Goal: Information Seeking & Learning: Learn about a topic

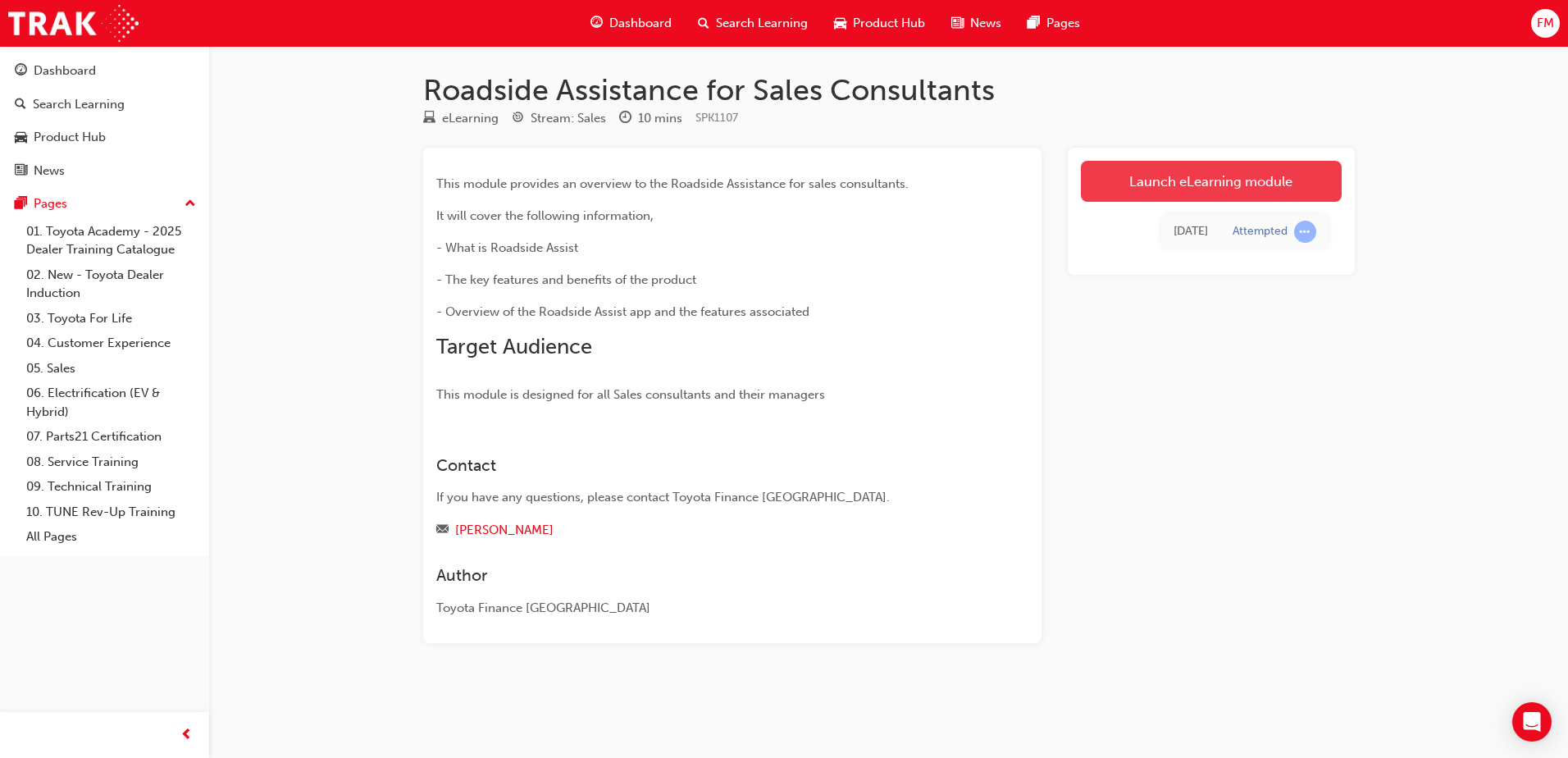
click at [1248, 187] on link "Launch eLearning module" at bounding box center [1211, 181] width 261 height 41
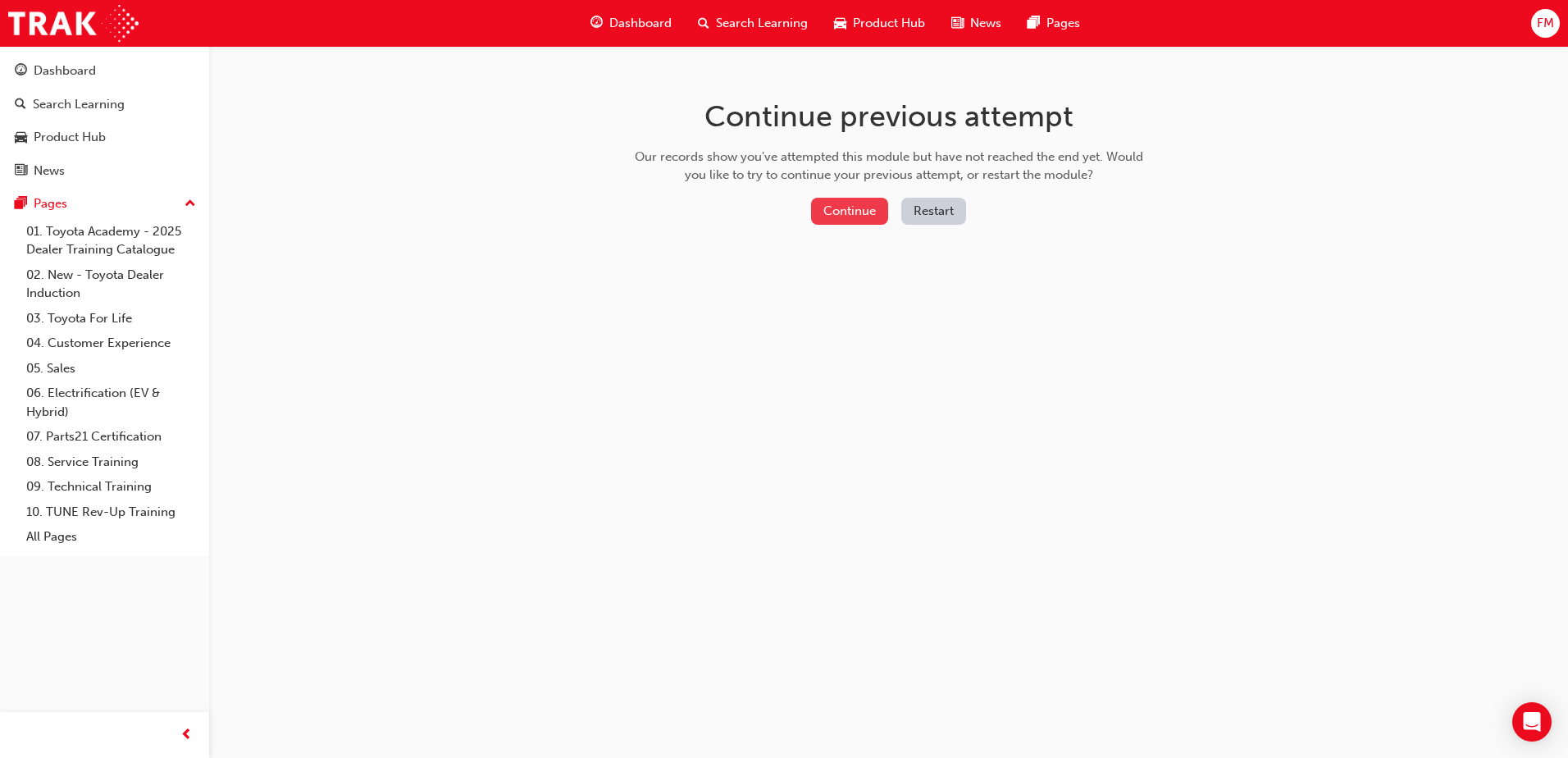
click at [855, 210] on button "Continue" at bounding box center [850, 211] width 78 height 27
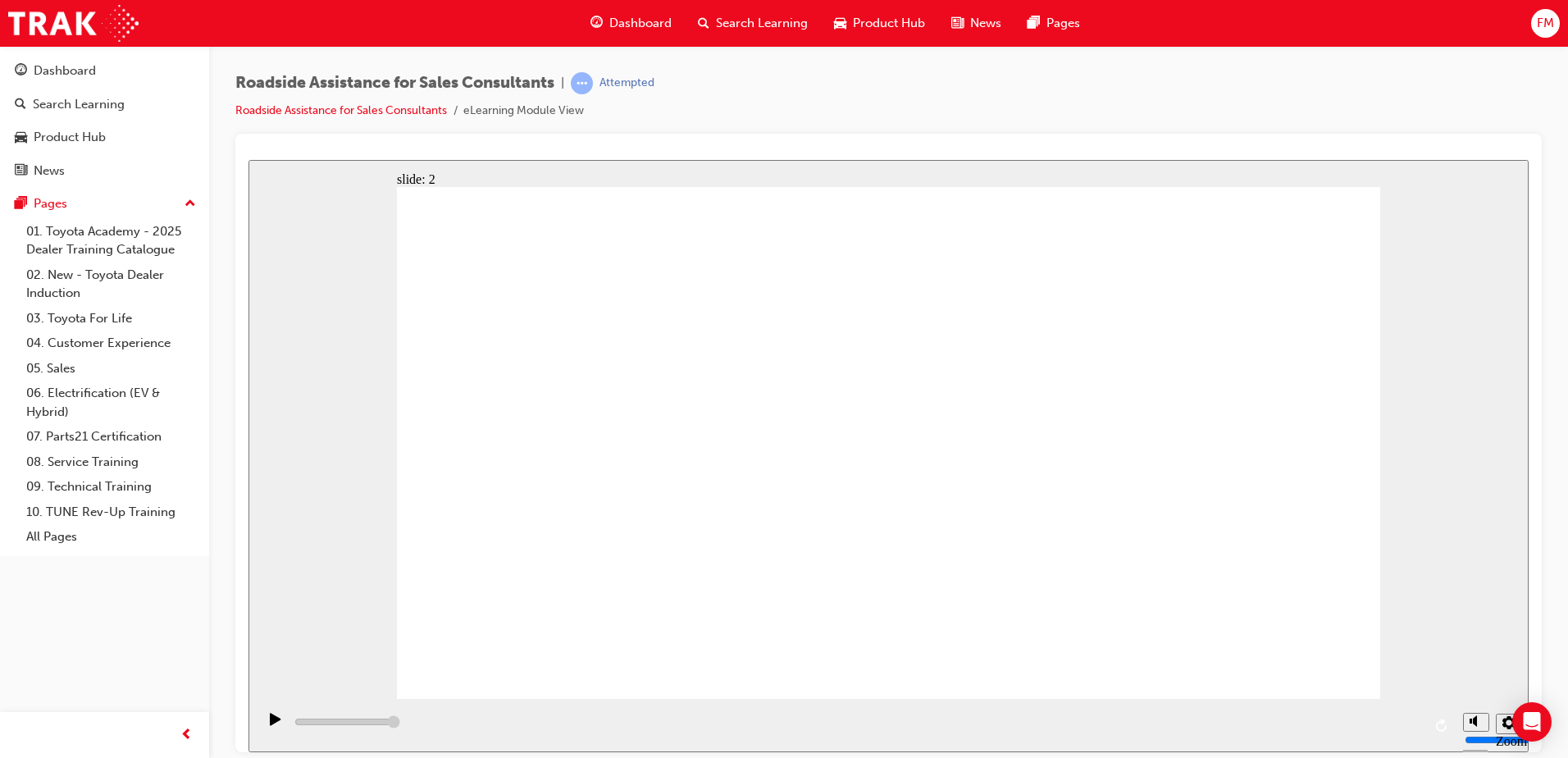
drag, startPoint x: 702, startPoint y: 535, endPoint x: 700, endPoint y: 558, distance: 23.1
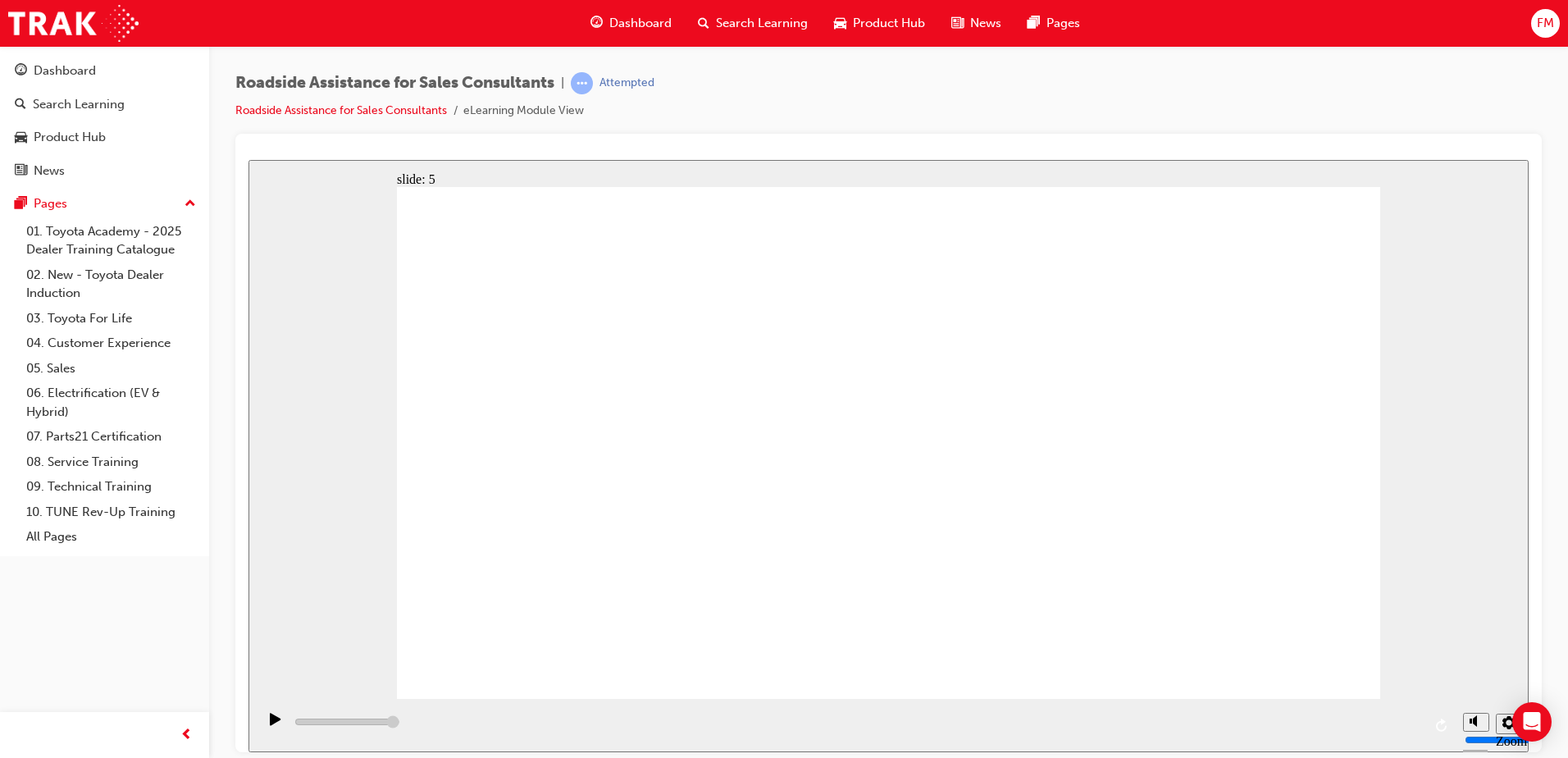
drag, startPoint x: 1076, startPoint y: 472, endPoint x: 1142, endPoint y: 538, distance: 93.3
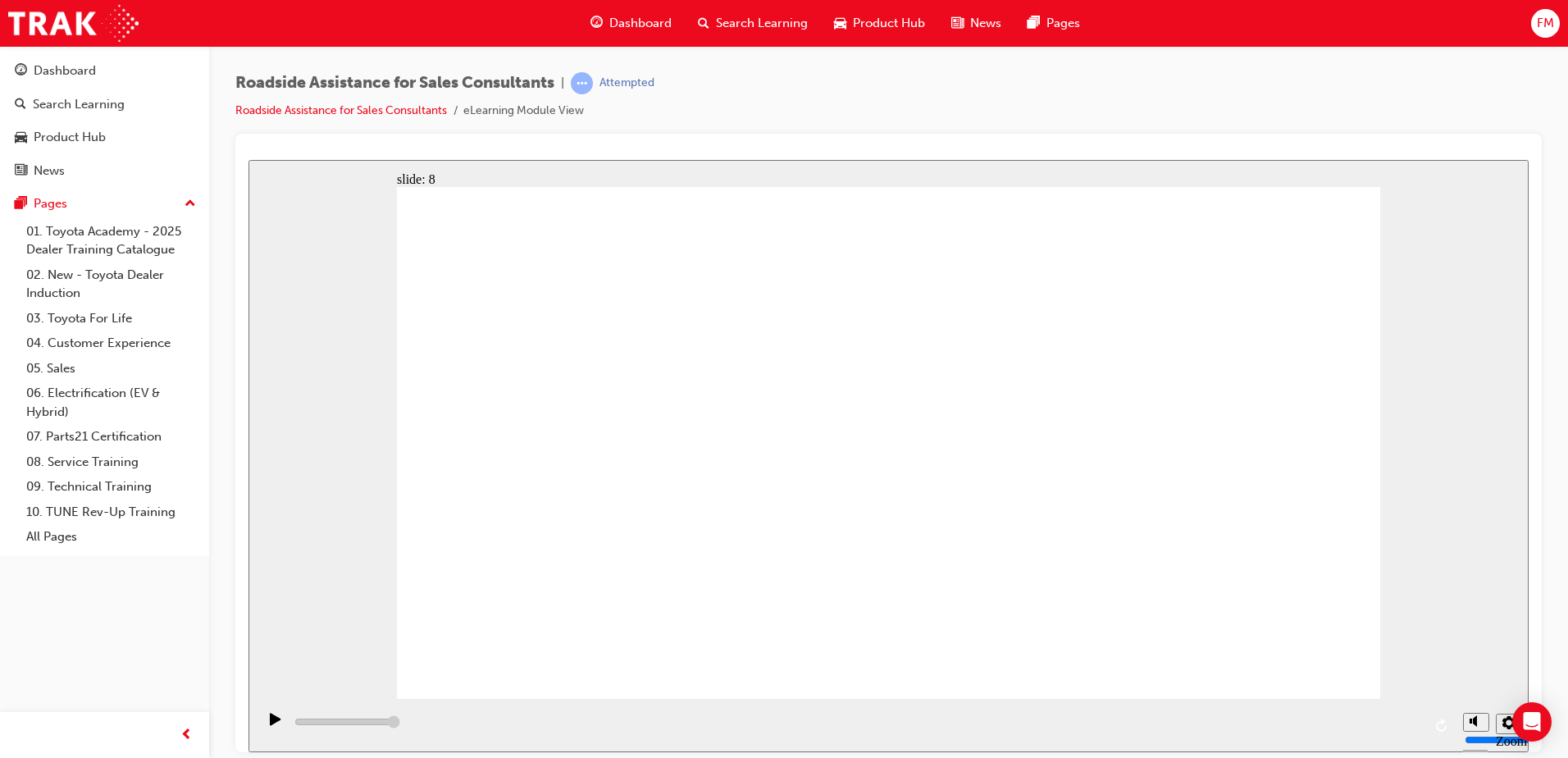
drag, startPoint x: 1463, startPoint y: 555, endPoint x: 1492, endPoint y: 502, distance: 60.4
click at [1466, 551] on div "slide: 9 Next page Page 9 of 9 Previous page Open Menu Help Save and Exit Toyot…" at bounding box center [888, 454] width 1280 height 592
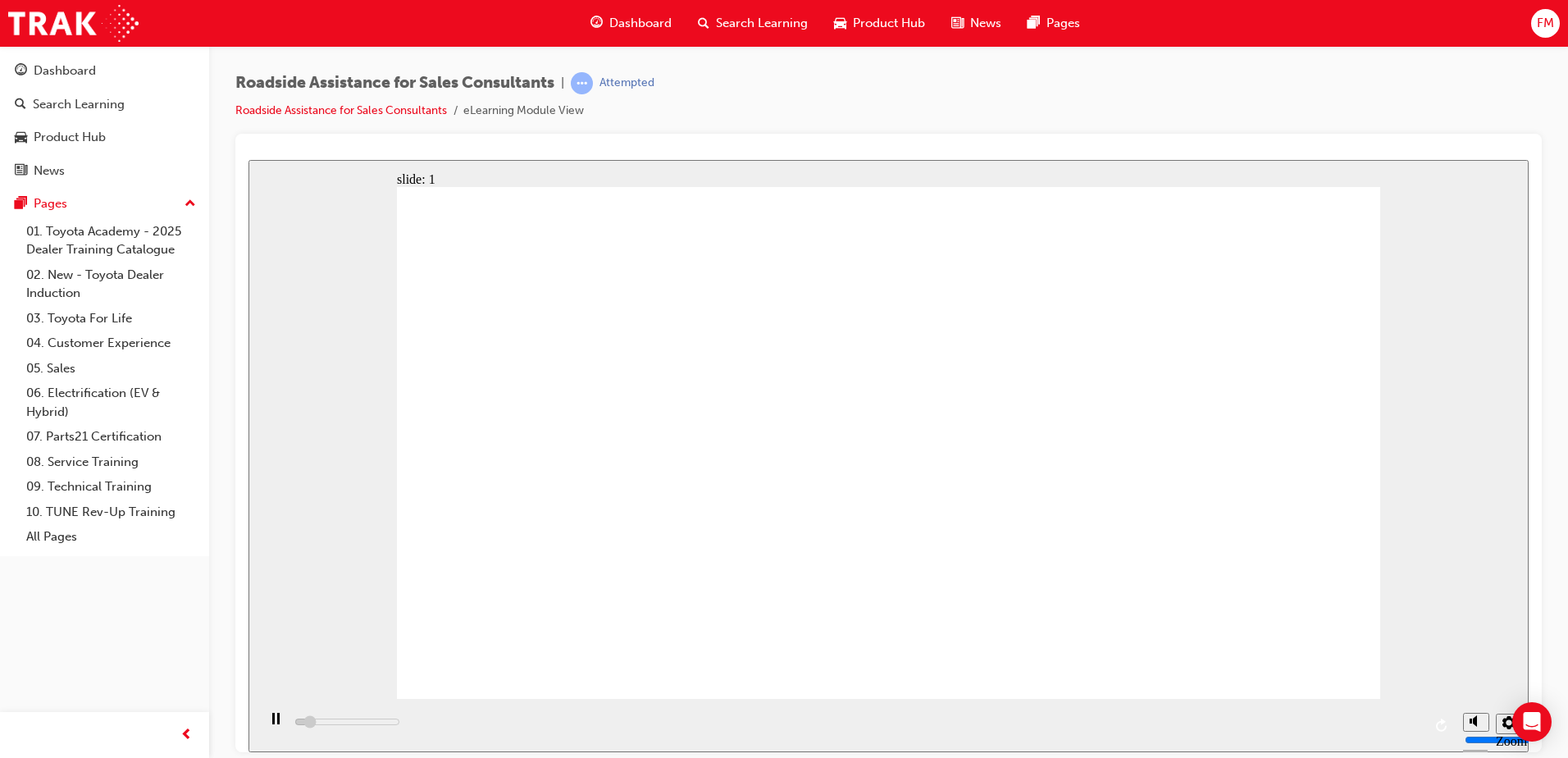
click at [592, 80] on span "learningRecordVerb_ATTEMPT-icon" at bounding box center [581, 83] width 22 height 22
click at [626, 83] on div "Attempted" at bounding box center [627, 83] width 55 height 16
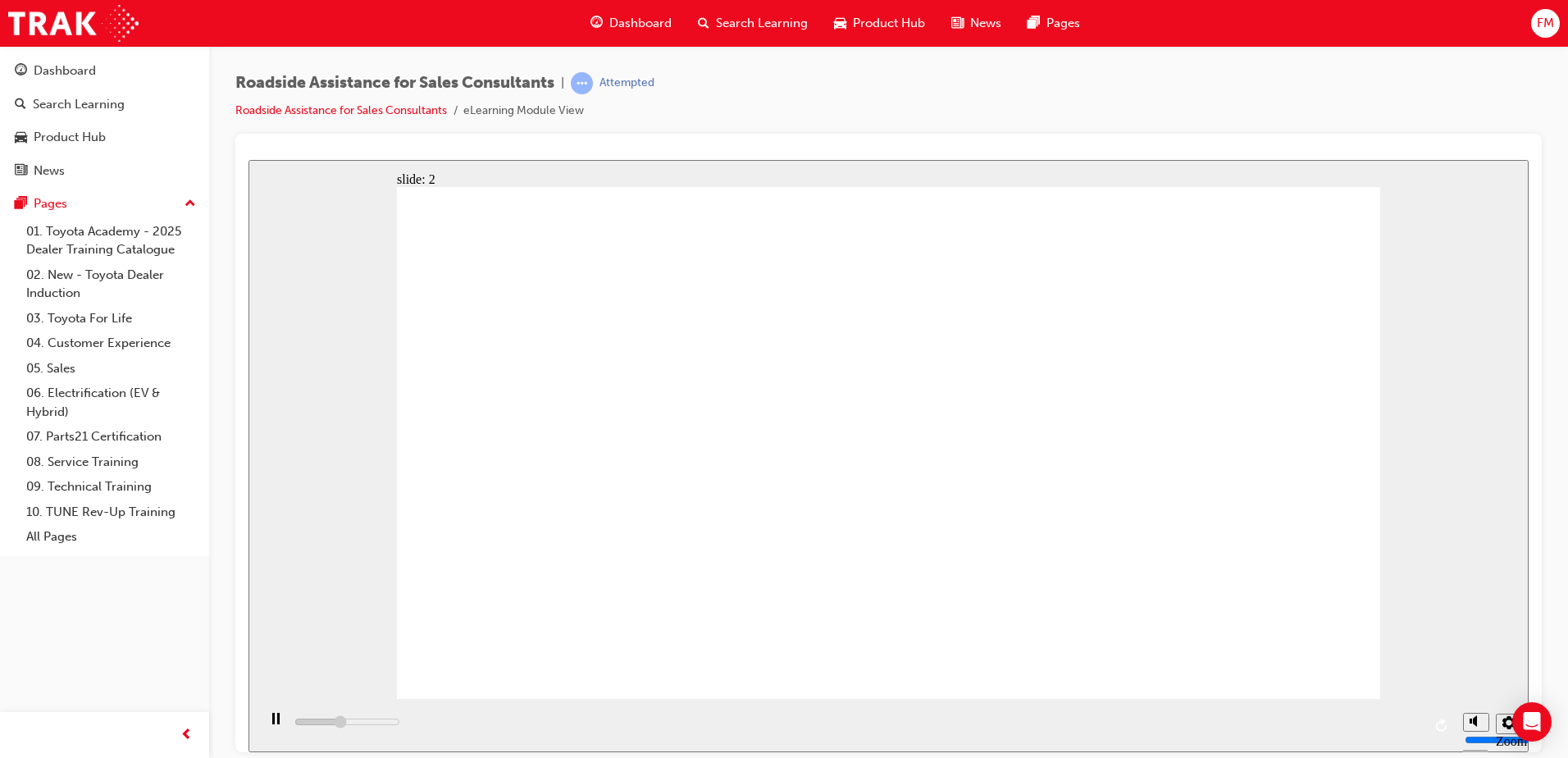
drag, startPoint x: 707, startPoint y: 421, endPoint x: 792, endPoint y: 466, distance: 96.2
drag, startPoint x: 926, startPoint y: 448, endPoint x: 945, endPoint y: 447, distance: 19.0
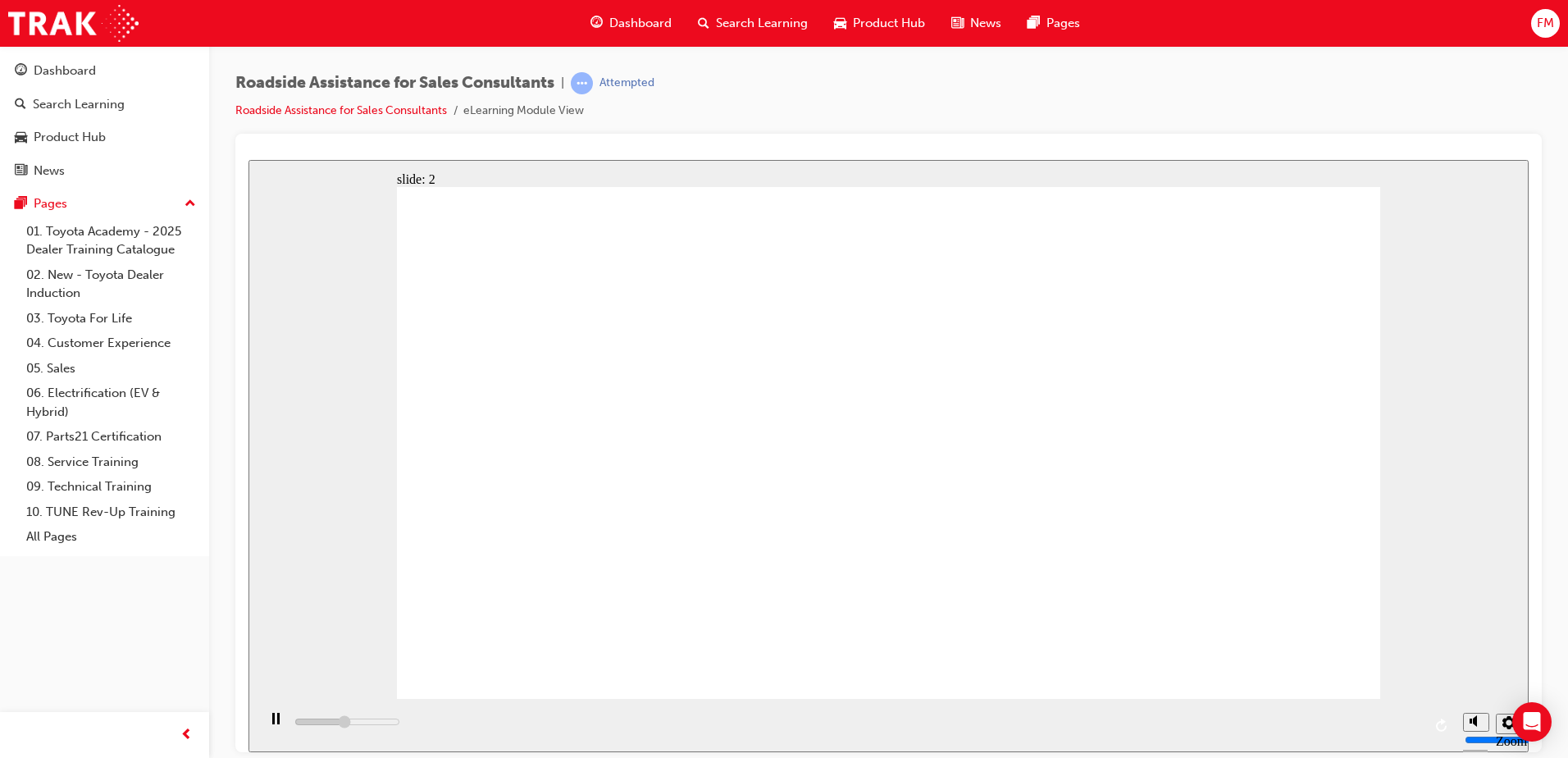
drag, startPoint x: 1208, startPoint y: 462, endPoint x: 1324, endPoint y: 451, distance: 116.5
drag, startPoint x: 1377, startPoint y: 464, endPoint x: 1377, endPoint y: 351, distance: 113.0
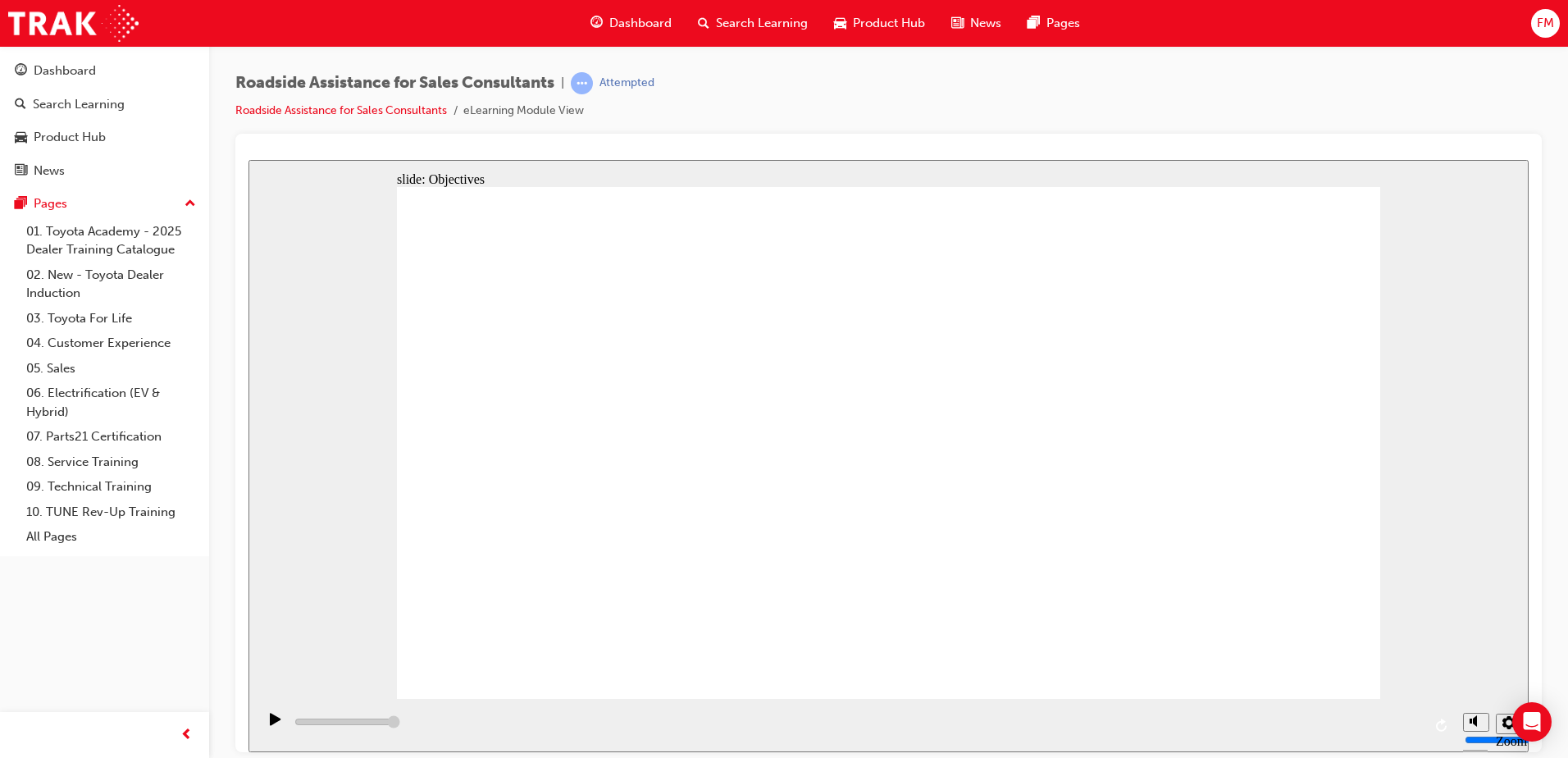
drag, startPoint x: 577, startPoint y: 562, endPoint x: 954, endPoint y: 515, distance: 379.9
click at [363, 114] on link "Roadside Assistance for Sales Consultants" at bounding box center [341, 110] width 211 height 14
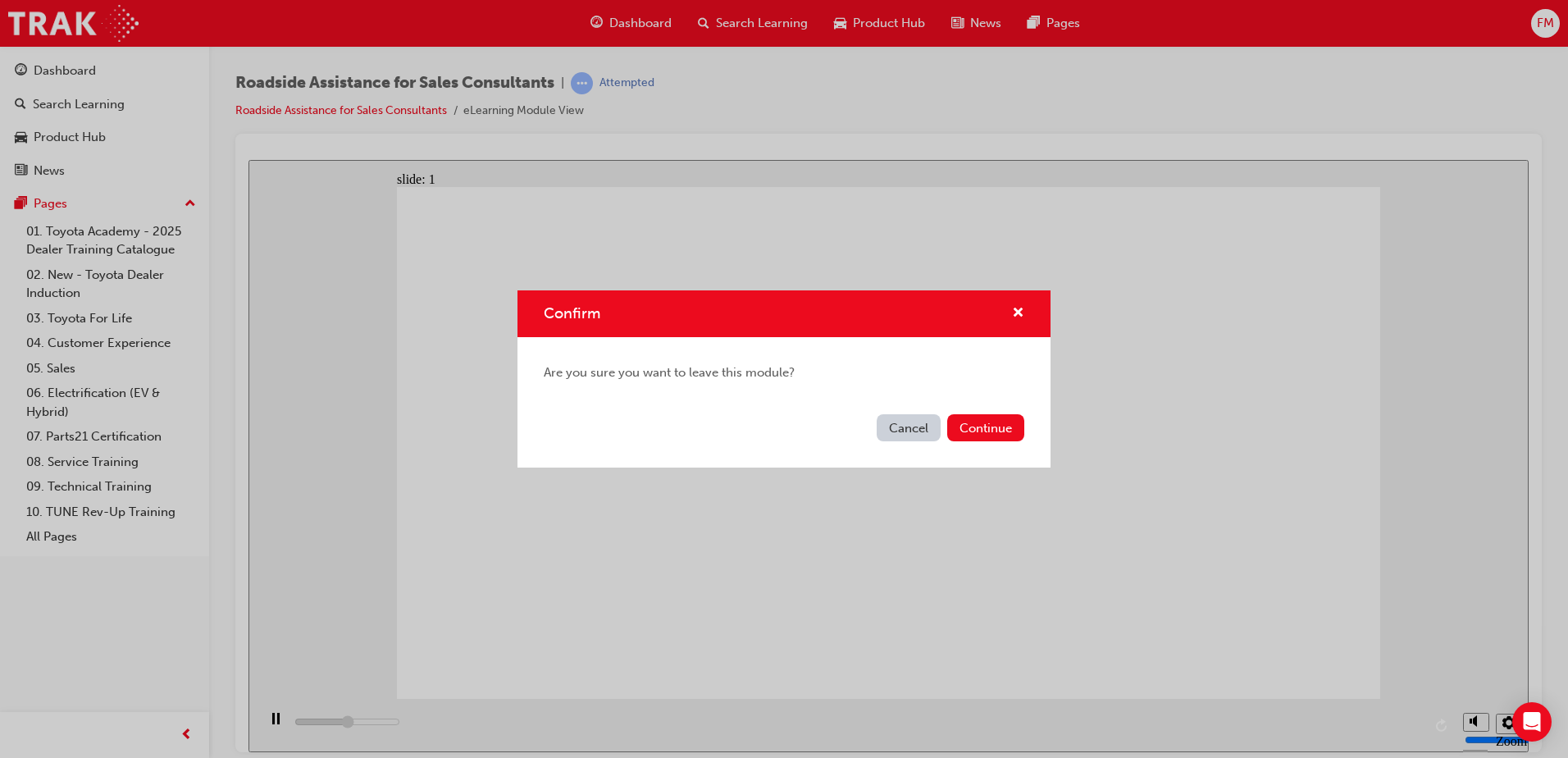
drag, startPoint x: 904, startPoint y: 430, endPoint x: 657, endPoint y: 266, distance: 296.5
click at [906, 427] on button "Cancel" at bounding box center [908, 427] width 64 height 27
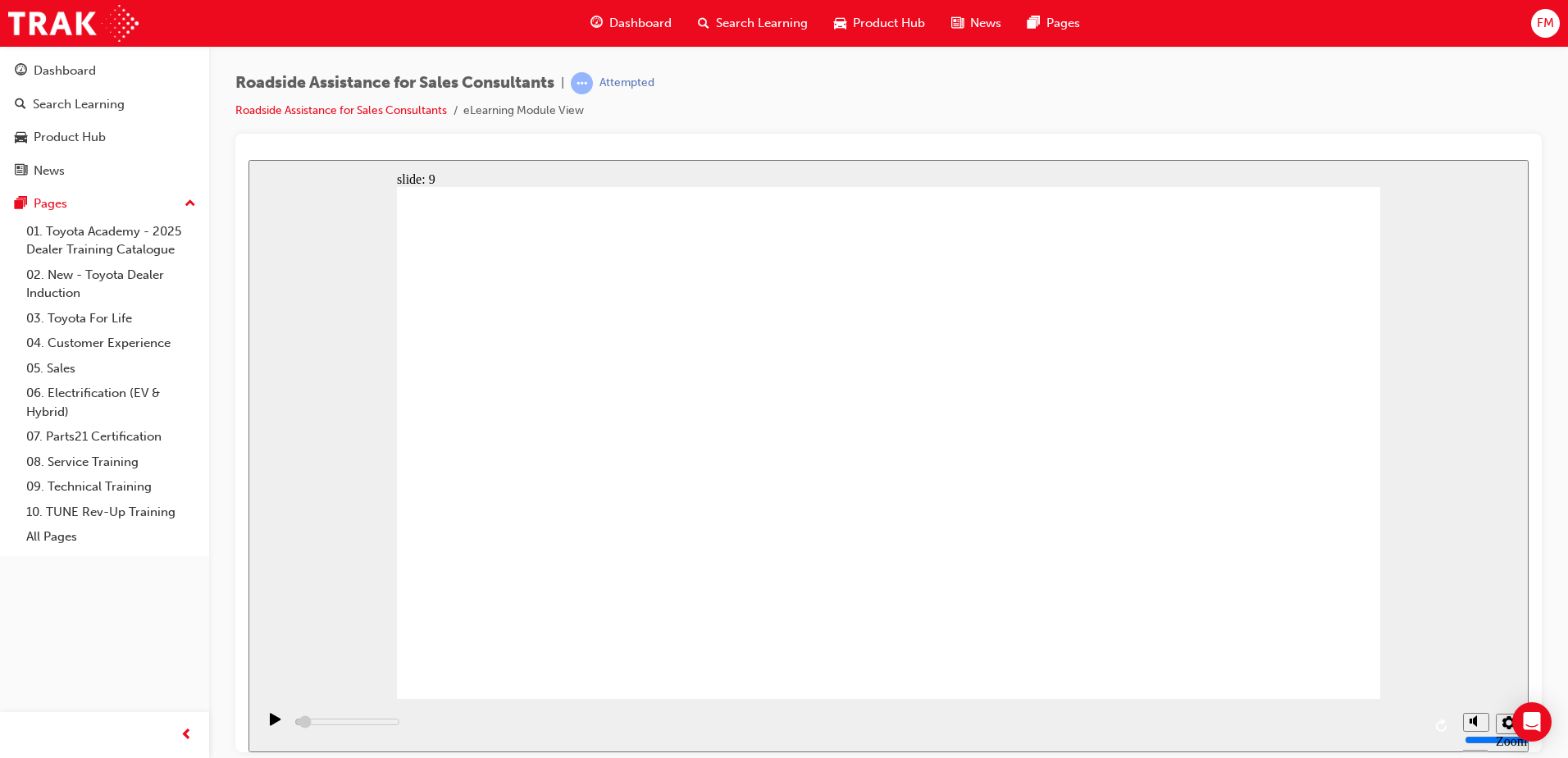
drag, startPoint x: 463, startPoint y: 439, endPoint x: 479, endPoint y: 438, distance: 16.0
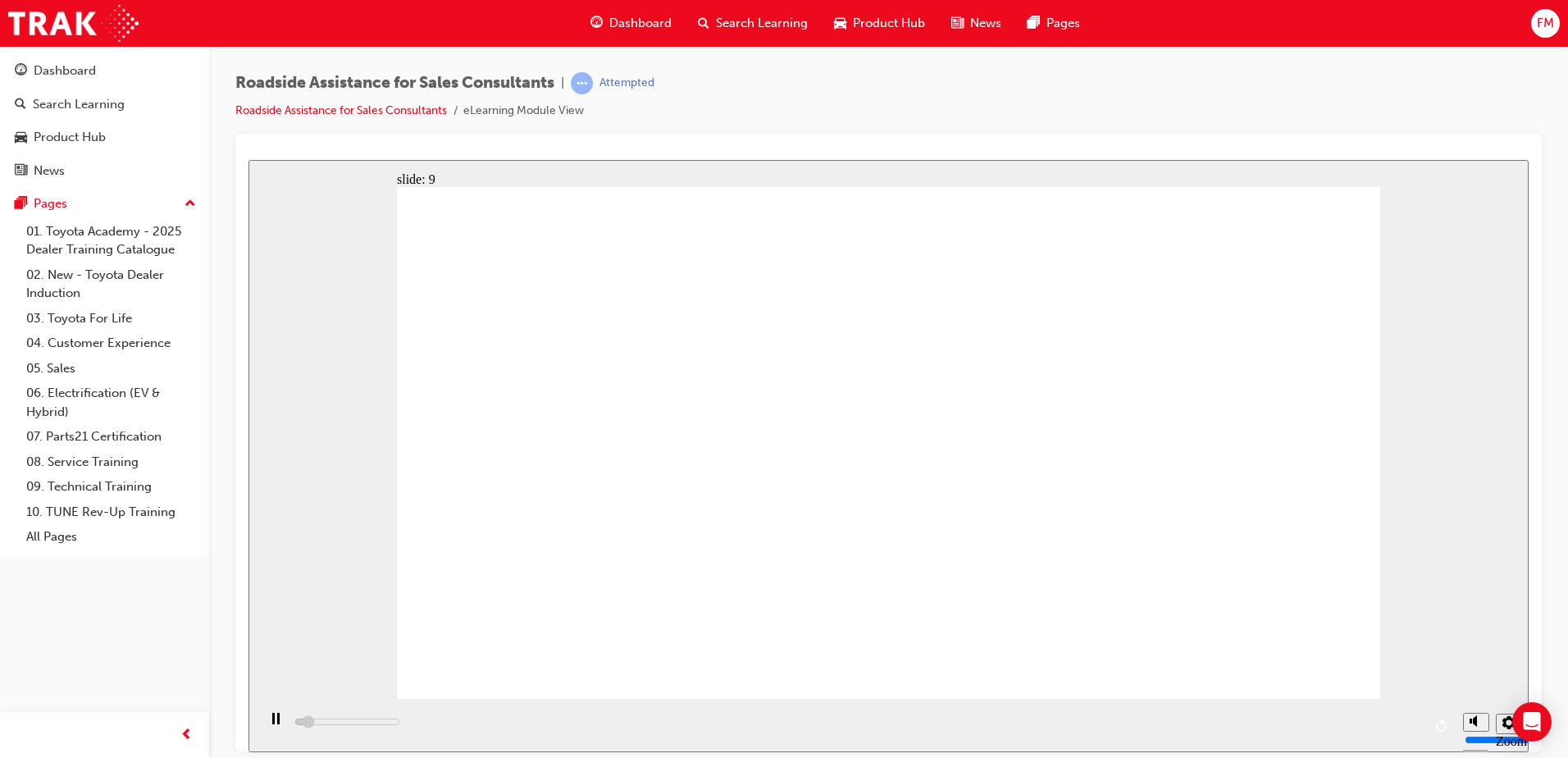
drag, startPoint x: 1350, startPoint y: 210, endPoint x: 1143, endPoint y: 650, distance: 486.3
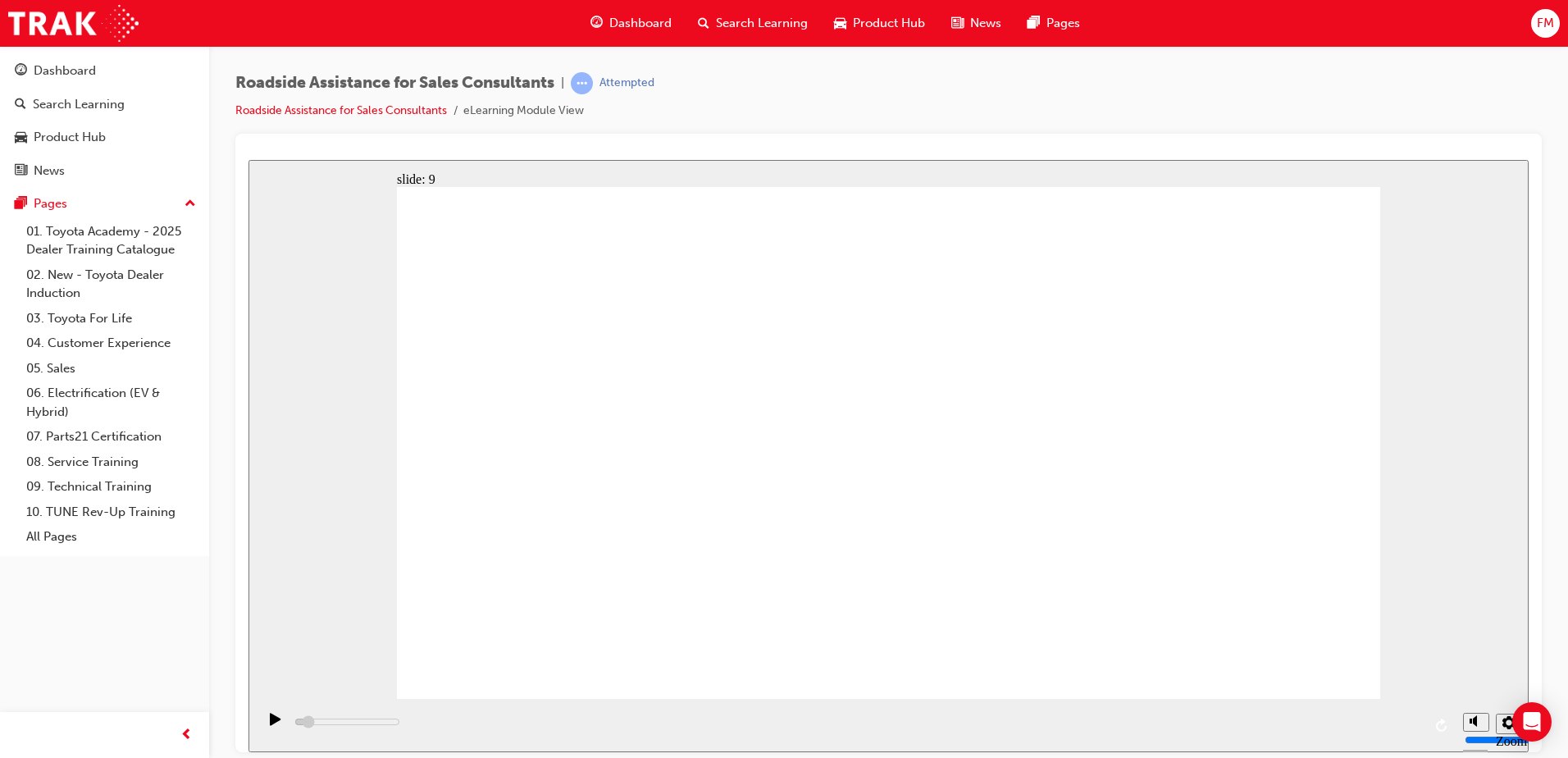
click at [1536, 727] on icon "Open Intercom Messenger" at bounding box center [1531, 721] width 21 height 21
drag, startPoint x: 865, startPoint y: 308, endPoint x: 888, endPoint y: 309, distance: 23.0
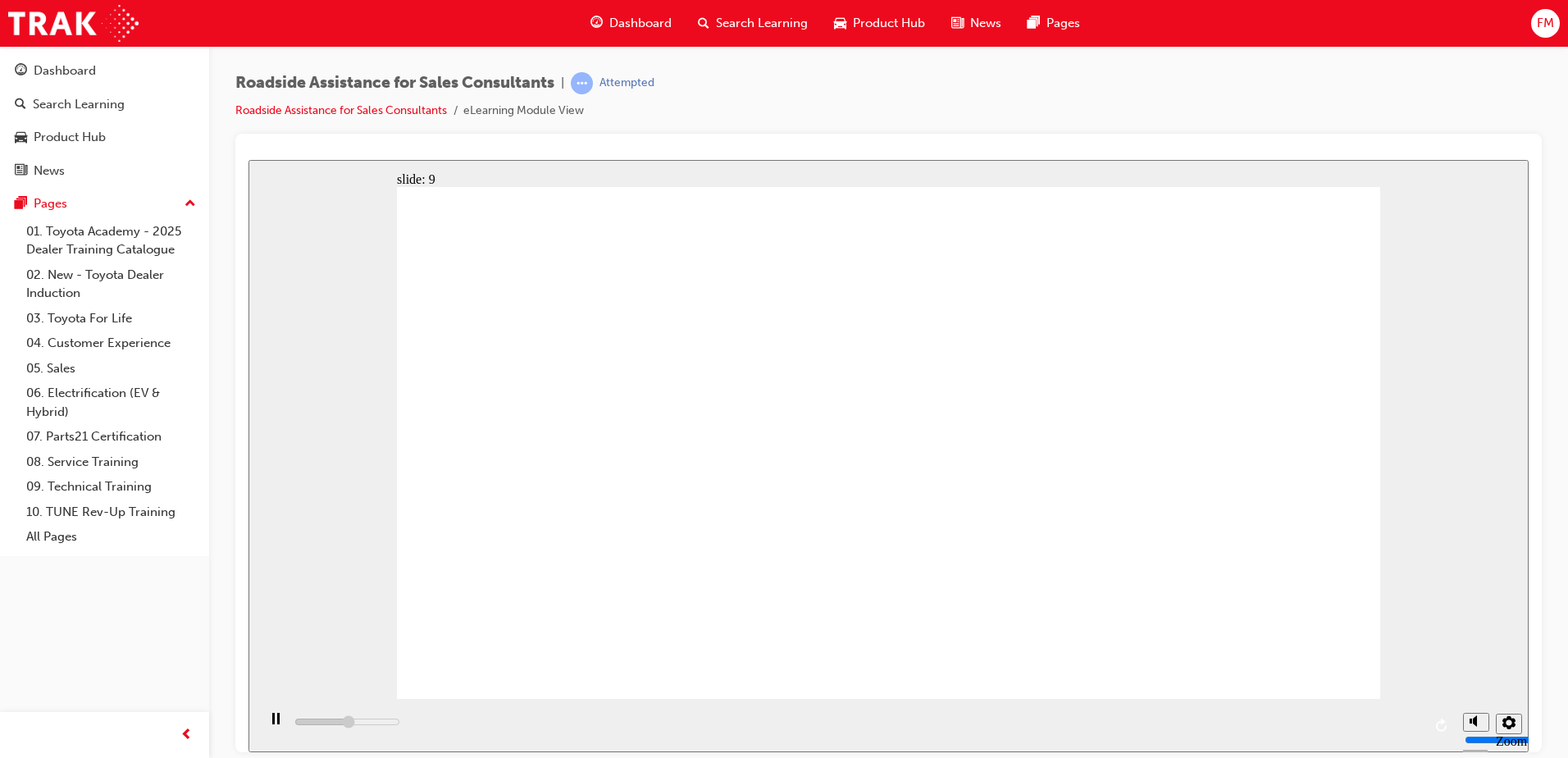
drag, startPoint x: 1075, startPoint y: 524, endPoint x: 861, endPoint y: 533, distance: 214.2
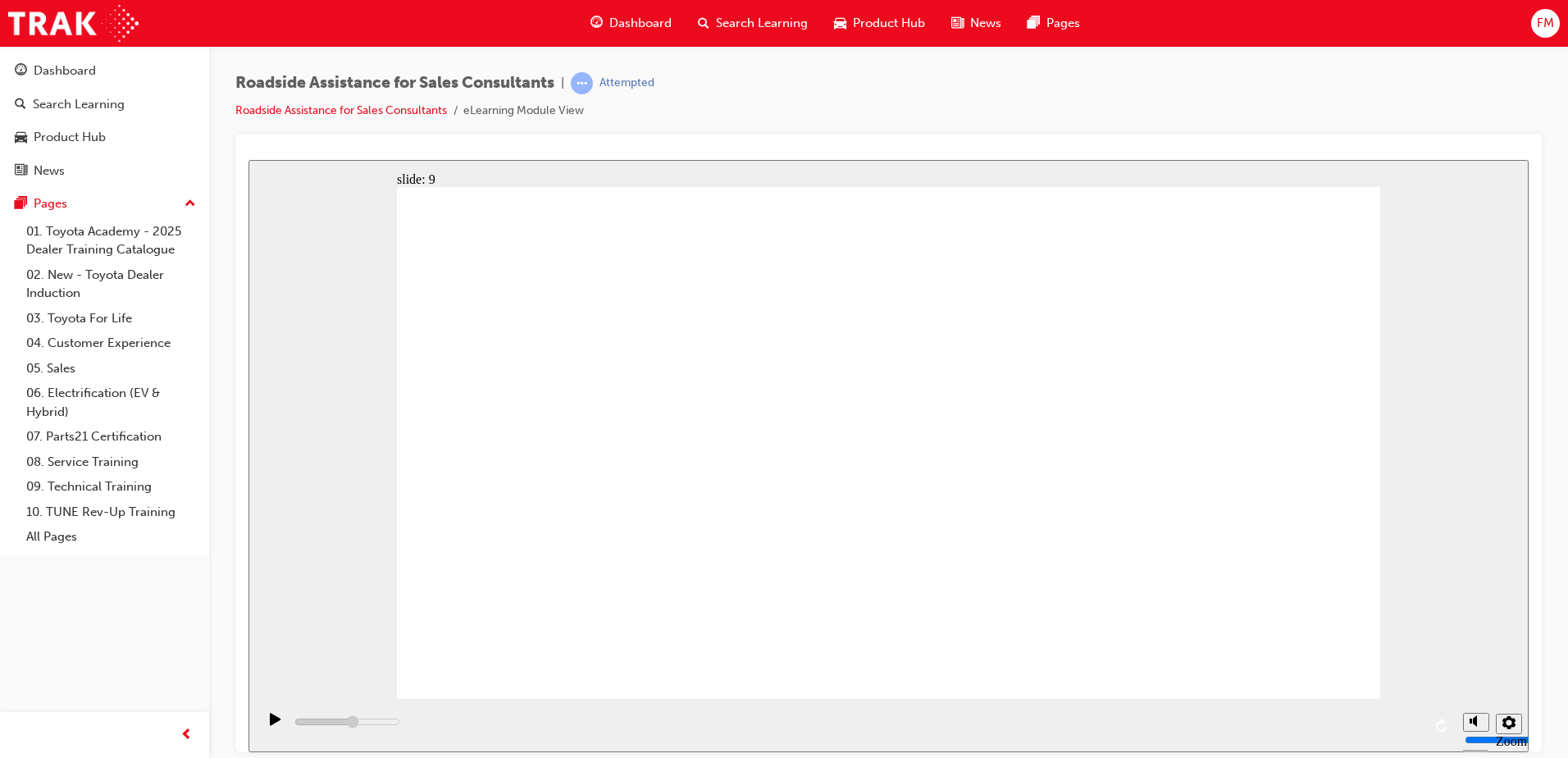
drag, startPoint x: 1095, startPoint y: 577, endPoint x: 1110, endPoint y: 585, distance: 17.0
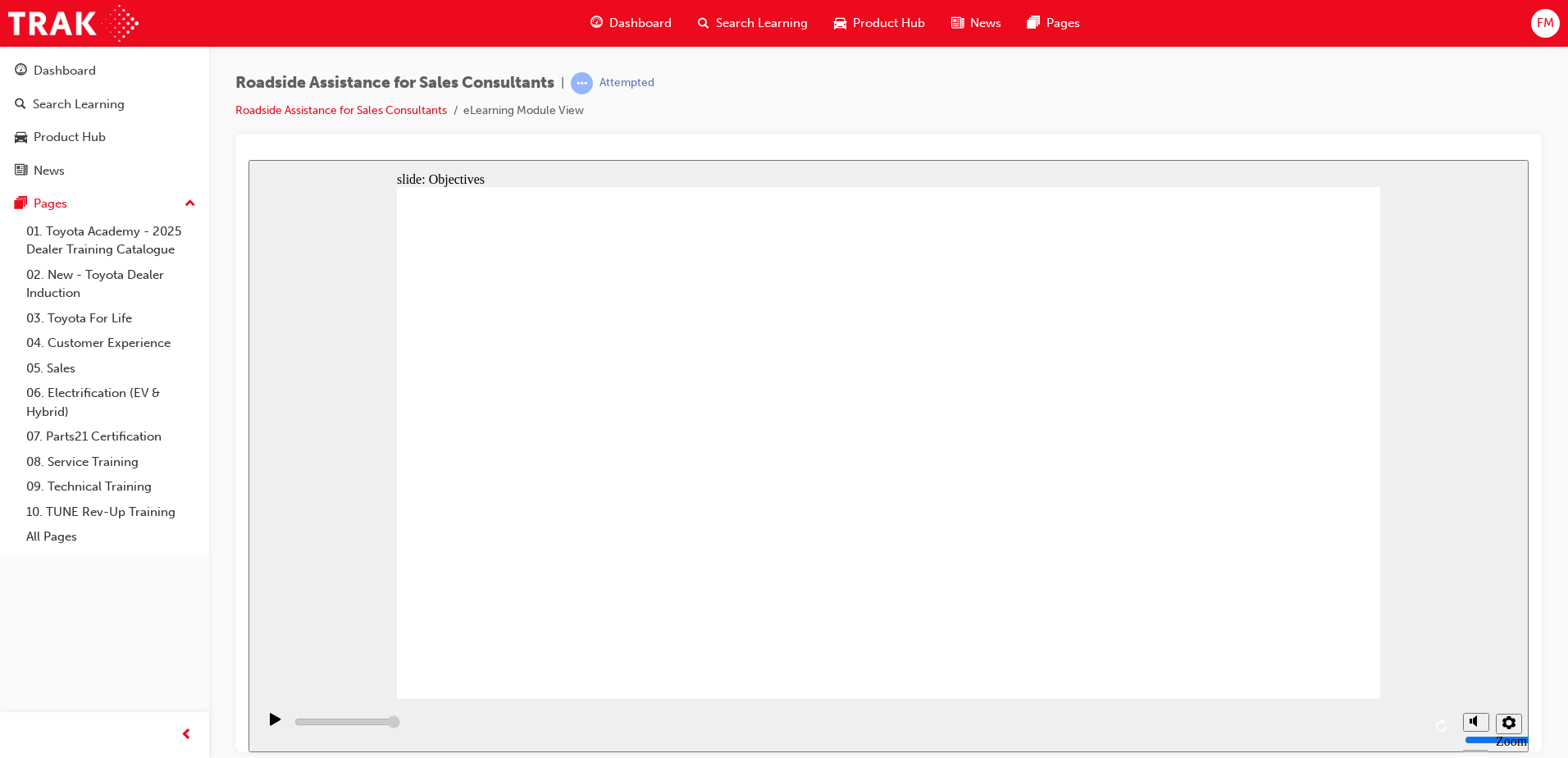
type input "23000"
checkbox input "true"
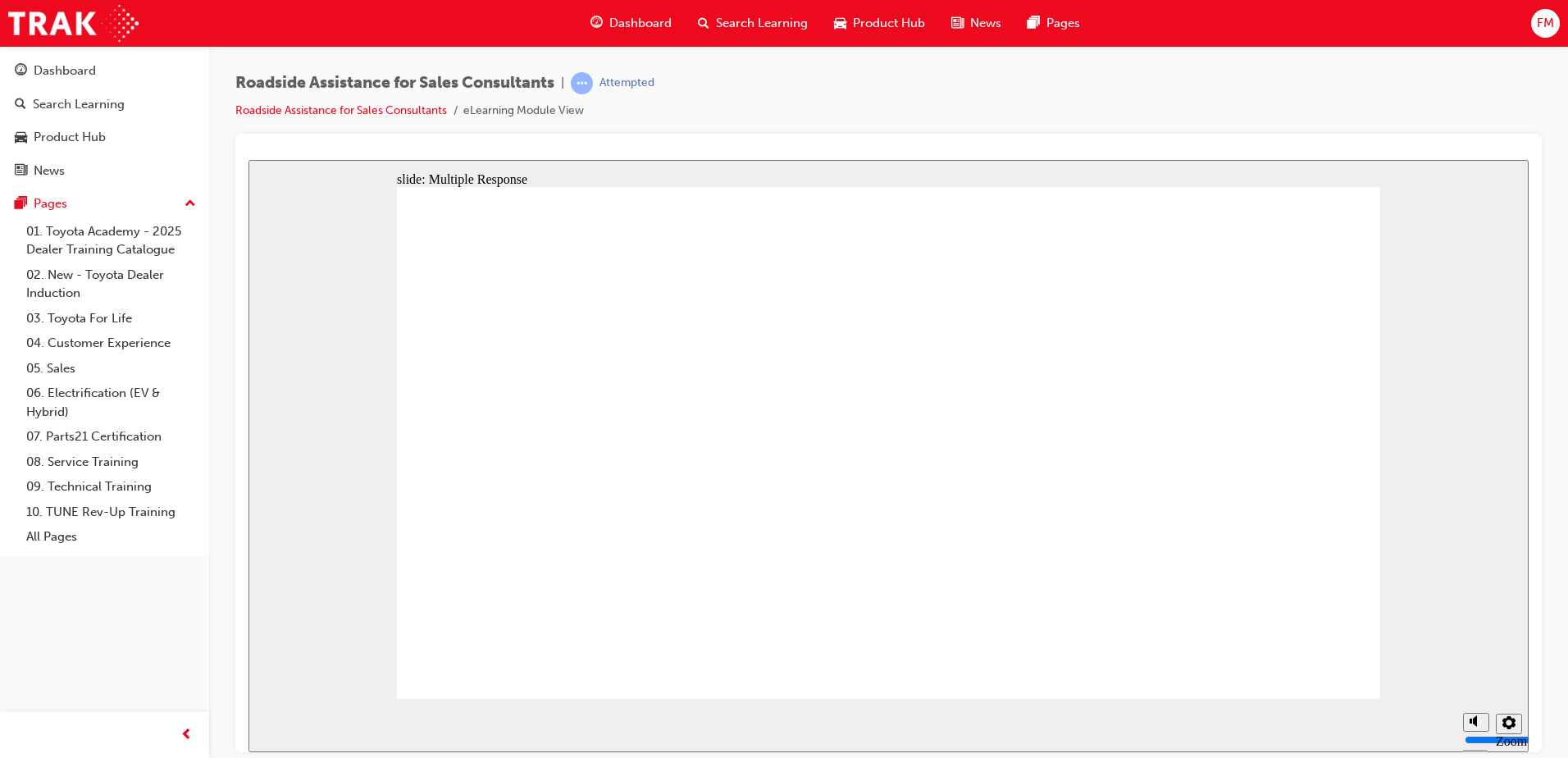
checkbox input "true"
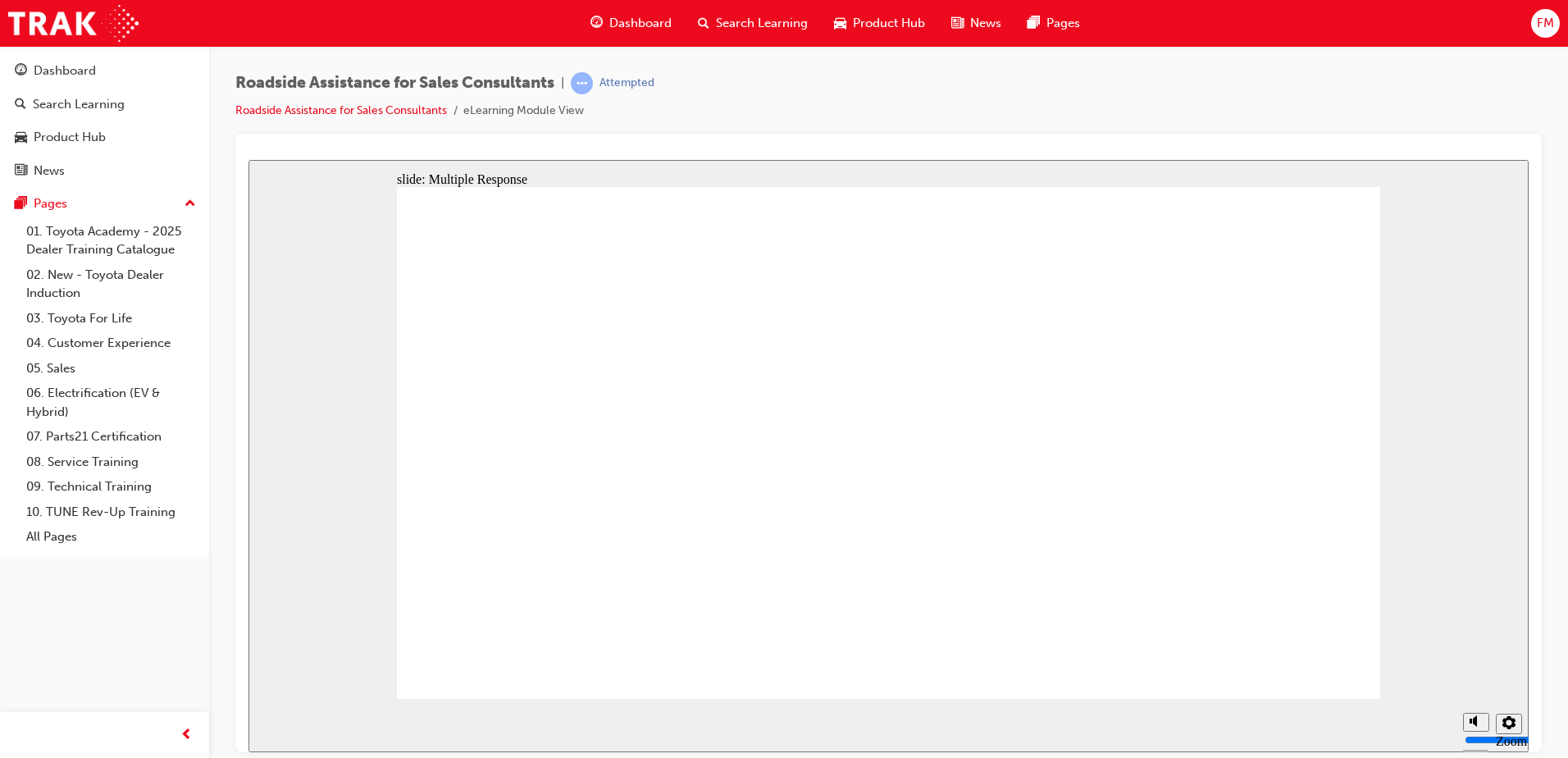
checkbox input "true"
checkbox input "false"
checkbox input "true"
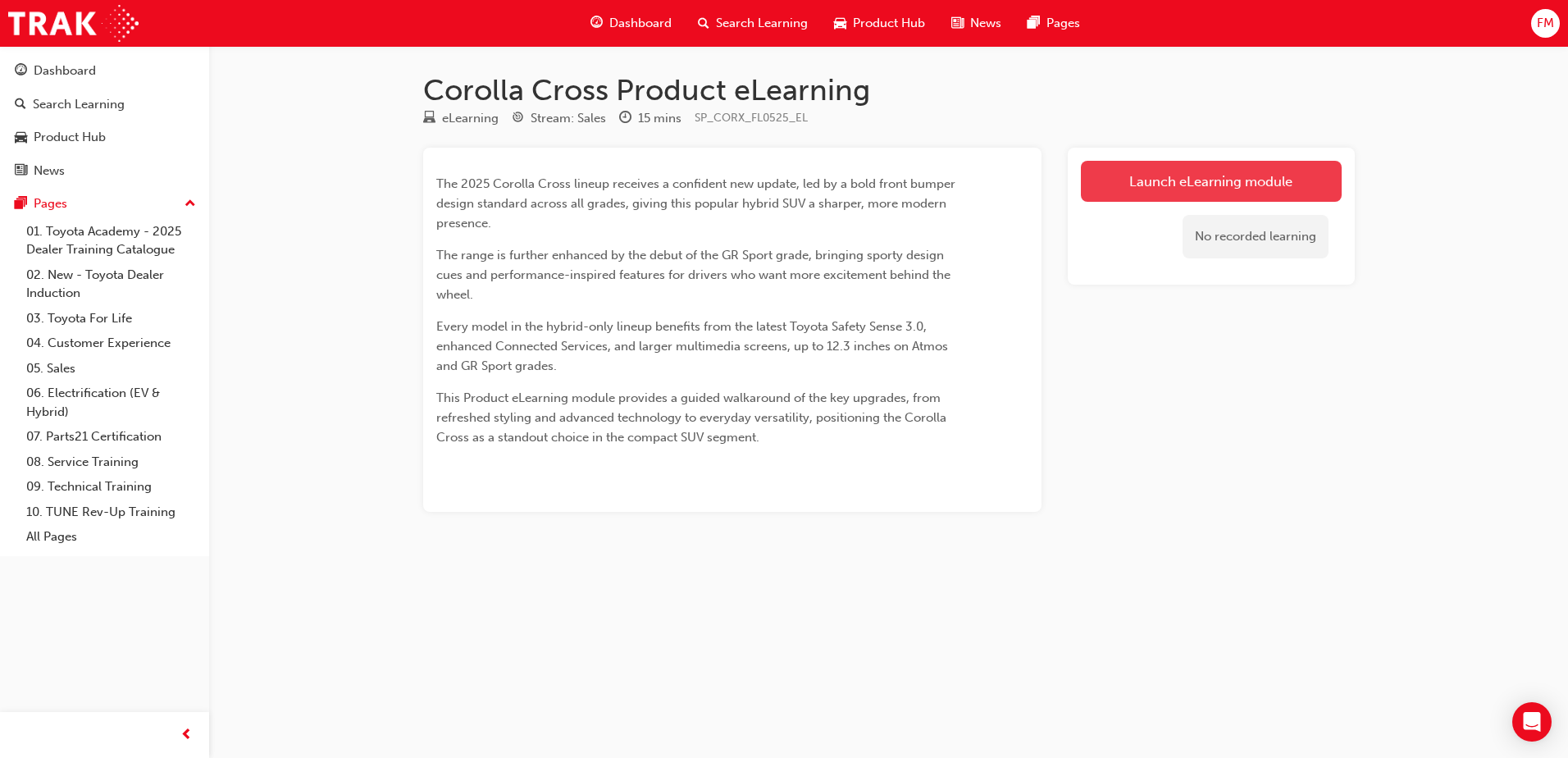
click at [1177, 188] on link "Launch eLearning module" at bounding box center [1211, 181] width 261 height 41
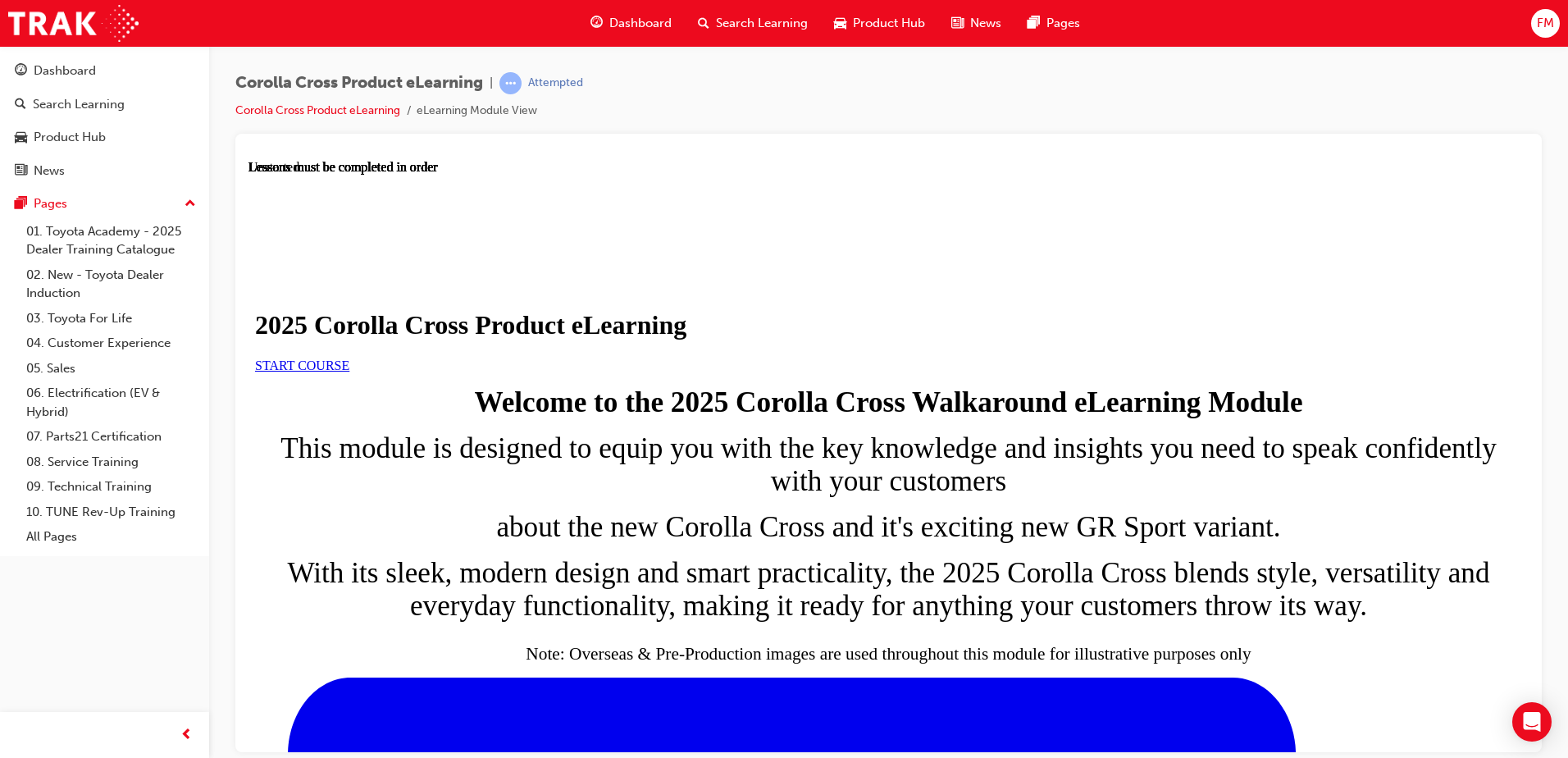
click at [349, 371] on span "START COURSE" at bounding box center [302, 364] width 94 height 14
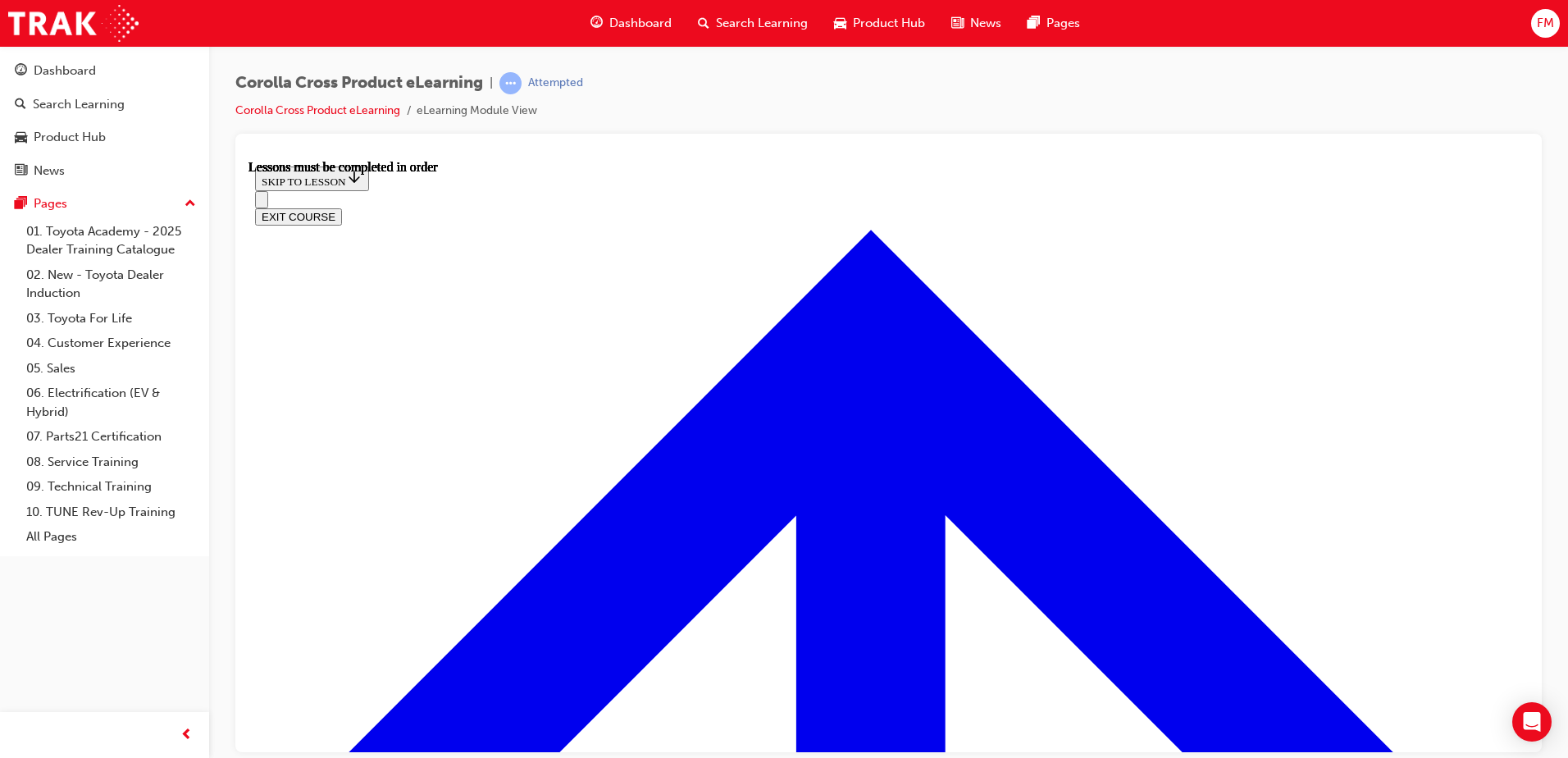
scroll to position [930, 0]
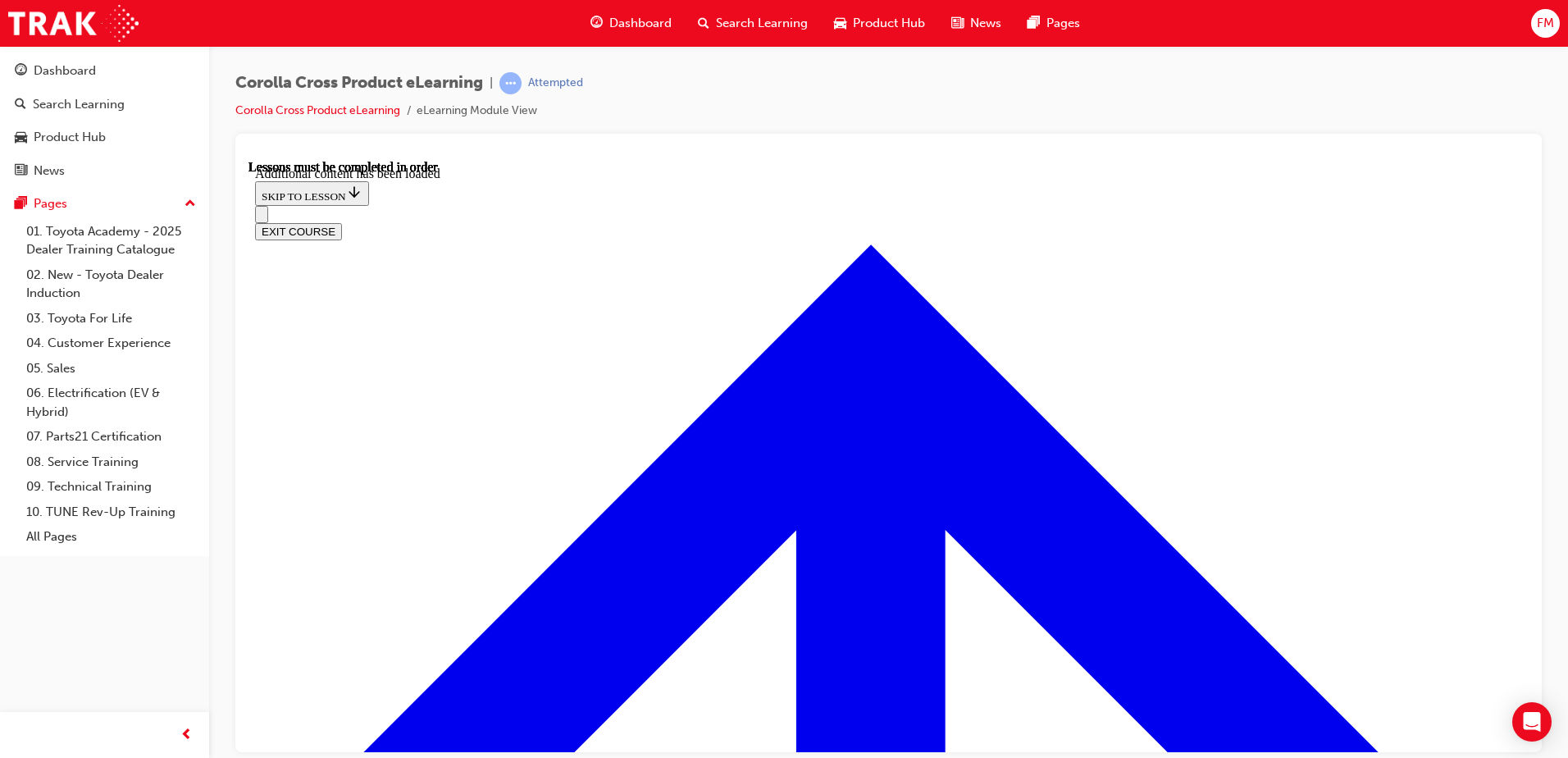
scroll to position [2749, 0]
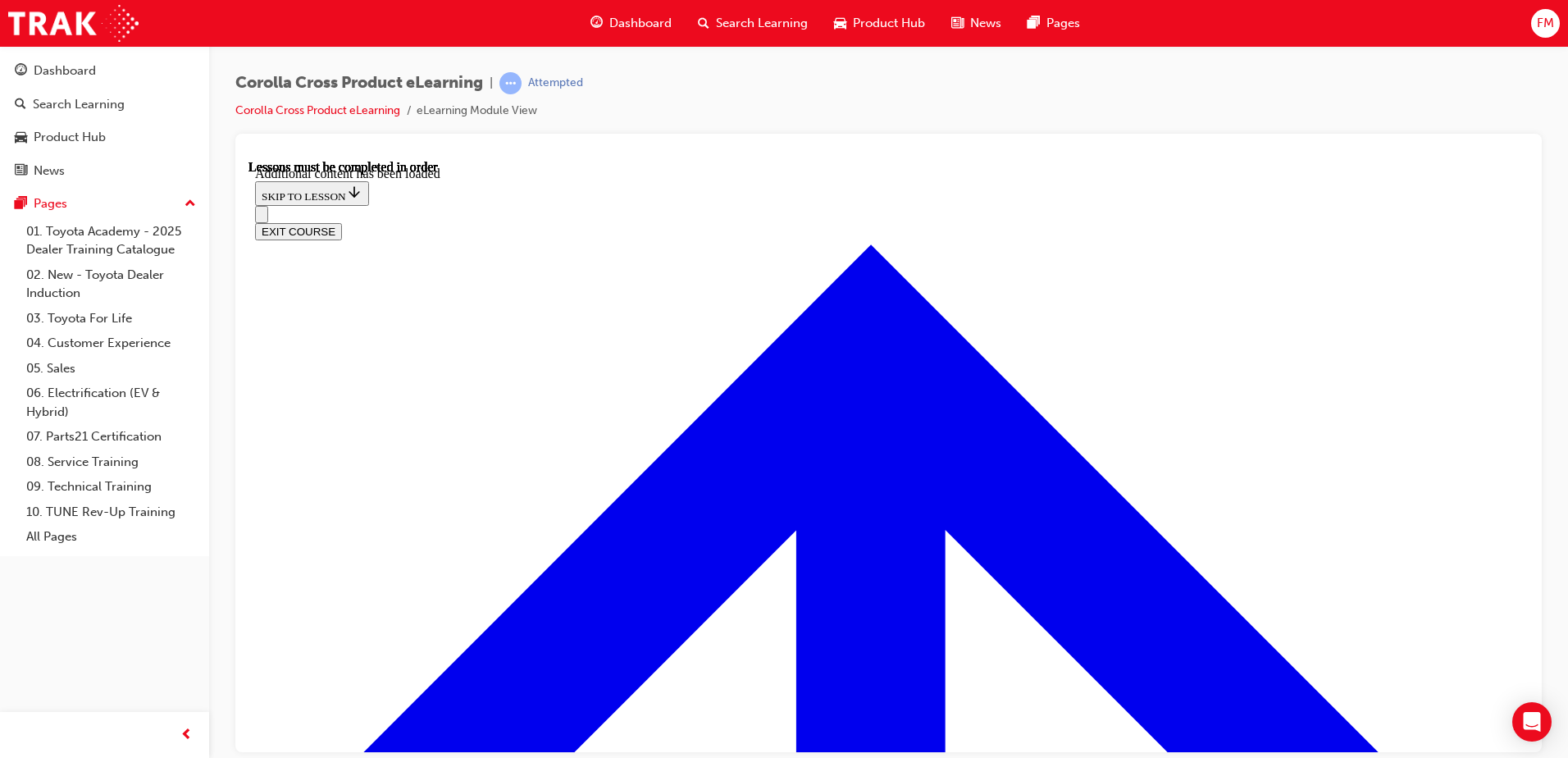
radio input "true"
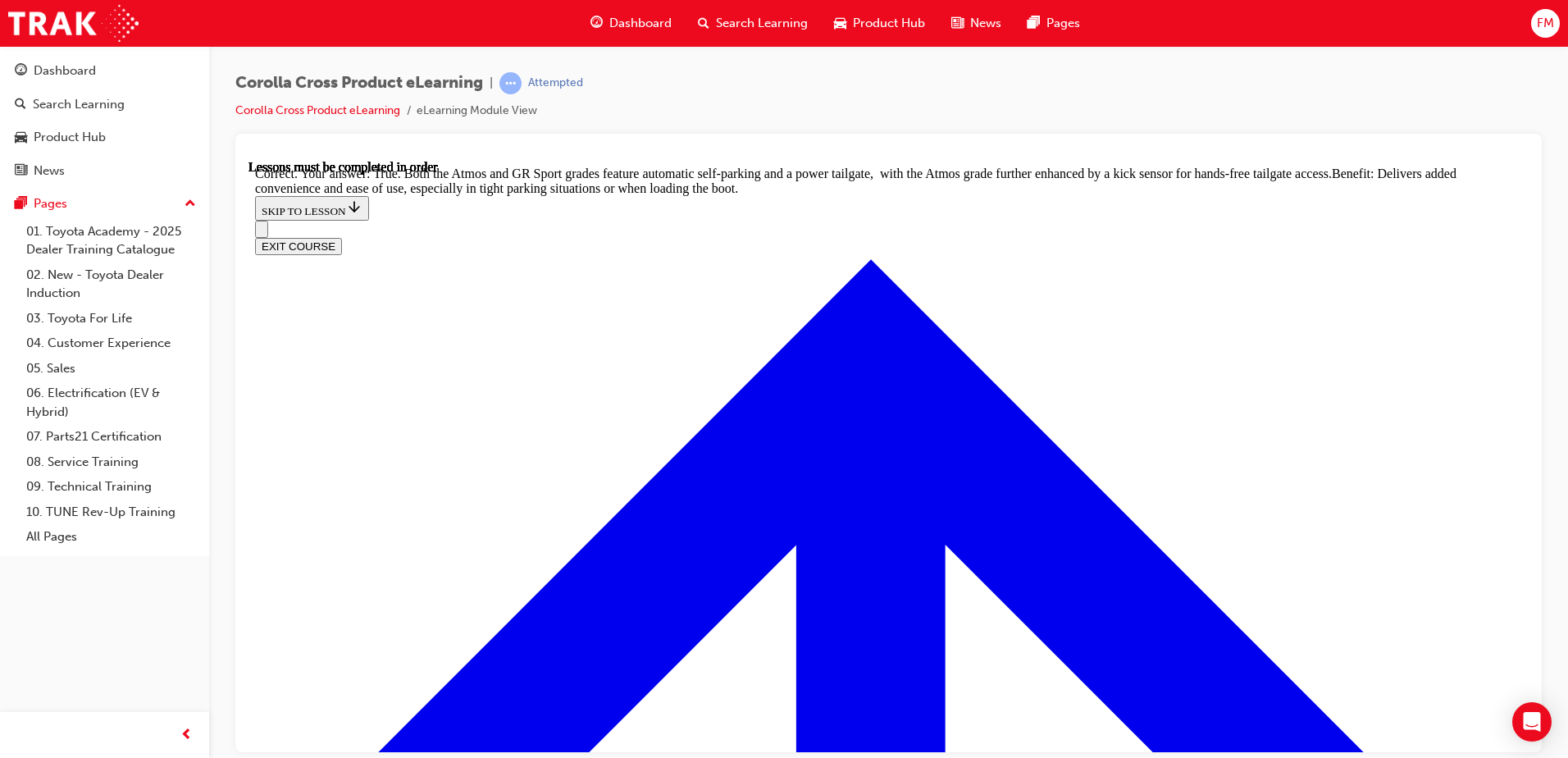
scroll to position [3586, 0]
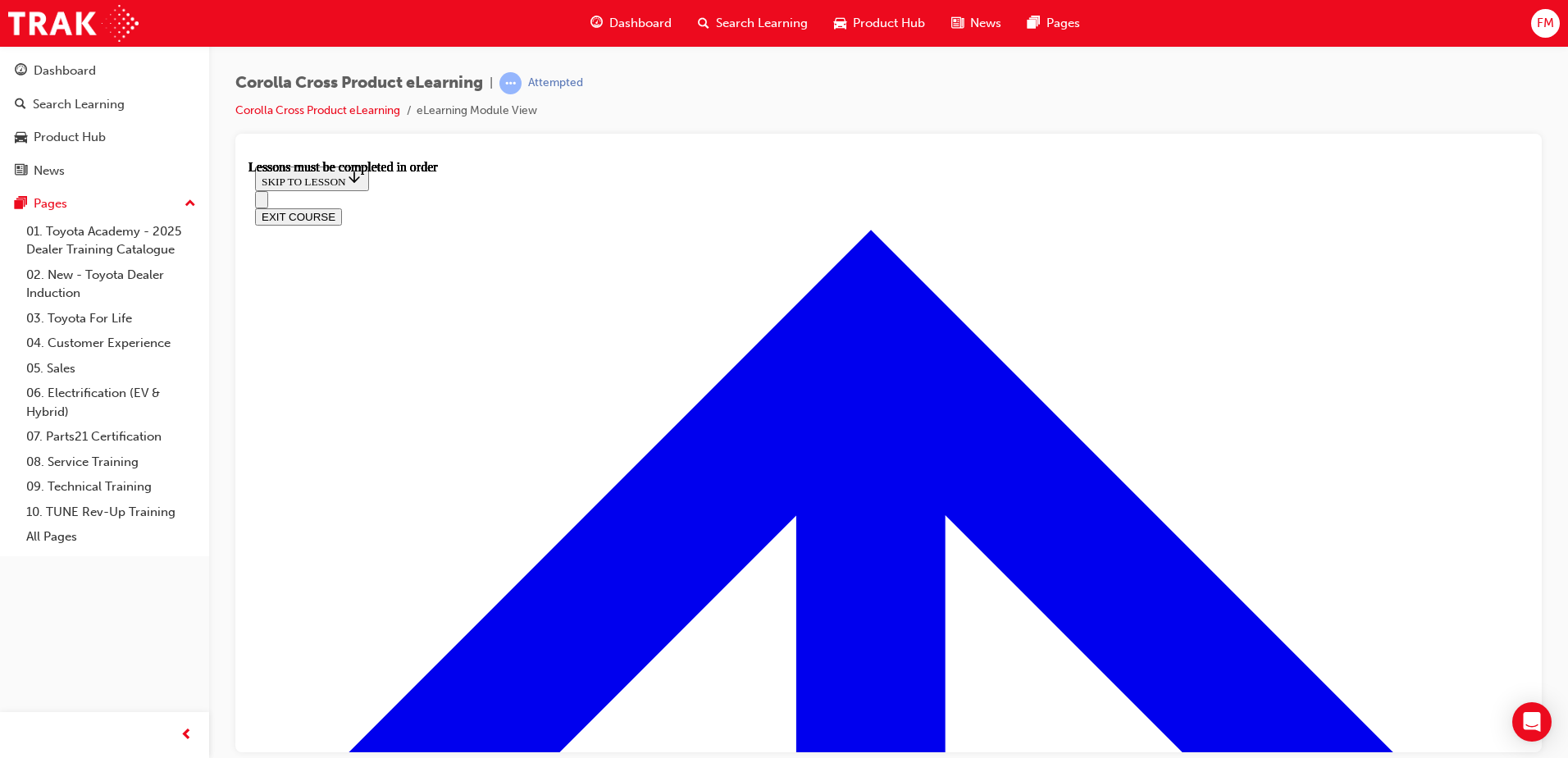
drag, startPoint x: 732, startPoint y: 509, endPoint x: 765, endPoint y: 447, distance: 70.2
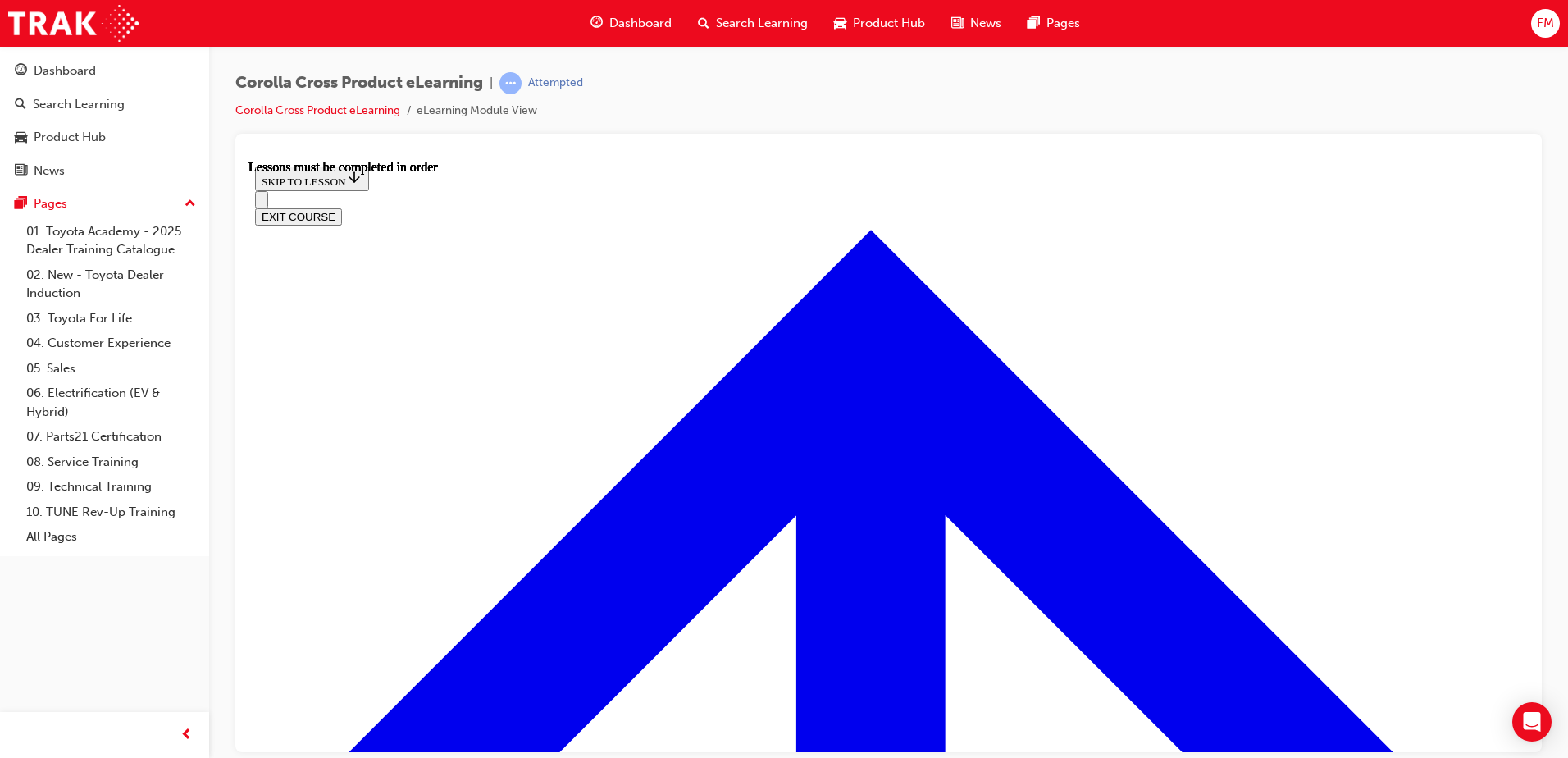
drag, startPoint x: 1327, startPoint y: 585, endPoint x: 1451, endPoint y: 543, distance: 130.9
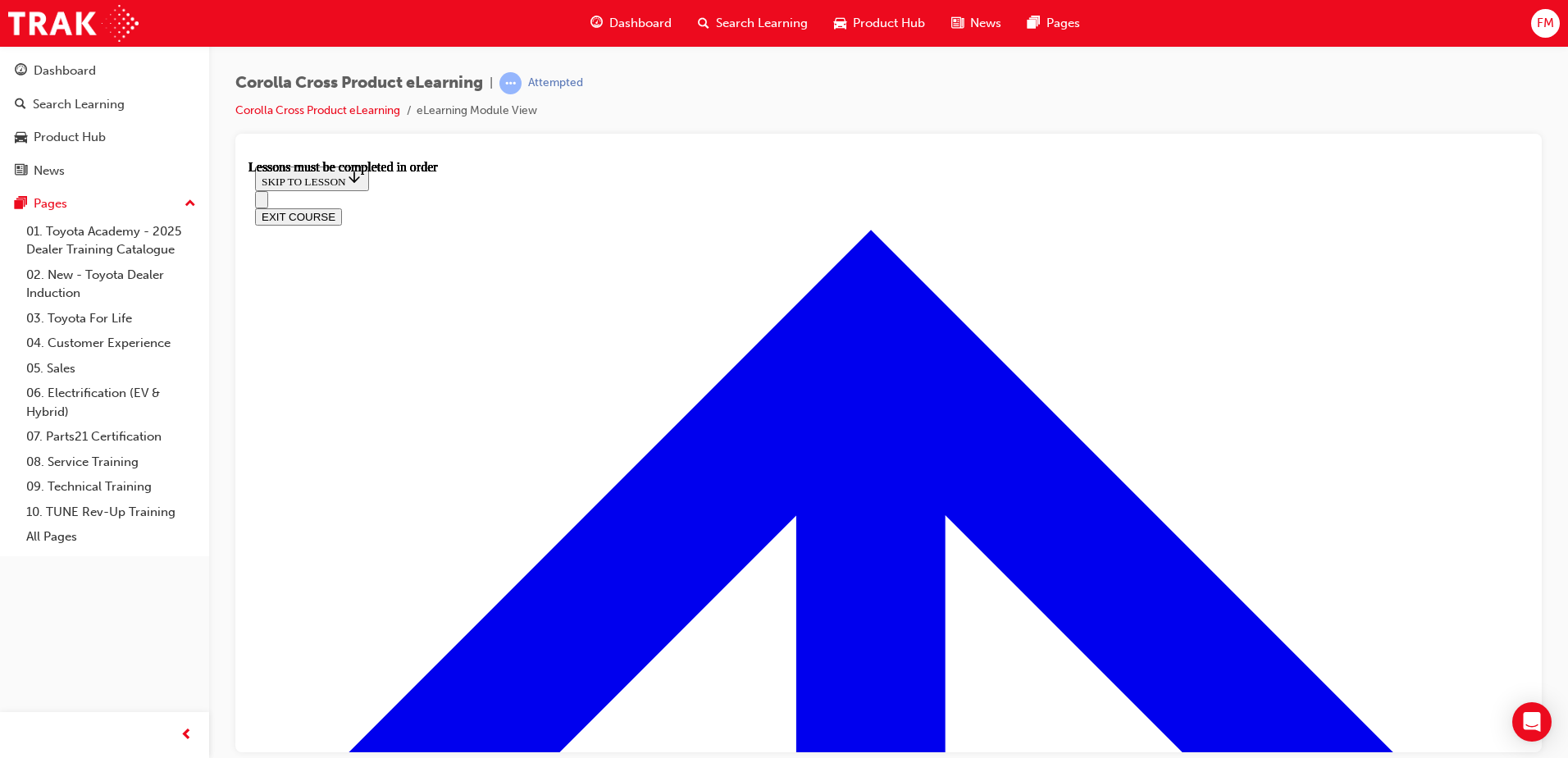
scroll to position [100, 0]
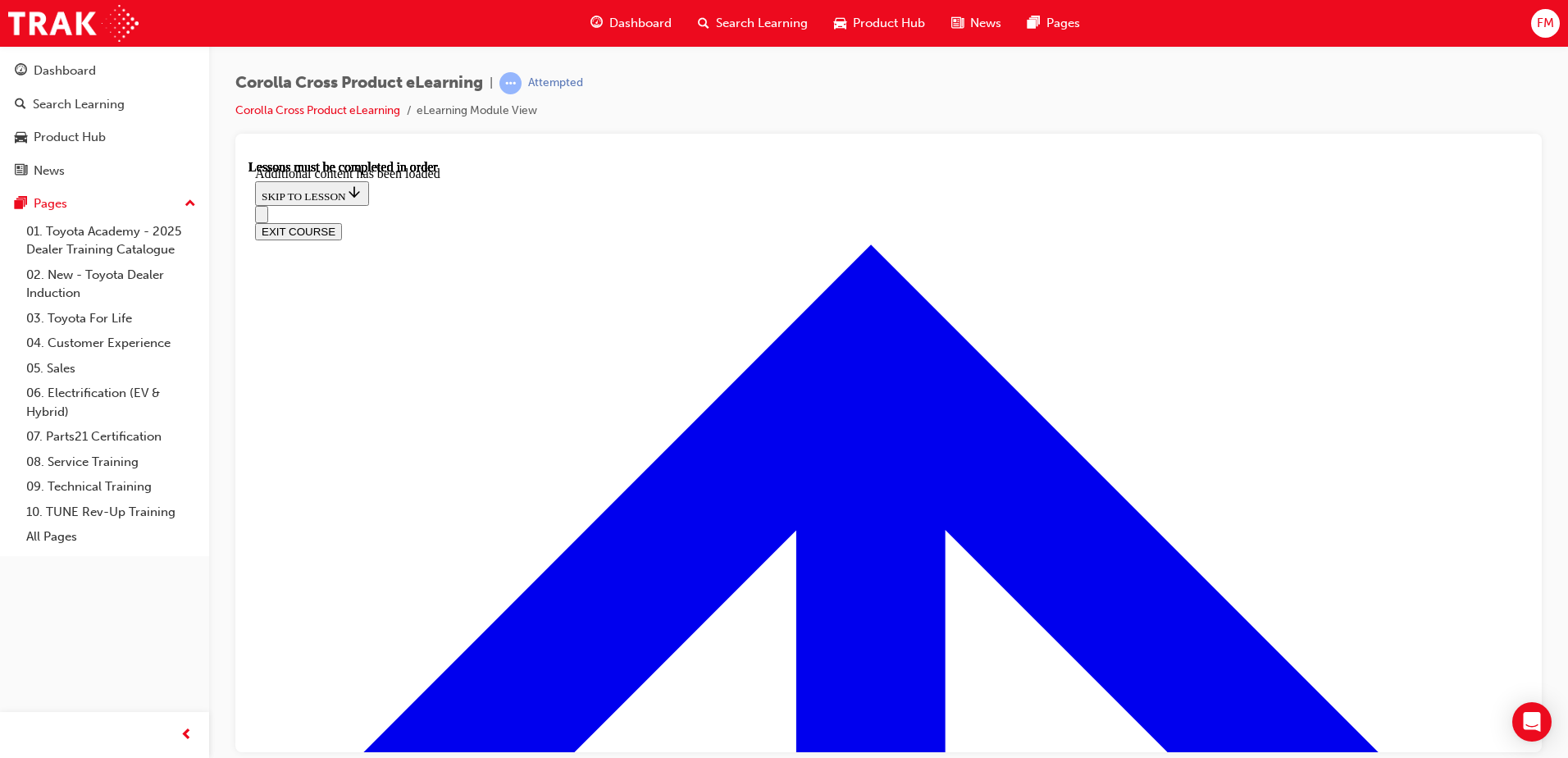
scroll to position [2269, 0]
radio input "true"
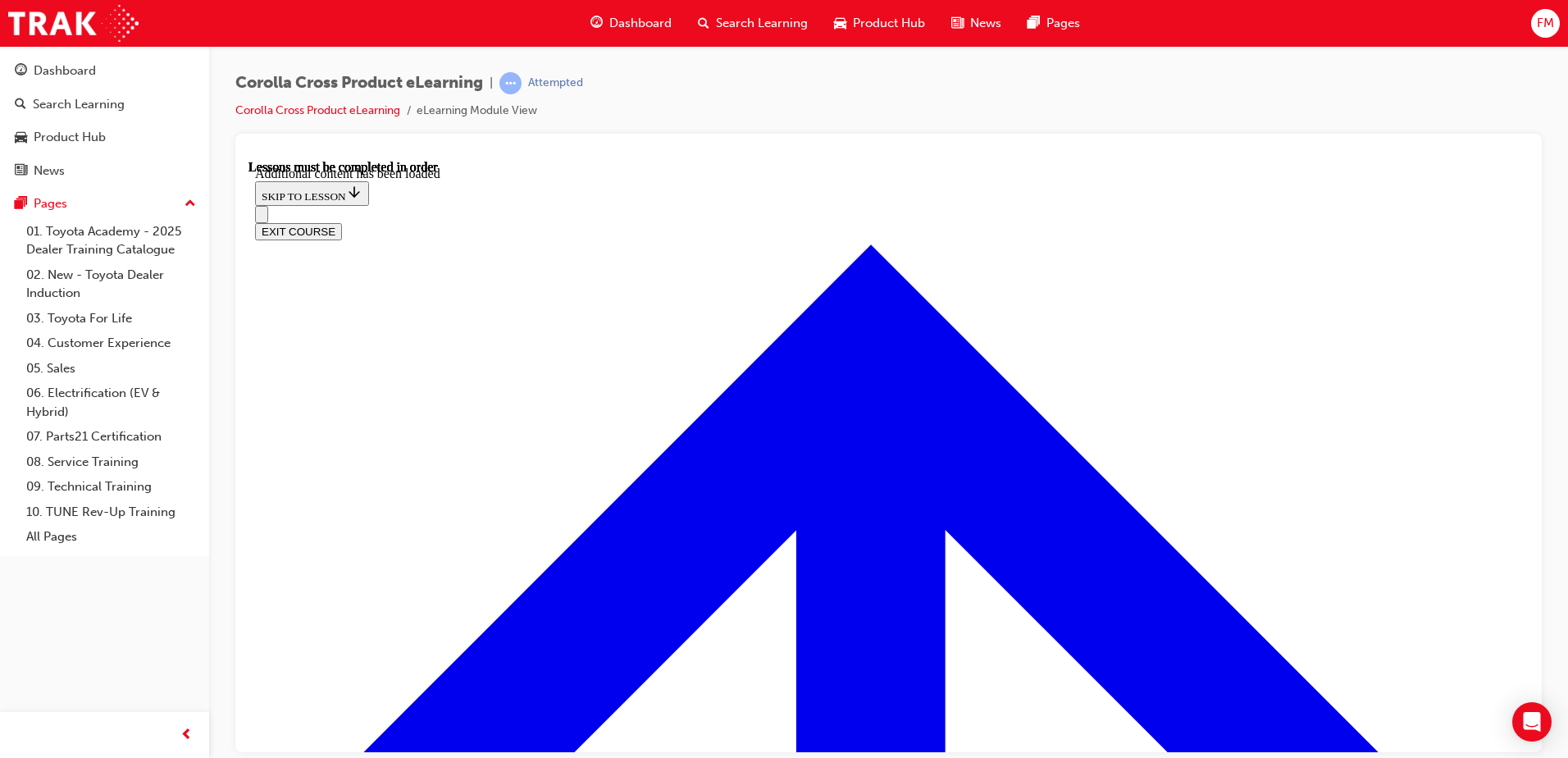
drag, startPoint x: 662, startPoint y: 584, endPoint x: 664, endPoint y: 595, distance: 11.2
radio input "true"
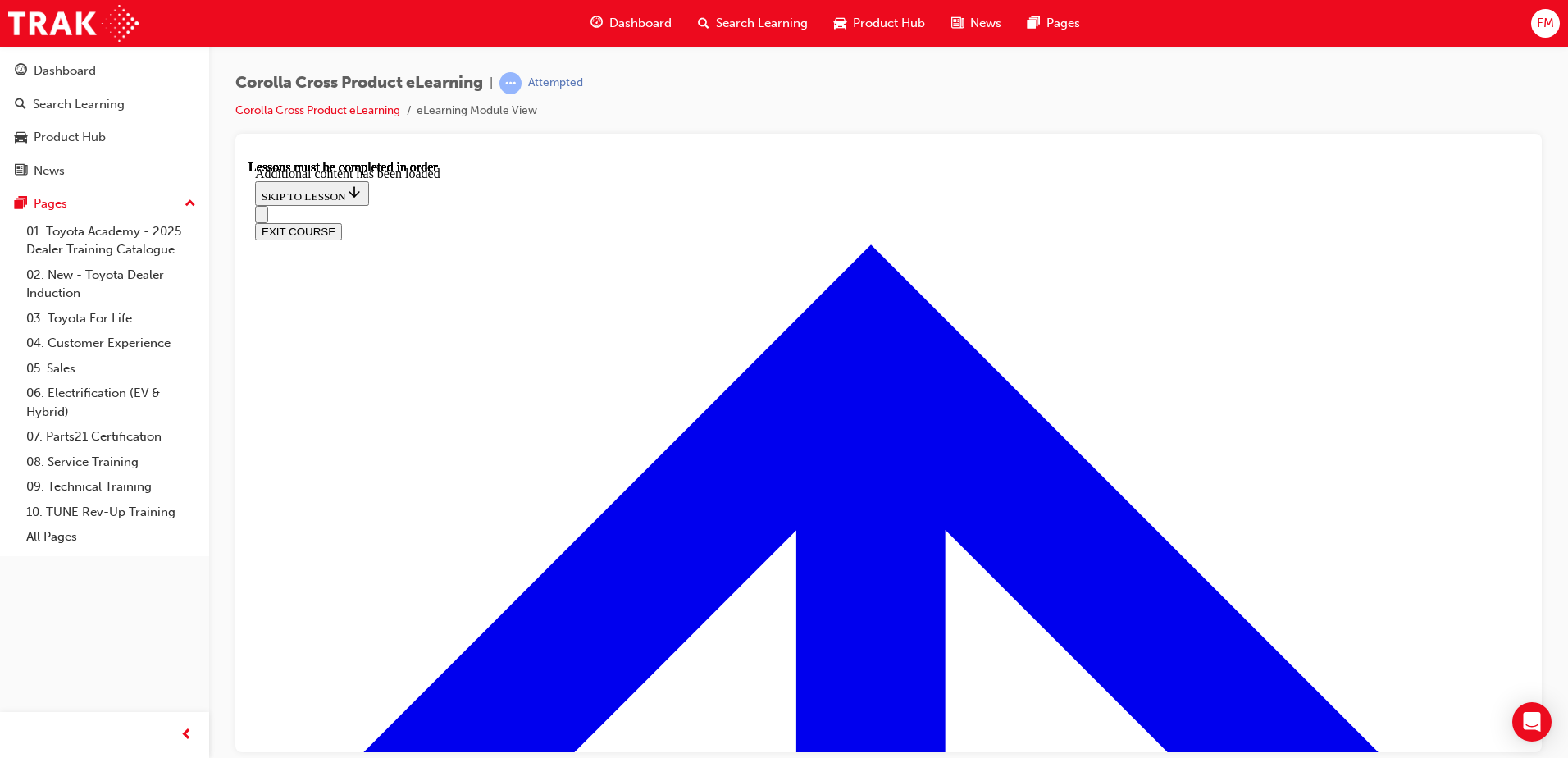
scroll to position [2493, 0]
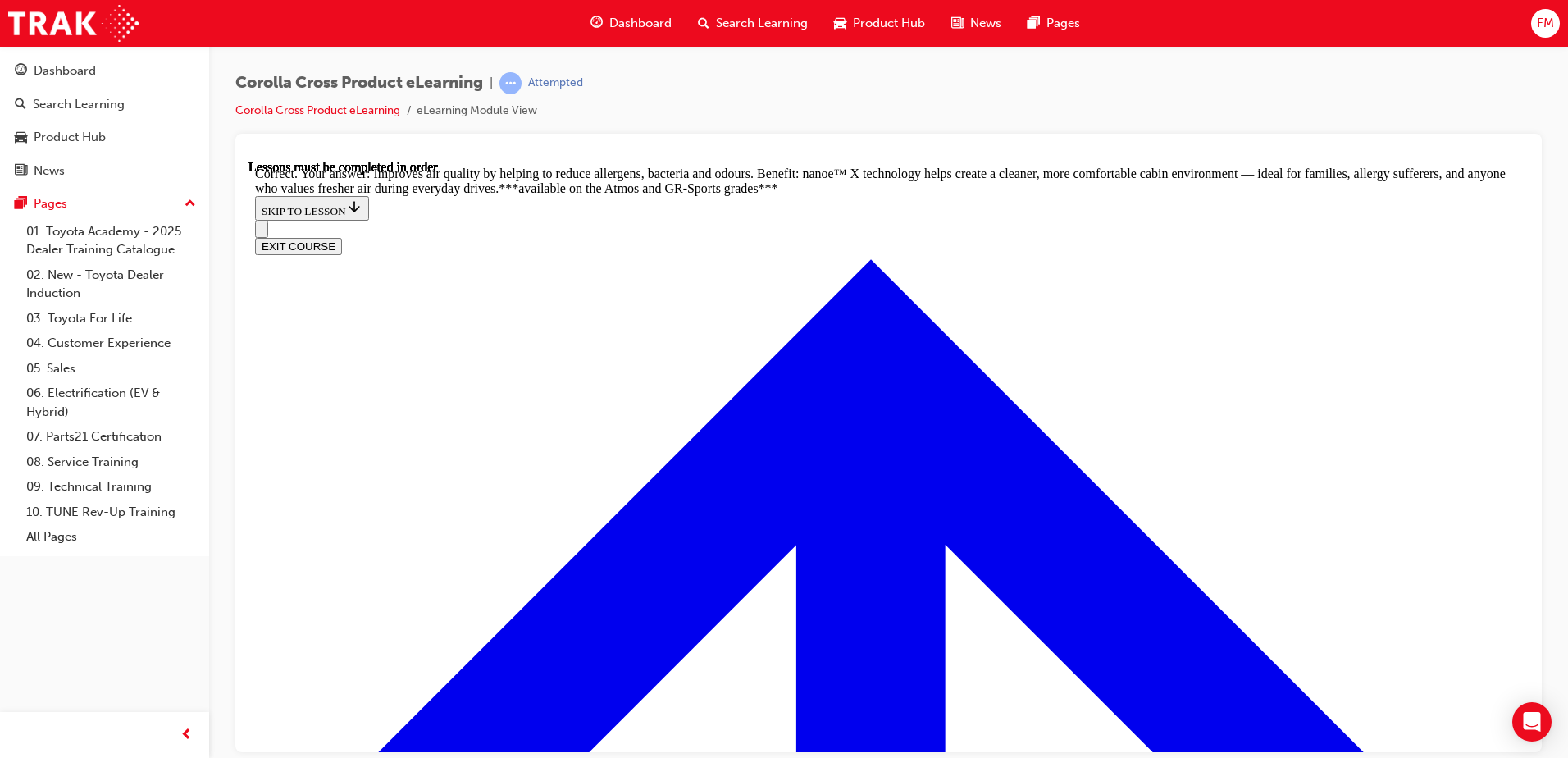
scroll to position [3281, 0]
radio input "true"
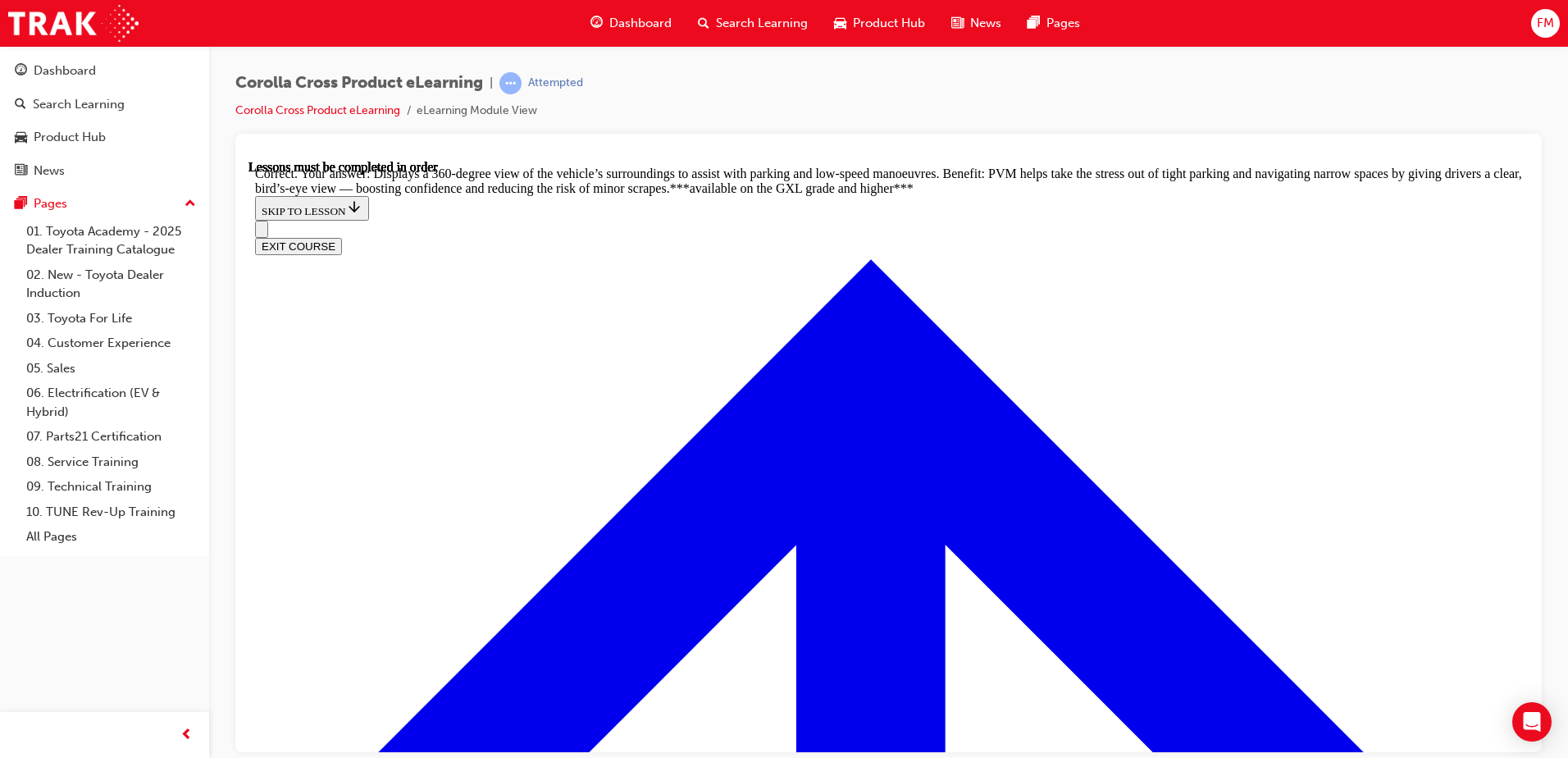
scroll to position [3674, 0]
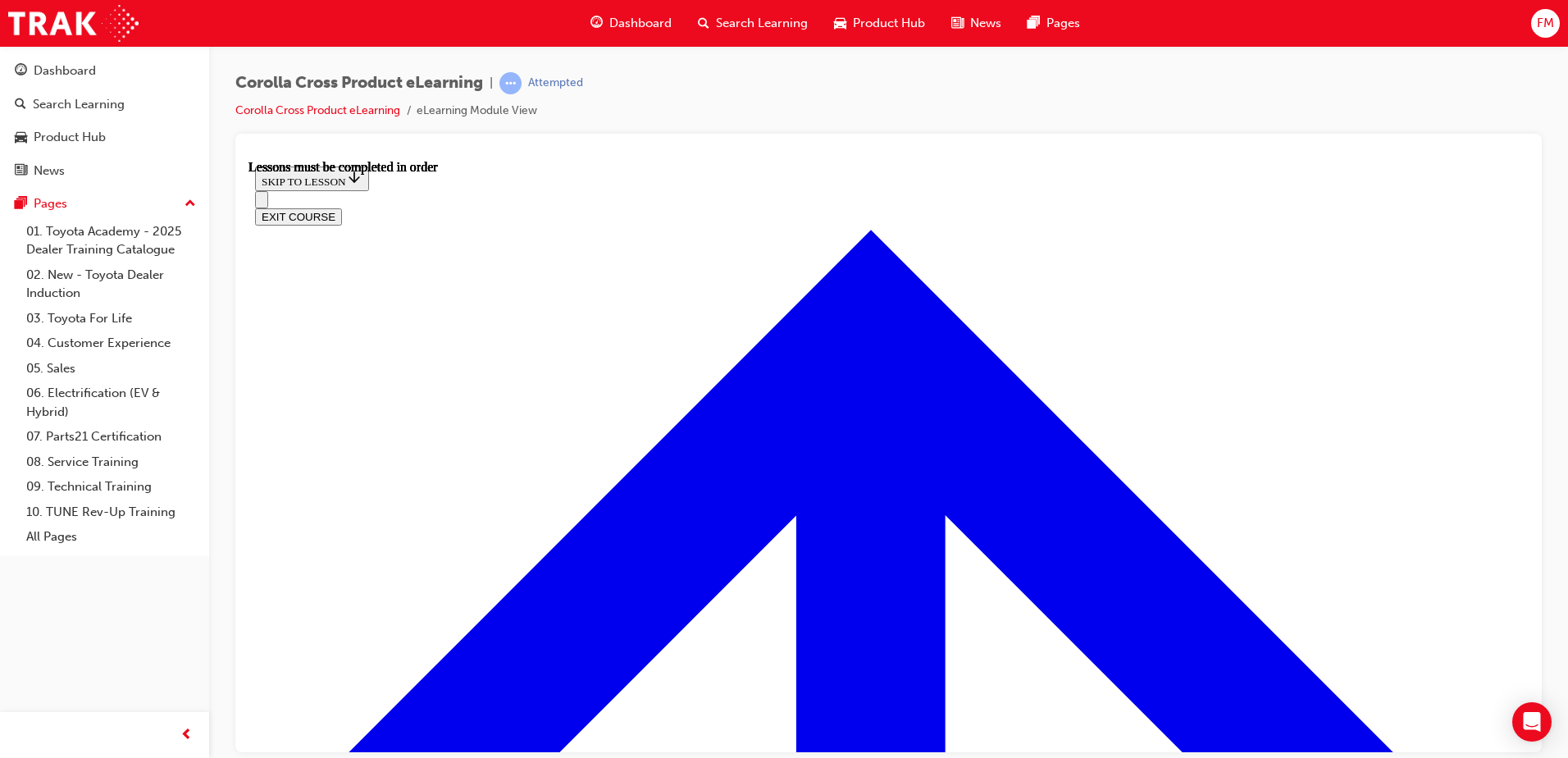
scroll to position [1370, 0]
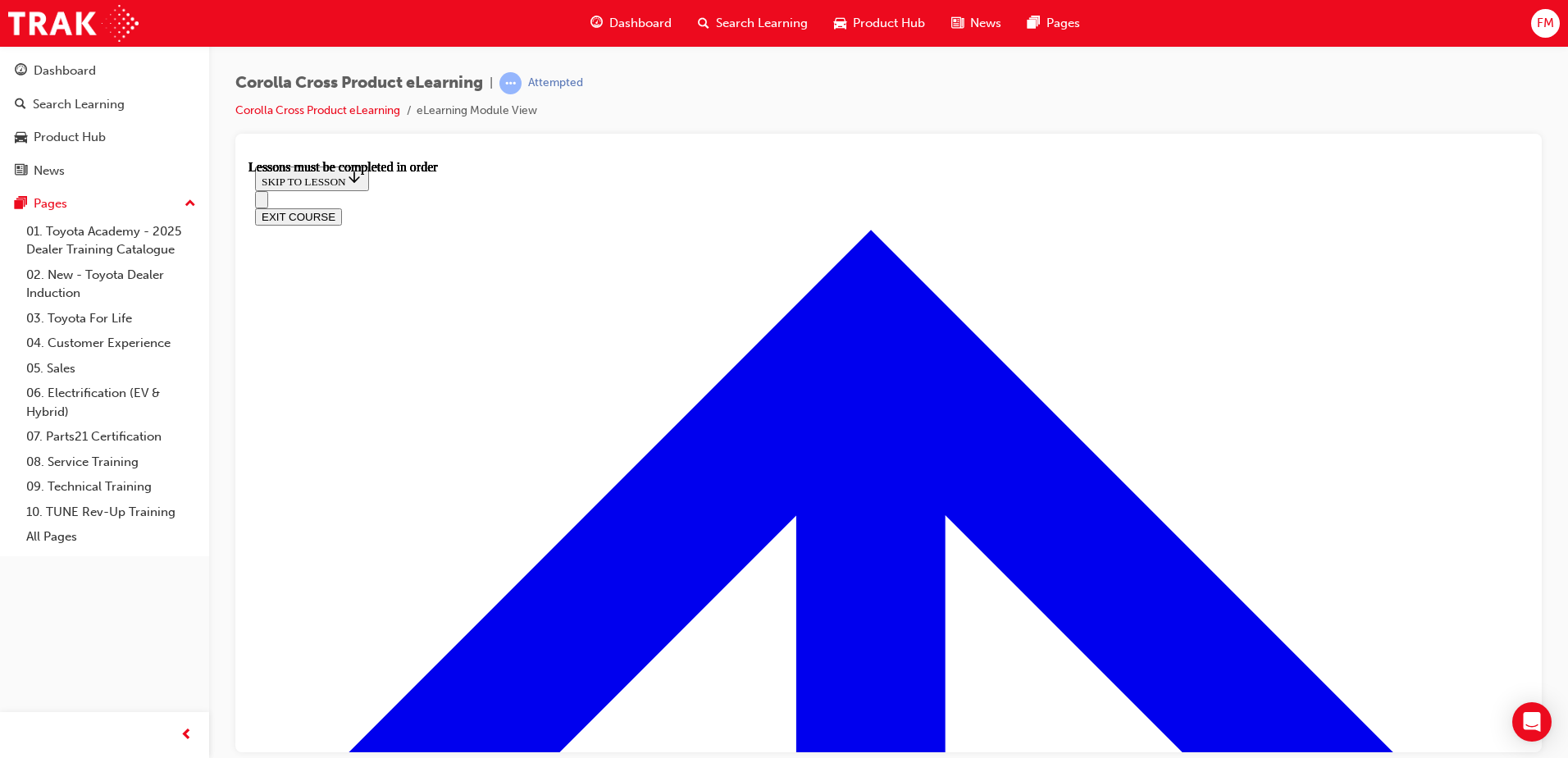
scroll to position [466, 0]
drag, startPoint x: 952, startPoint y: 619, endPoint x: 917, endPoint y: 616, distance: 35.1
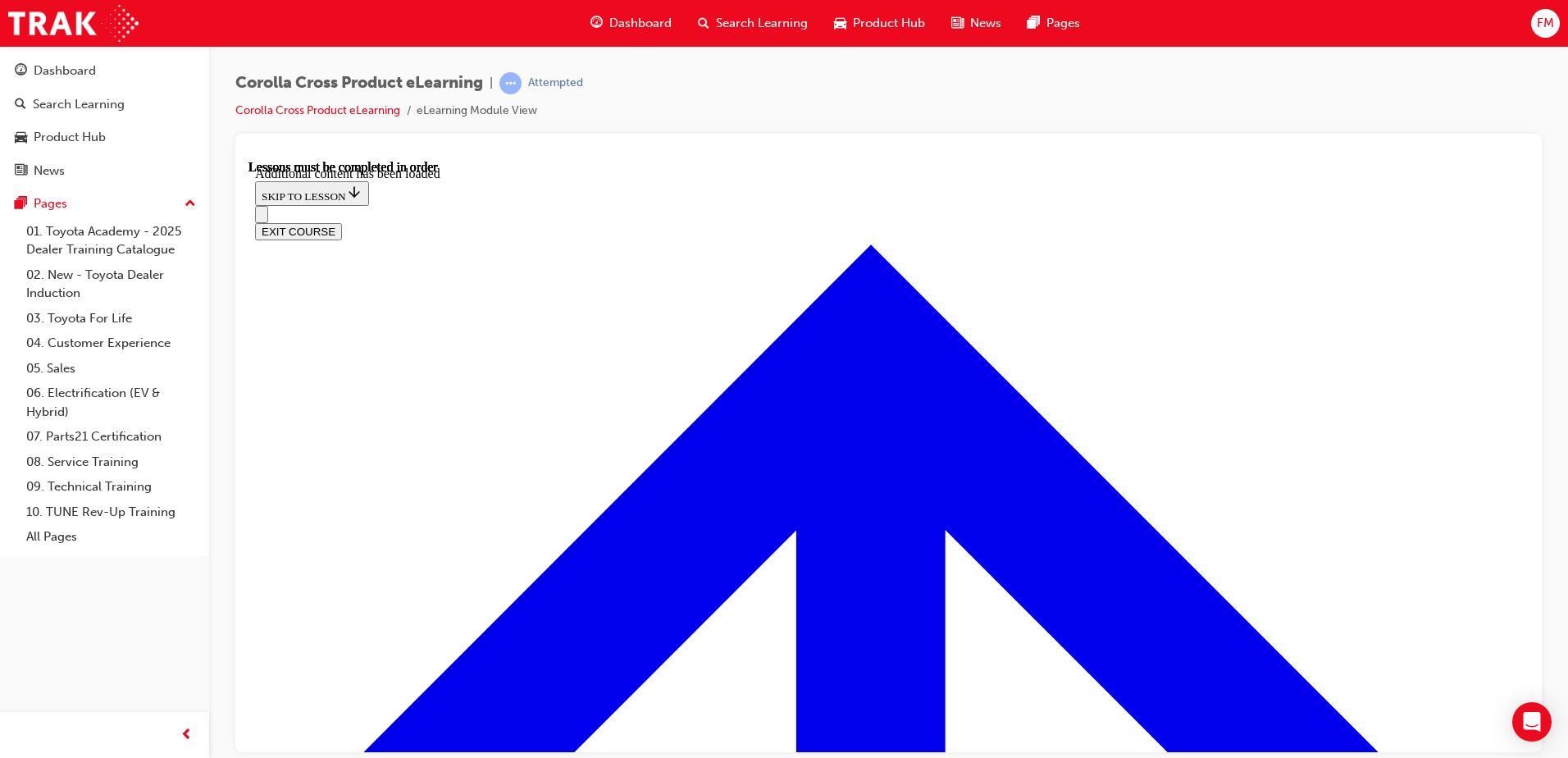
scroll to position [2388, 0]
radio input "true"
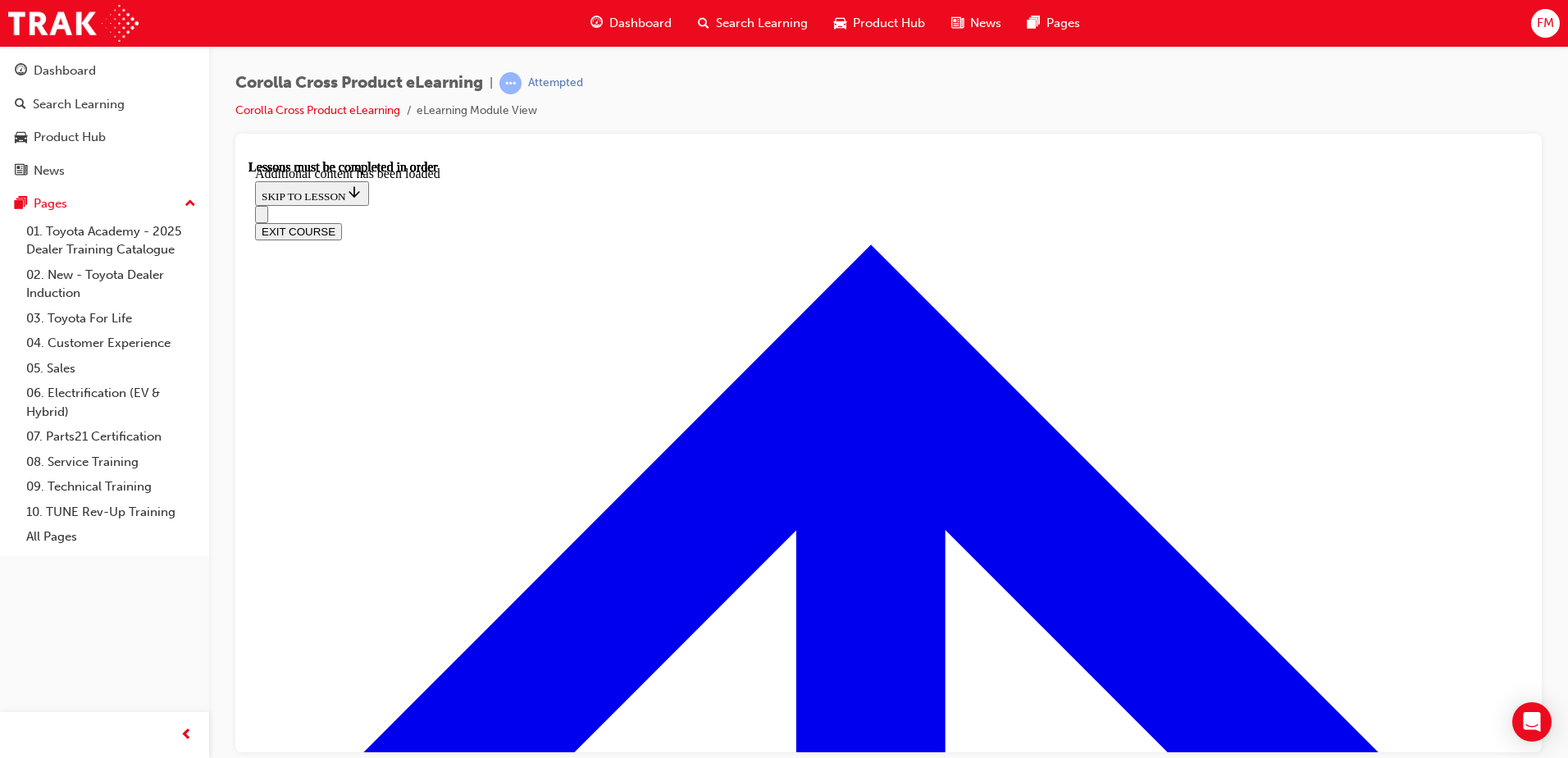
drag, startPoint x: 884, startPoint y: 560, endPoint x: 897, endPoint y: 560, distance: 13.0
drag, startPoint x: 877, startPoint y: 562, endPoint x: 892, endPoint y: 553, distance: 17.5
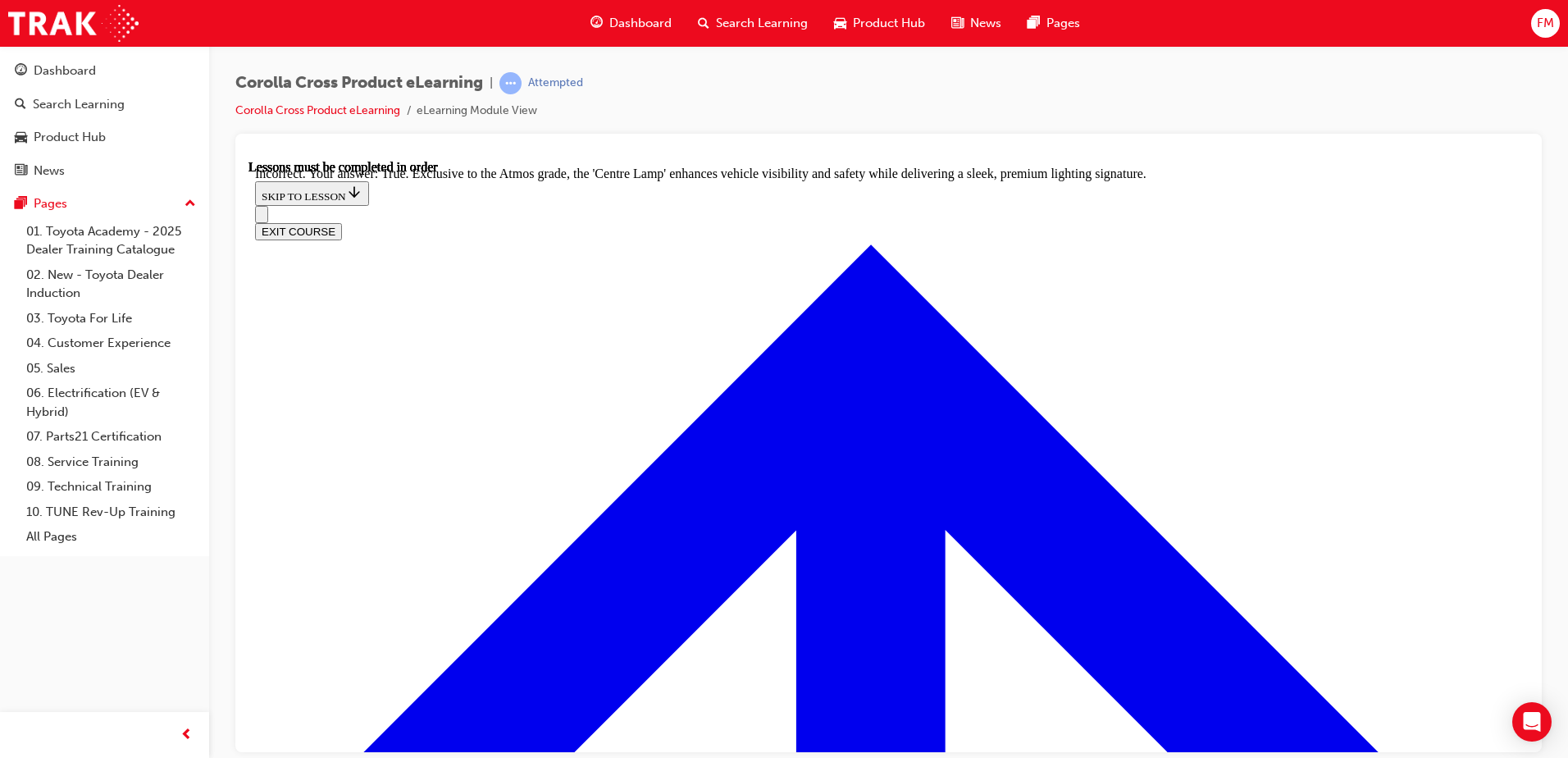
scroll to position [2338, 0]
radio input "true"
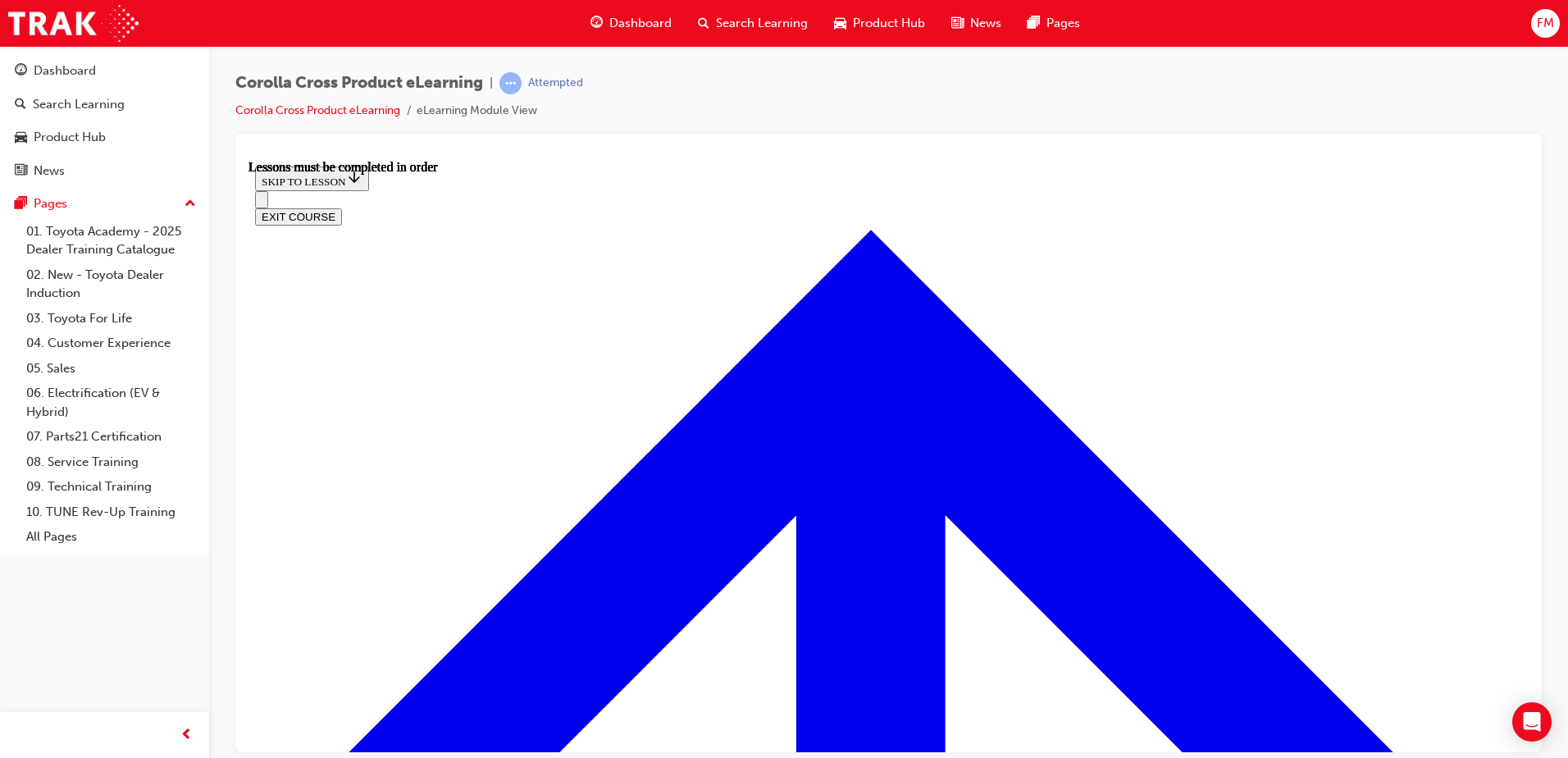
scroll to position [1354, 0]
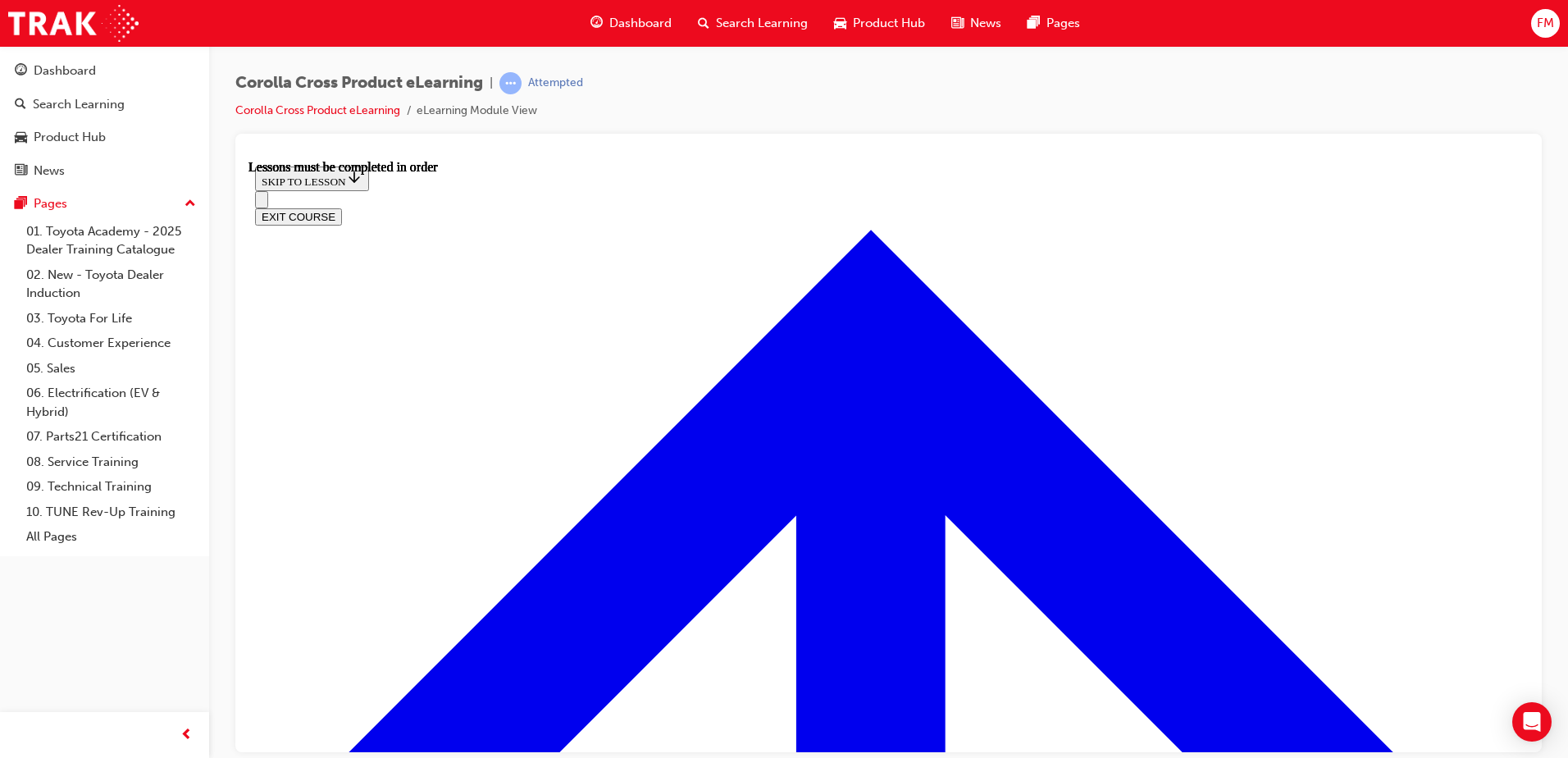
drag, startPoint x: 423, startPoint y: 617, endPoint x: 495, endPoint y: 596, distance: 75.0
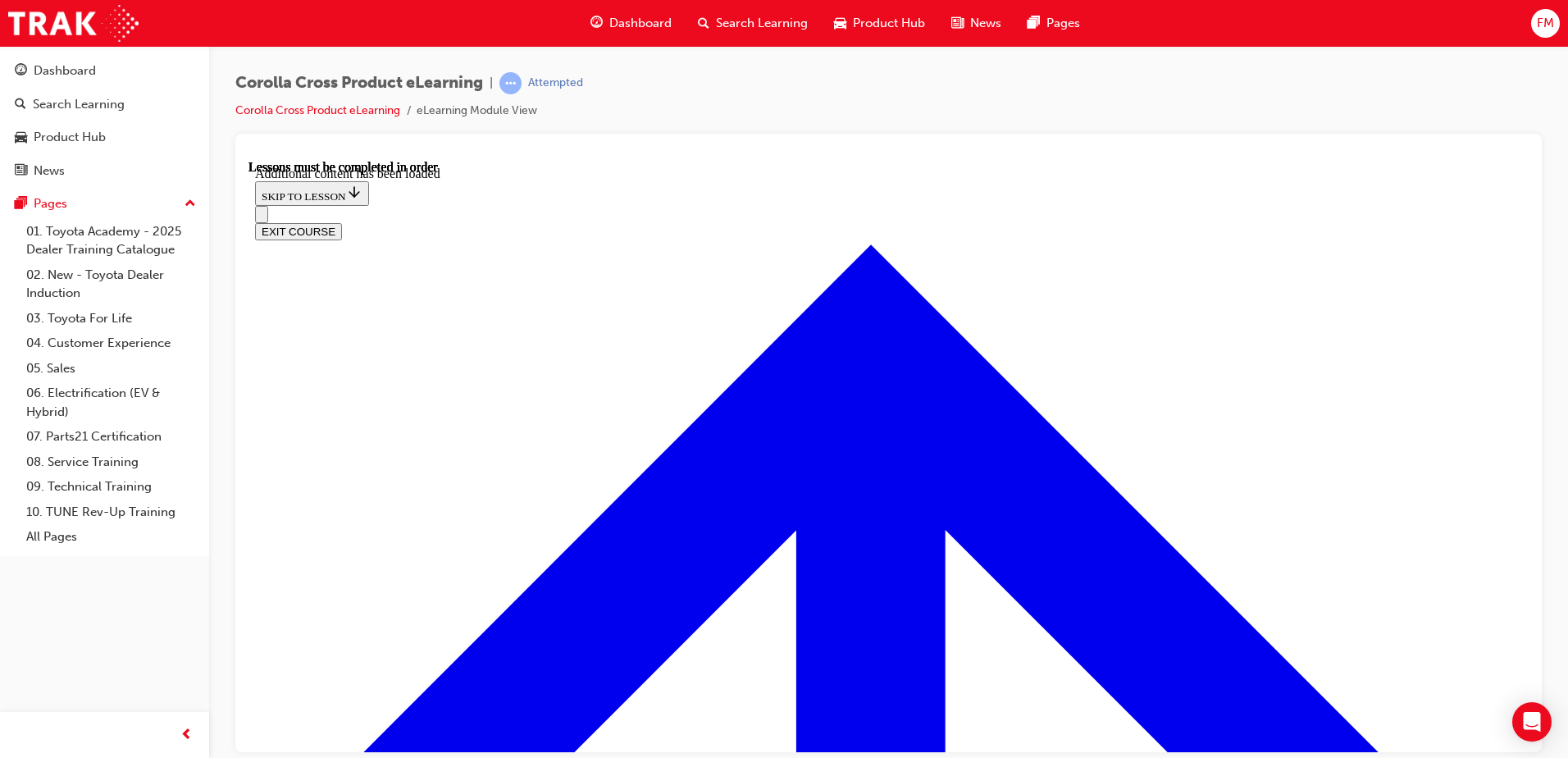
scroll to position [2005, 0]
radio input "true"
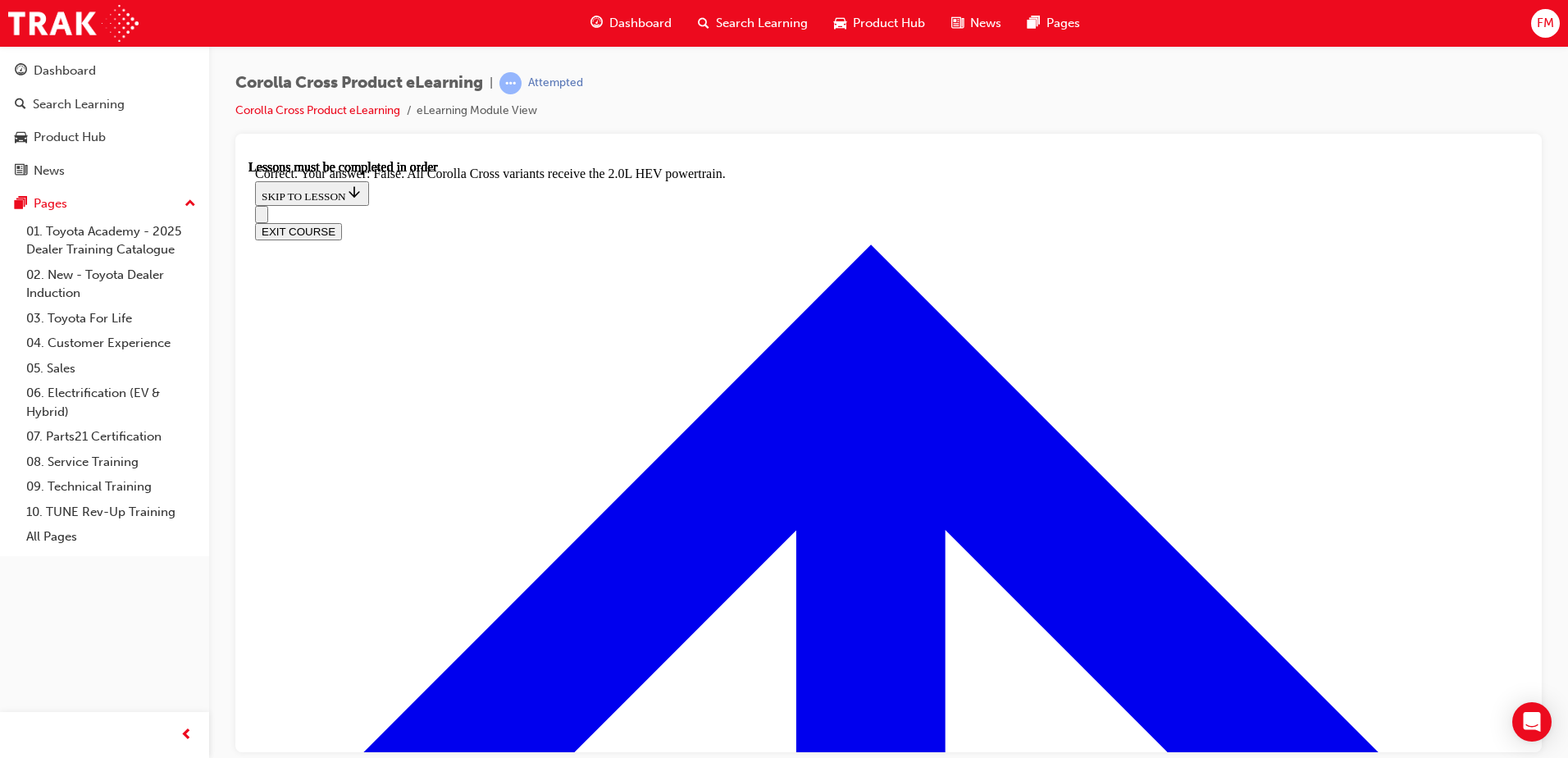
scroll to position [2290, 0]
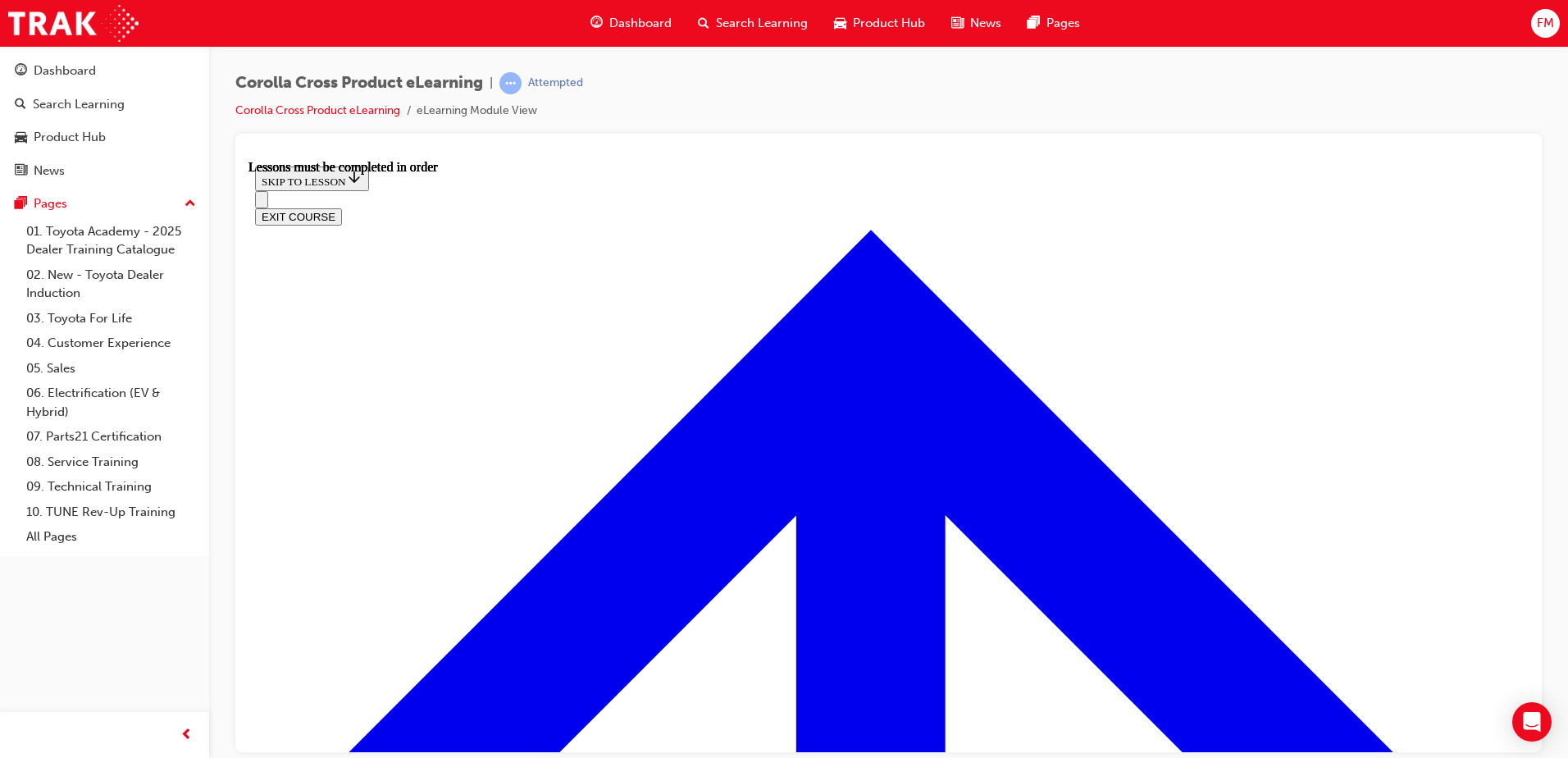
scroll to position [1352, 0]
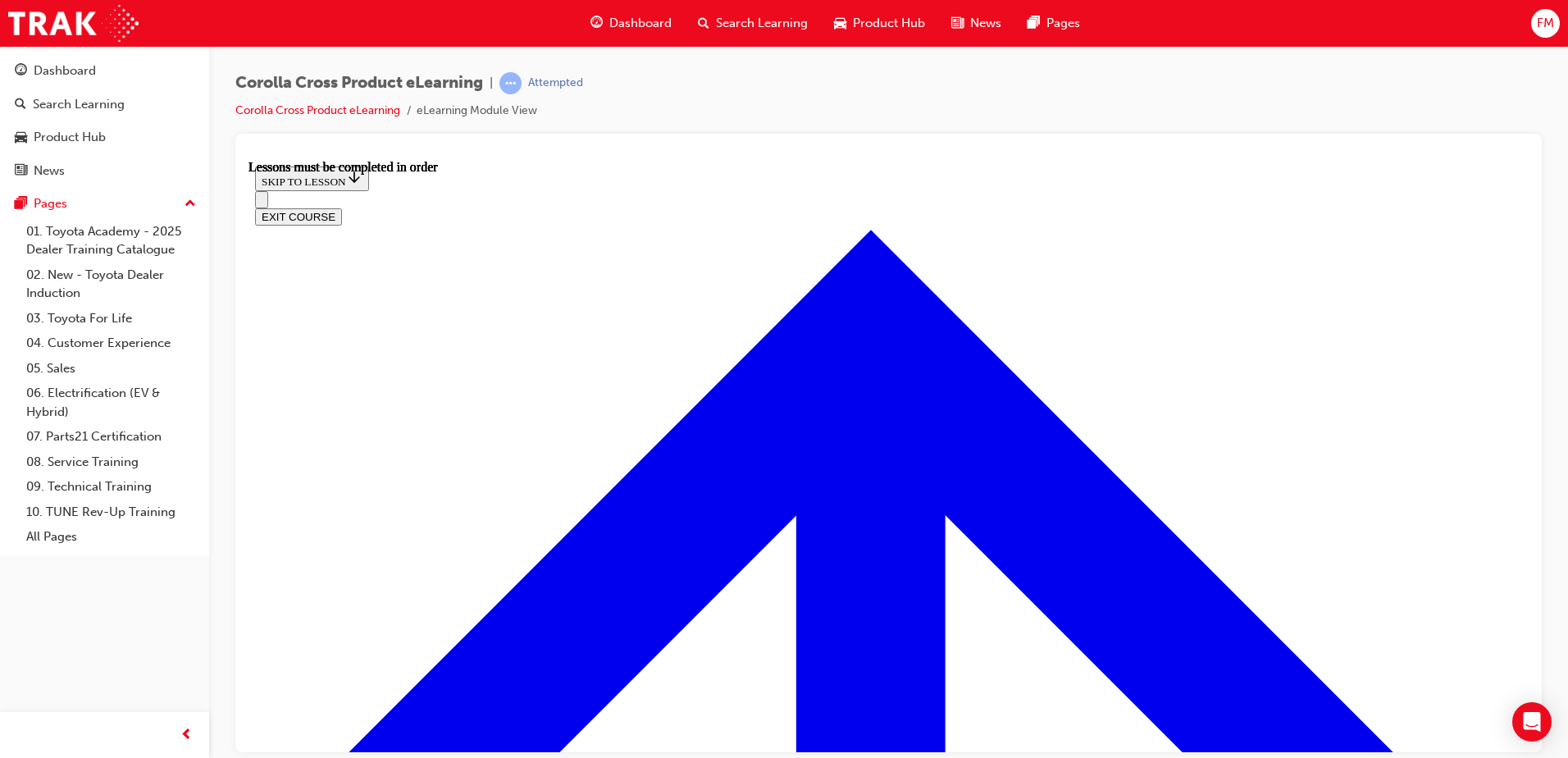
drag, startPoint x: 1237, startPoint y: 288, endPoint x: 1251, endPoint y: 297, distance: 16.6
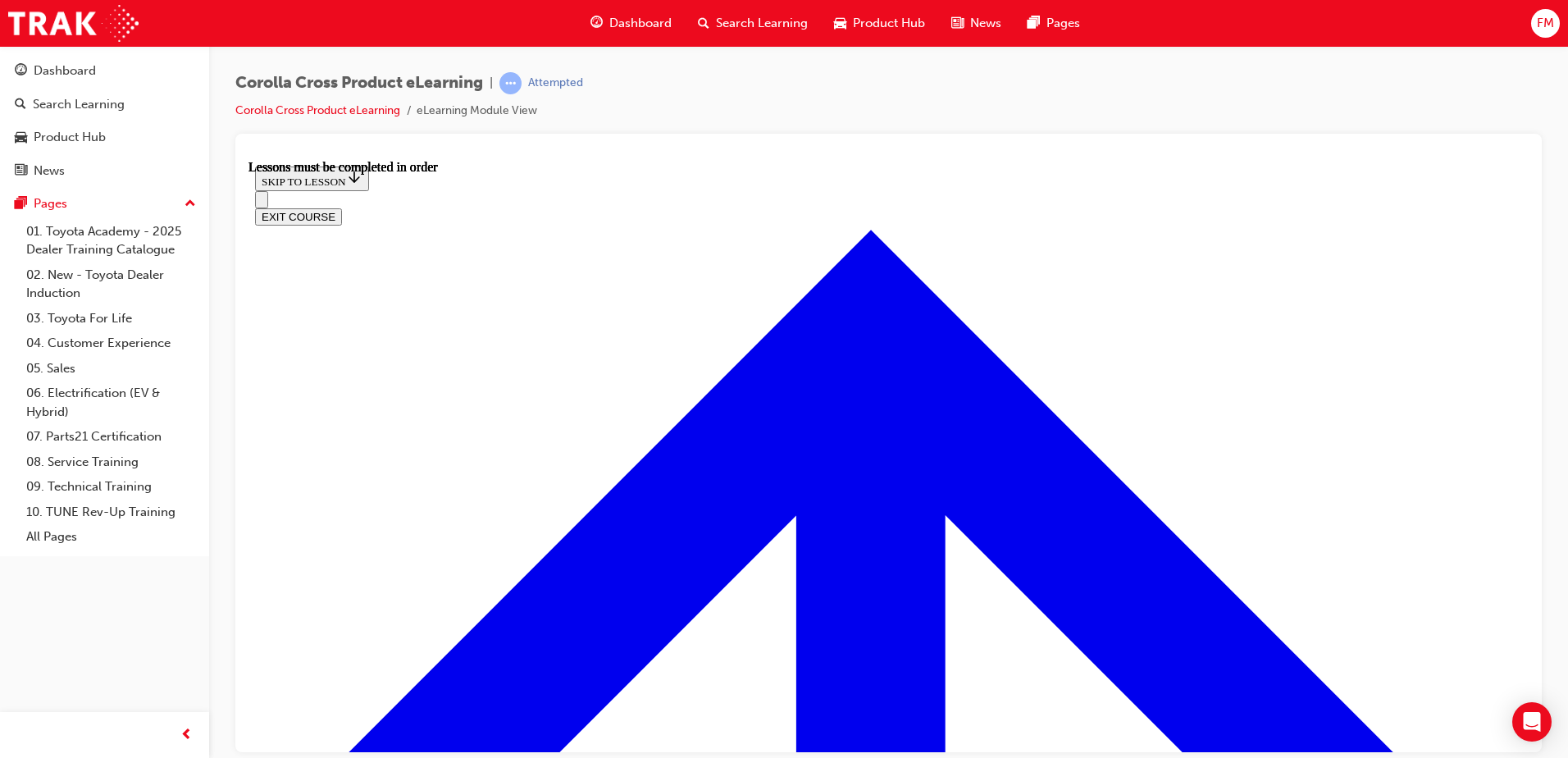
drag, startPoint x: 488, startPoint y: 652, endPoint x: 510, endPoint y: 614, distance: 43.9
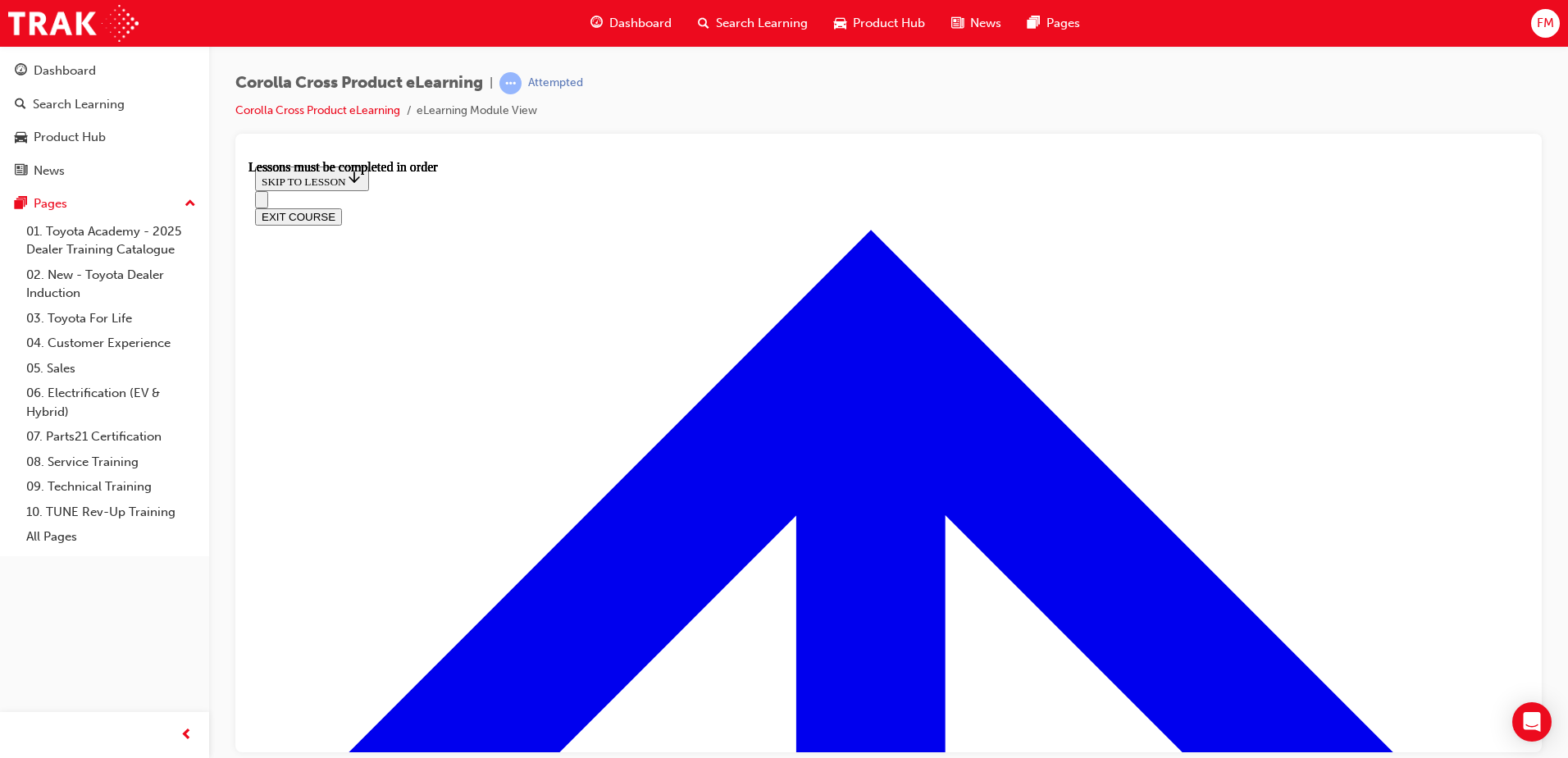
drag, startPoint x: 380, startPoint y: 562, endPoint x: 464, endPoint y: 518, distance: 94.8
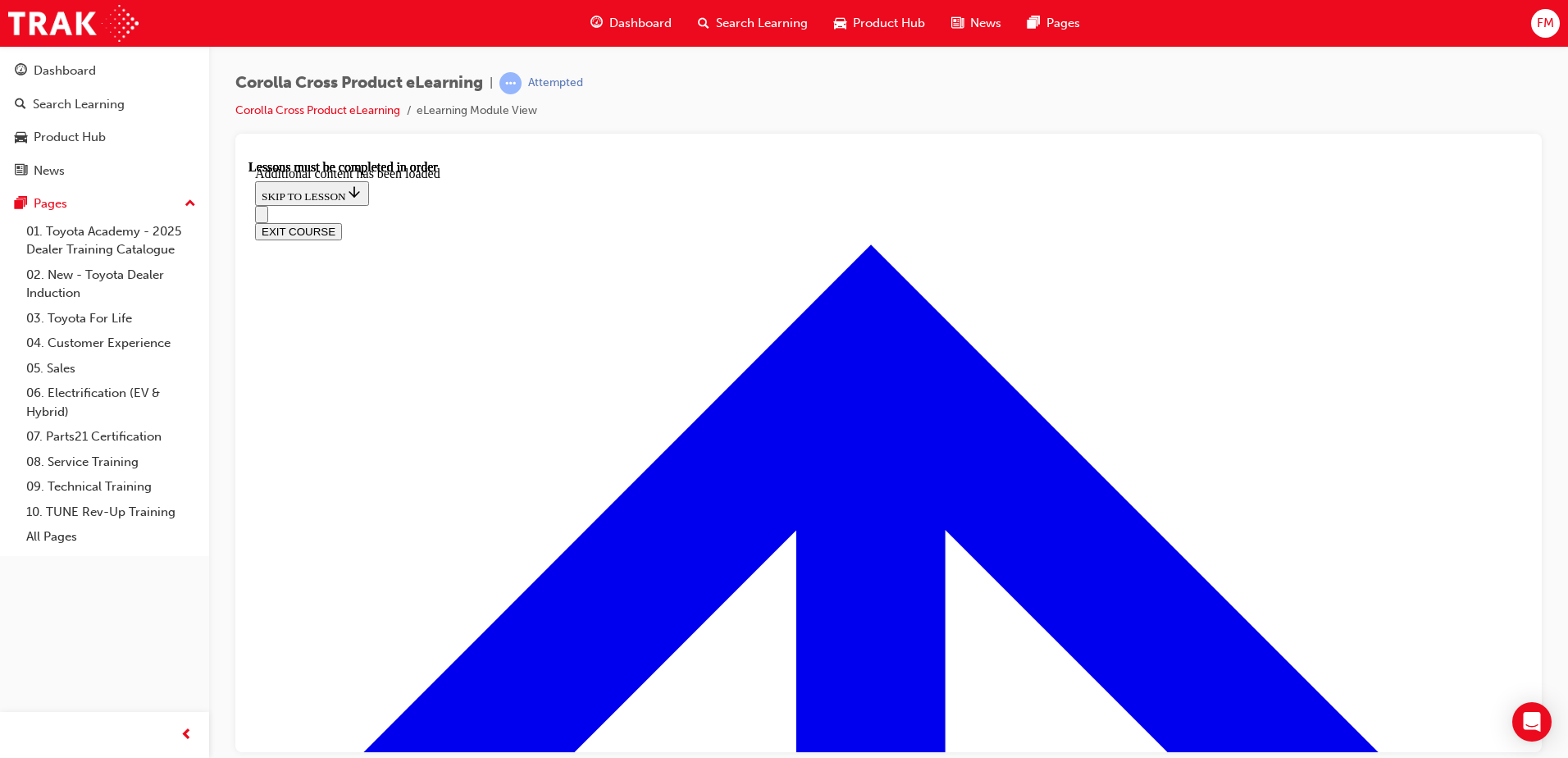
scroll to position [2045, 0]
radio input "true"
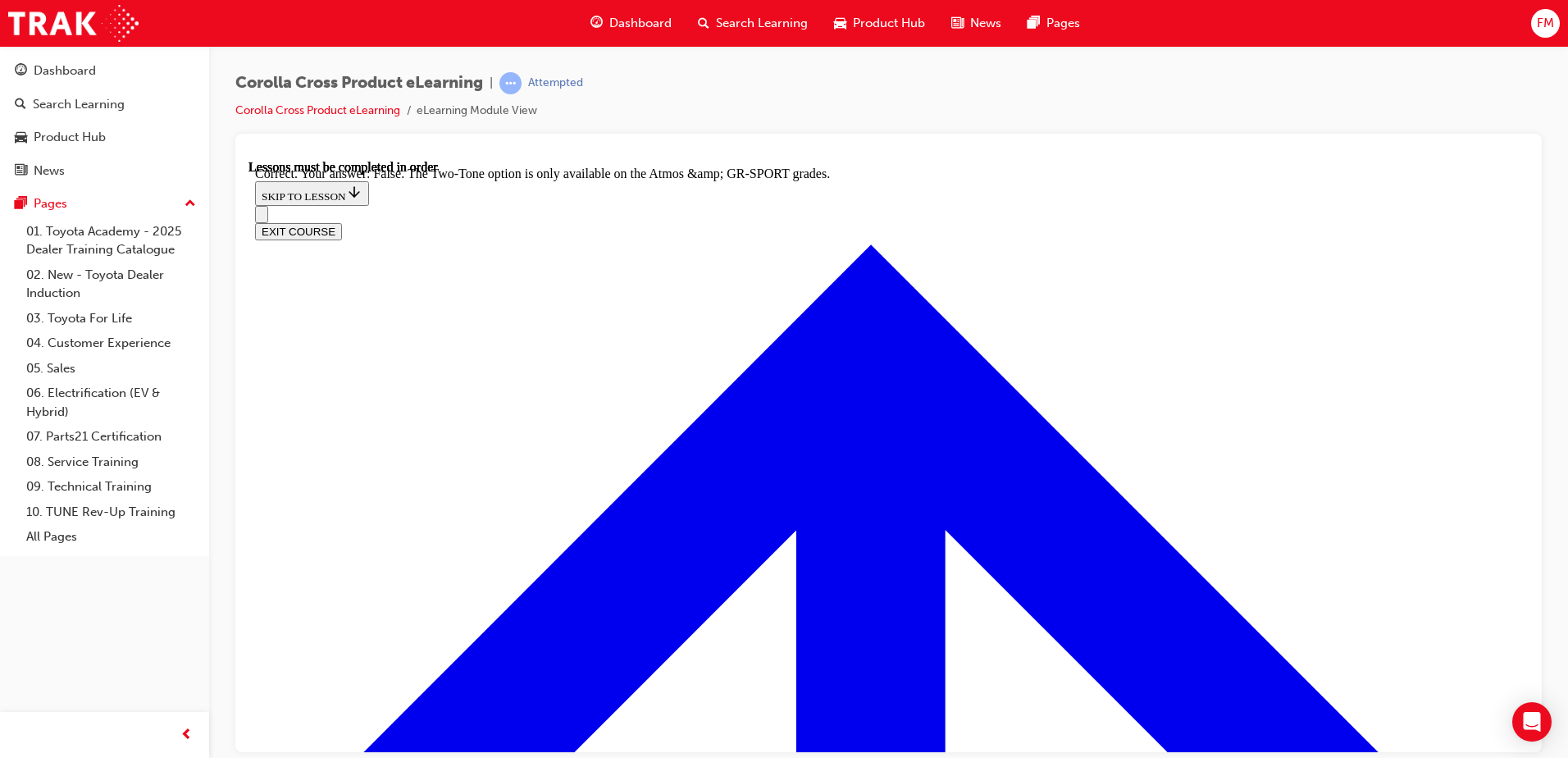
drag, startPoint x: 1519, startPoint y: 640, endPoint x: 1777, endPoint y: 827, distance: 318.6
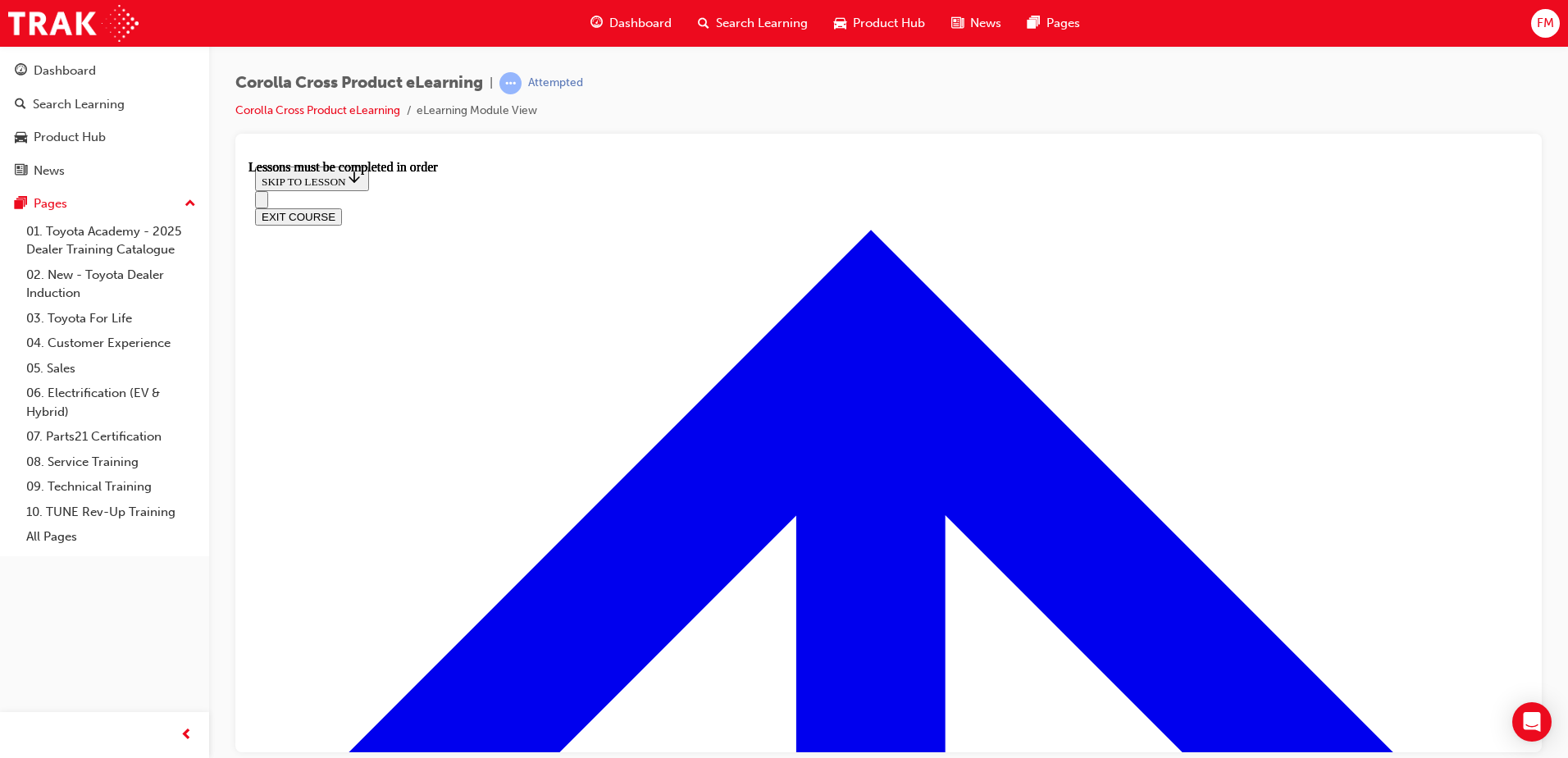
scroll to position [1351, 0]
drag, startPoint x: 1519, startPoint y: 228, endPoint x: 1791, endPoint y: 641, distance: 494.5
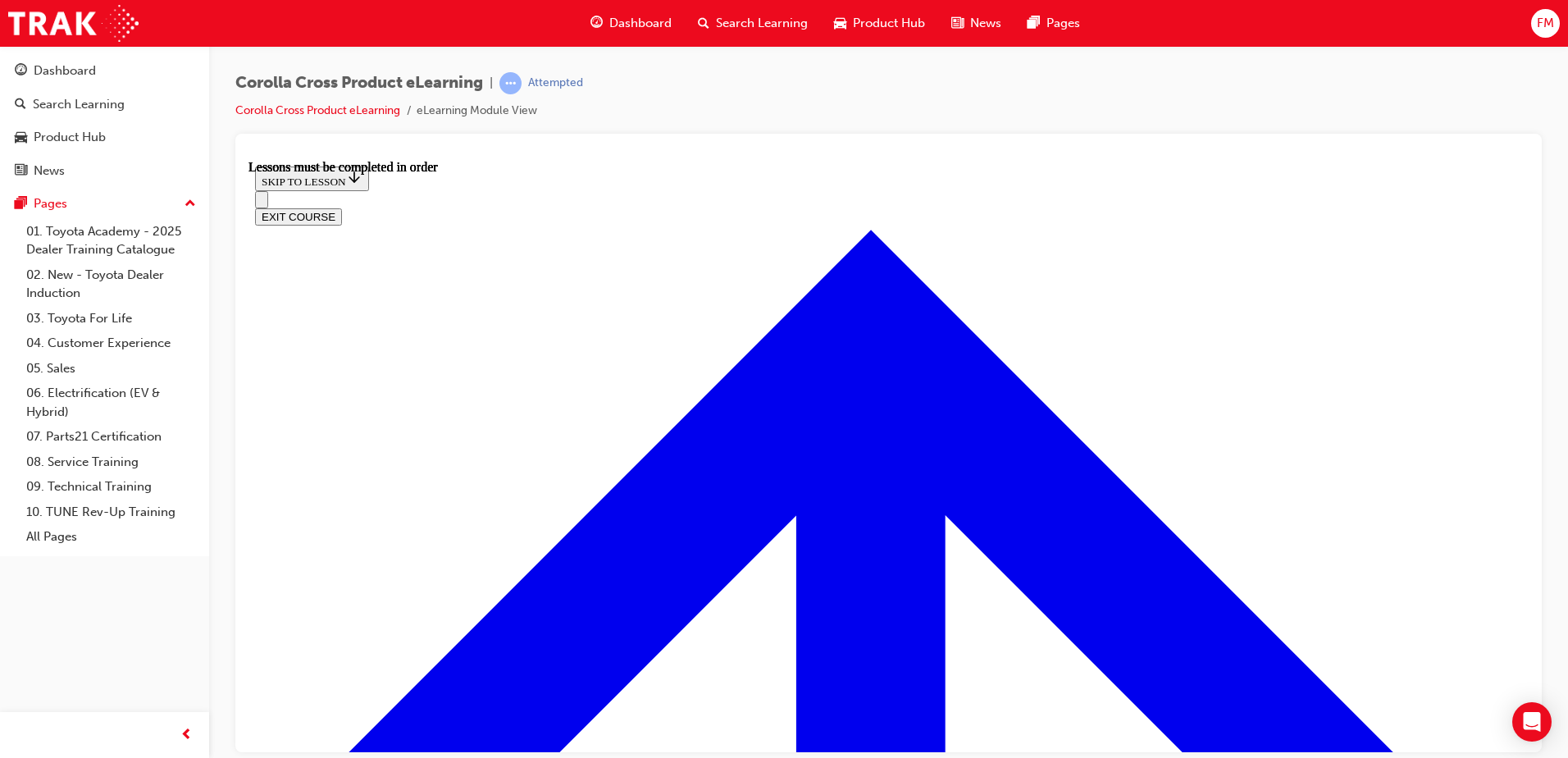
scroll to position [1397, 0]
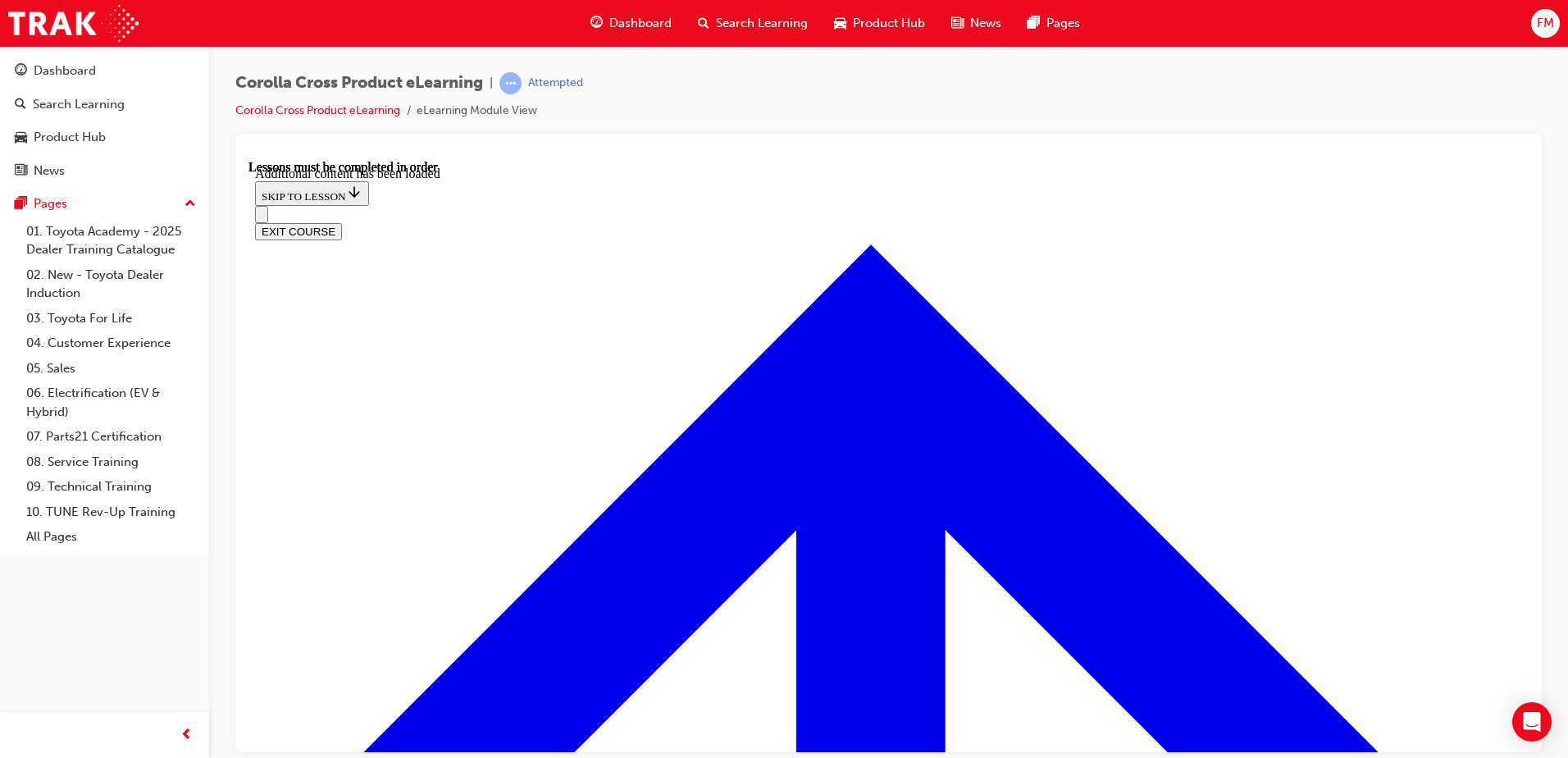
scroll to position [2533, 0]
radio input "true"
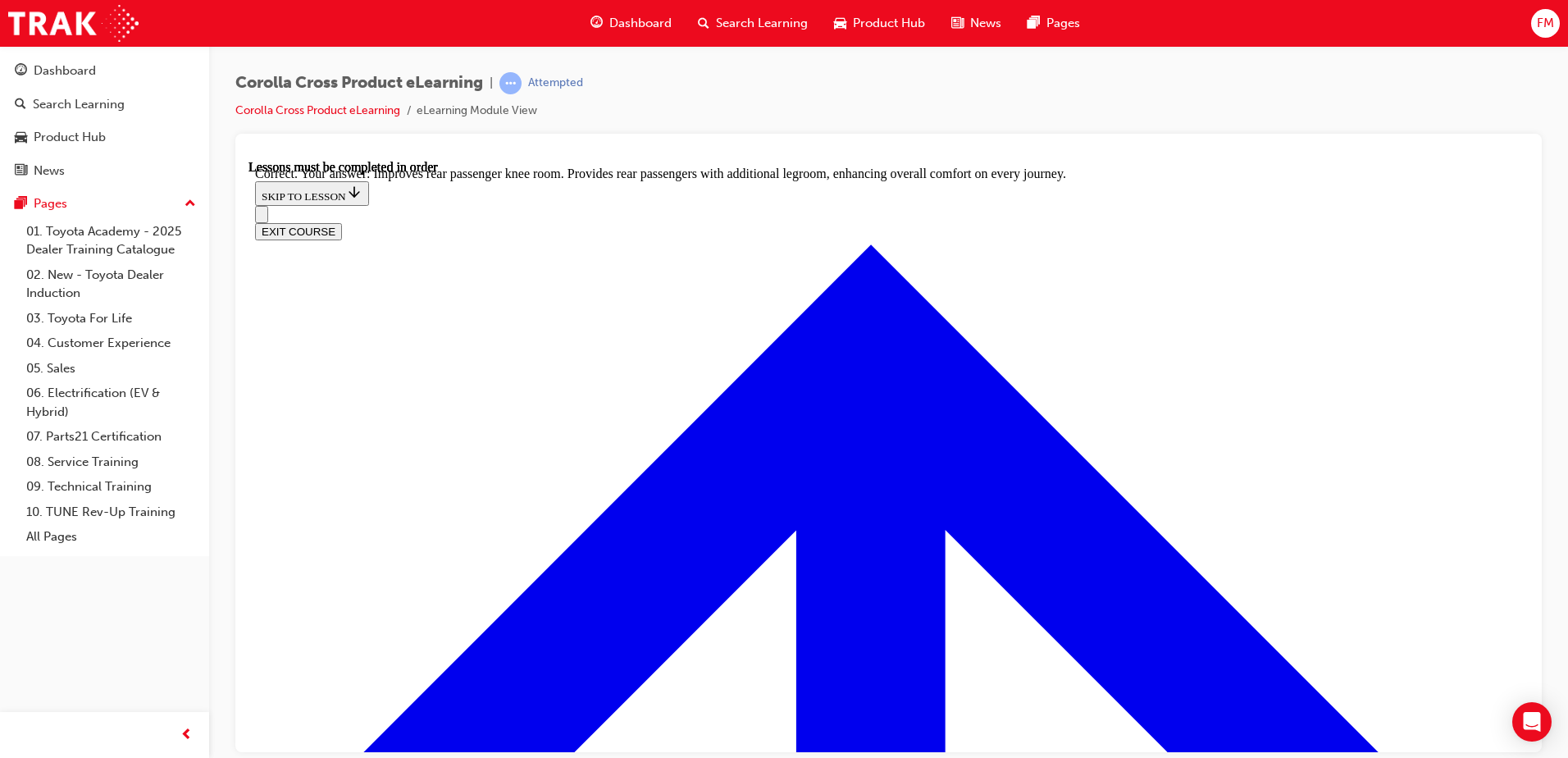
scroll to position [3049, 0]
drag, startPoint x: 1522, startPoint y: 620, endPoint x: 1777, endPoint y: 836, distance: 334.2
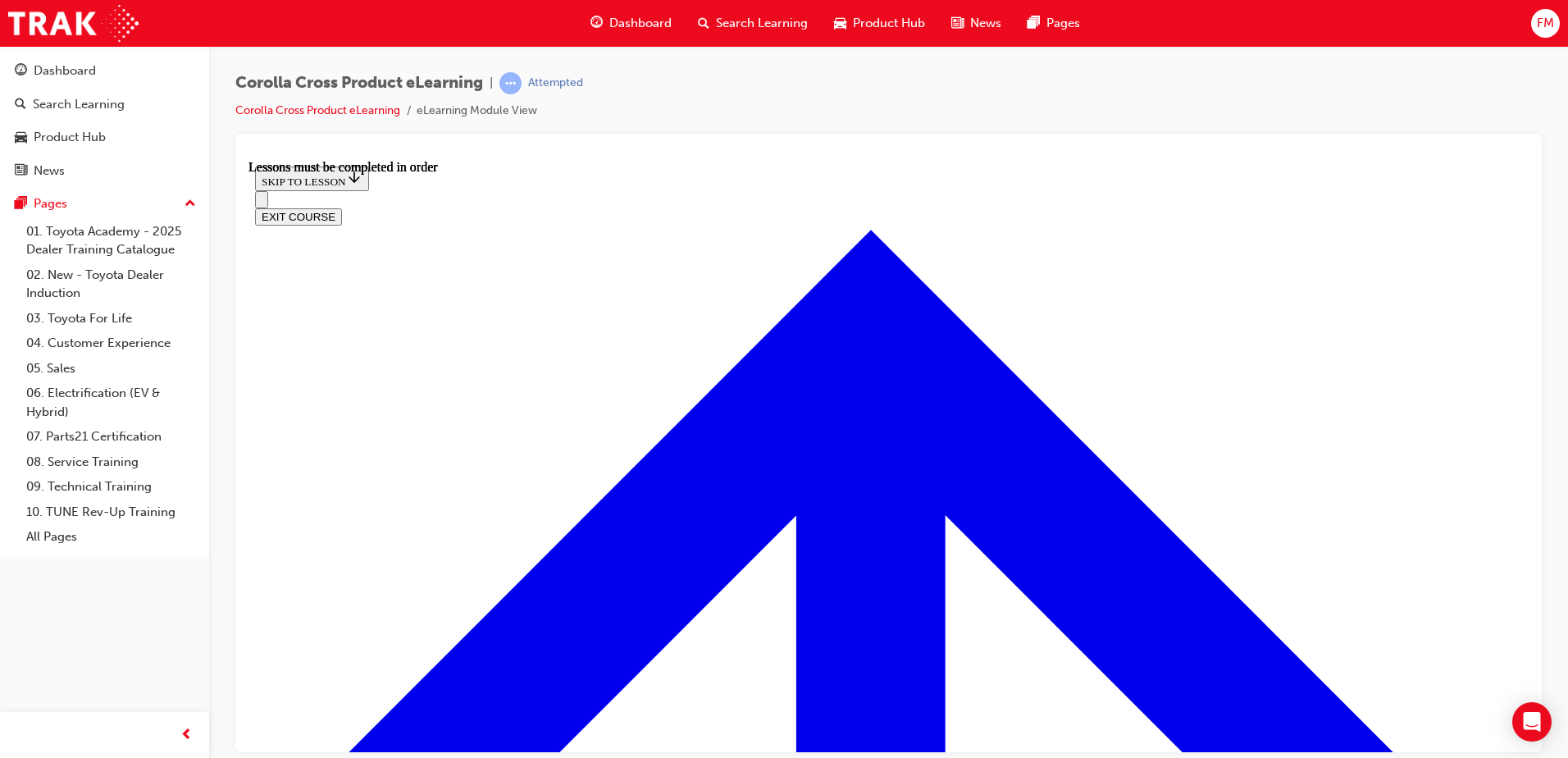
scroll to position [1407, 0]
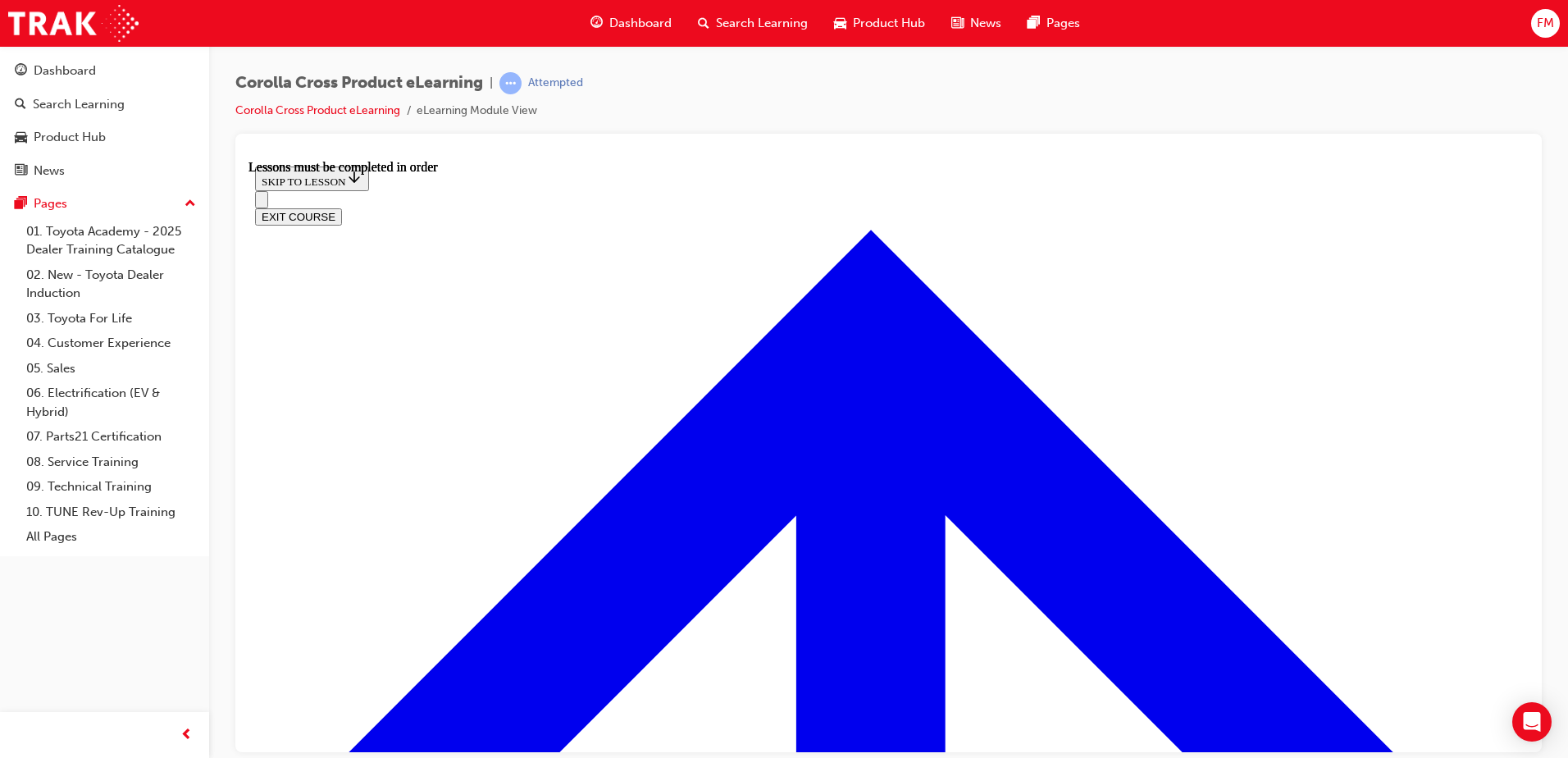
drag, startPoint x: 1248, startPoint y: 585, endPoint x: 1458, endPoint y: 534, distance: 216.1
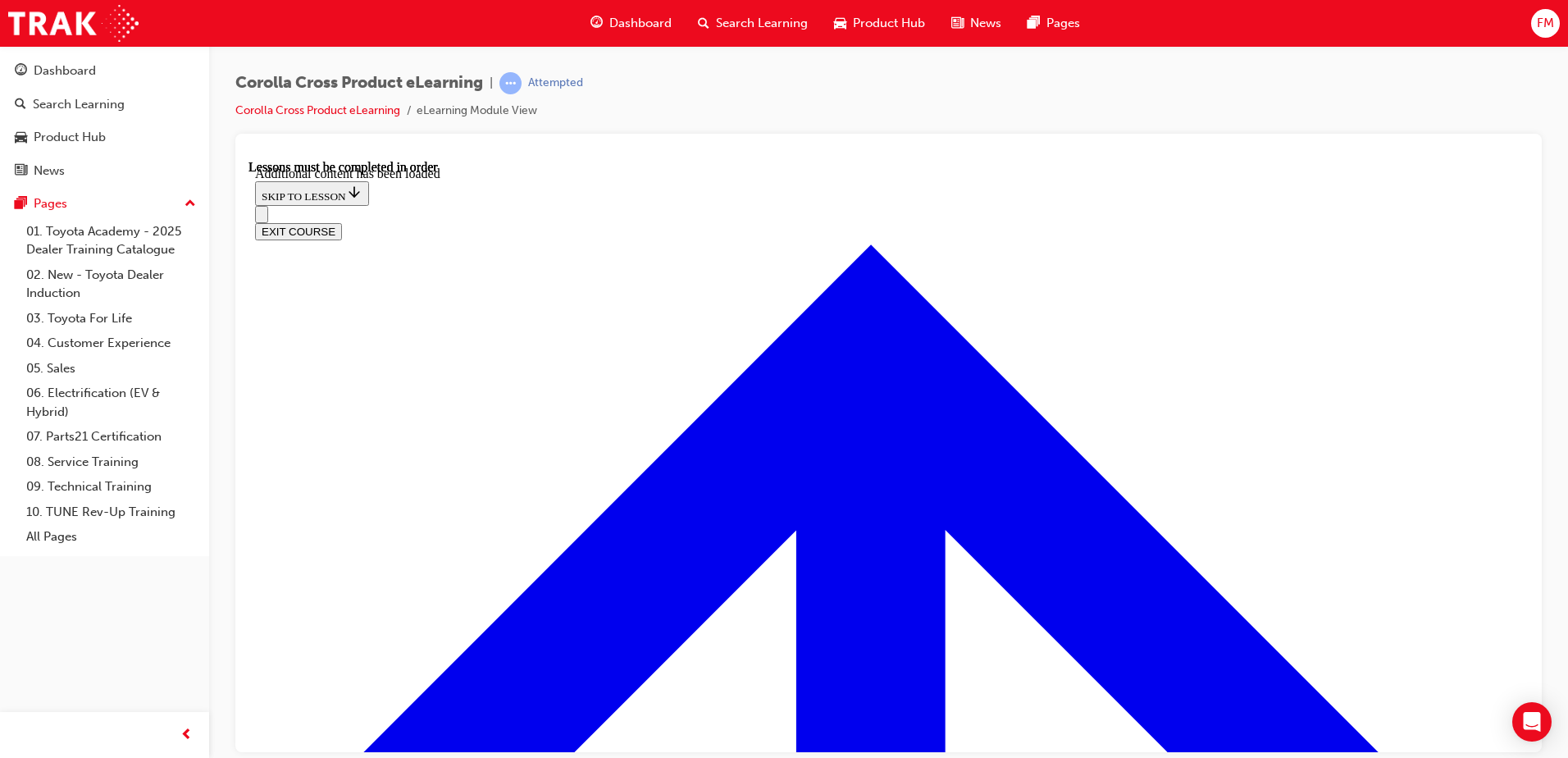
scroll to position [2358, 0]
radio input "true"
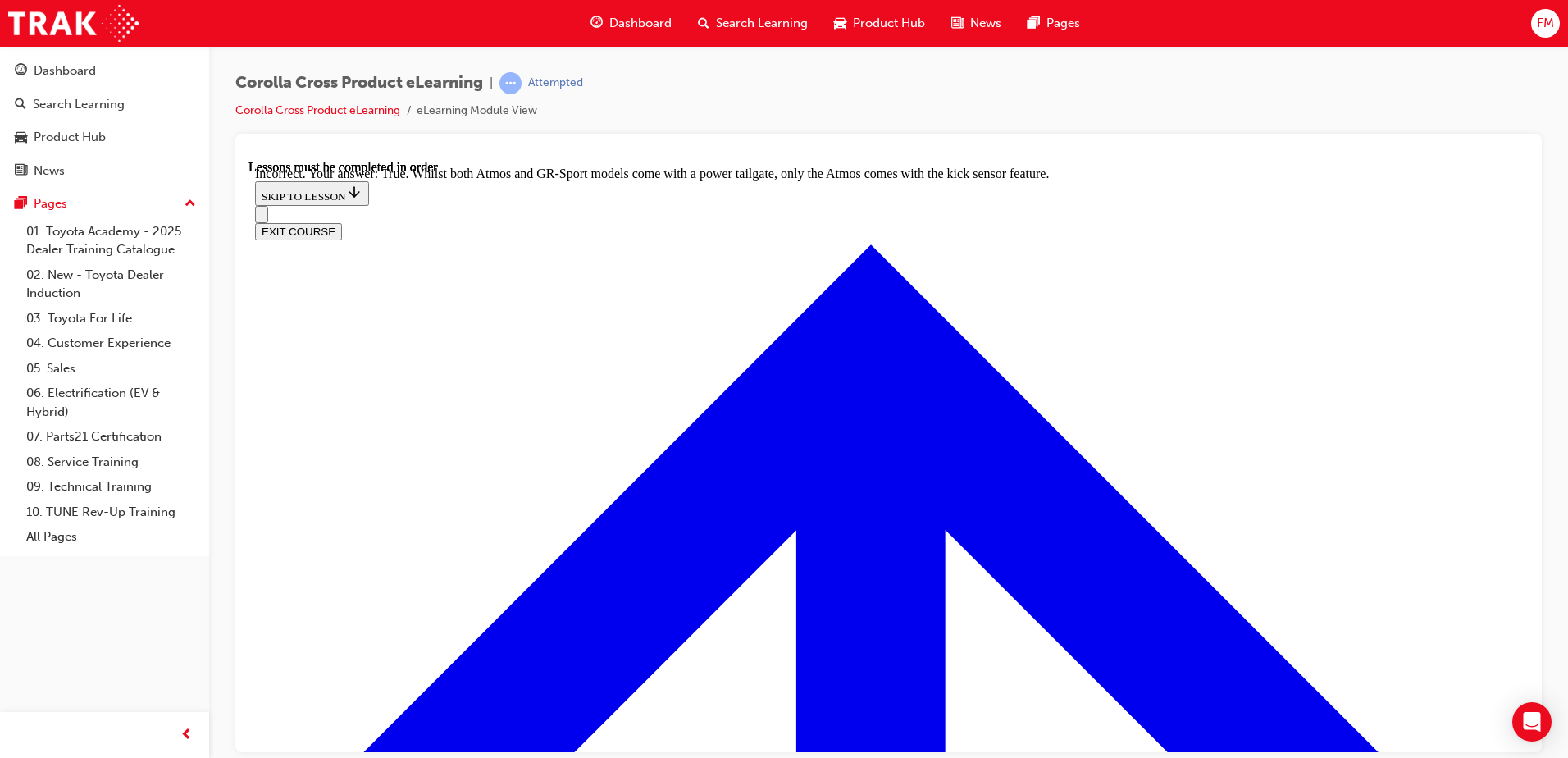
scroll to position [2501, 0]
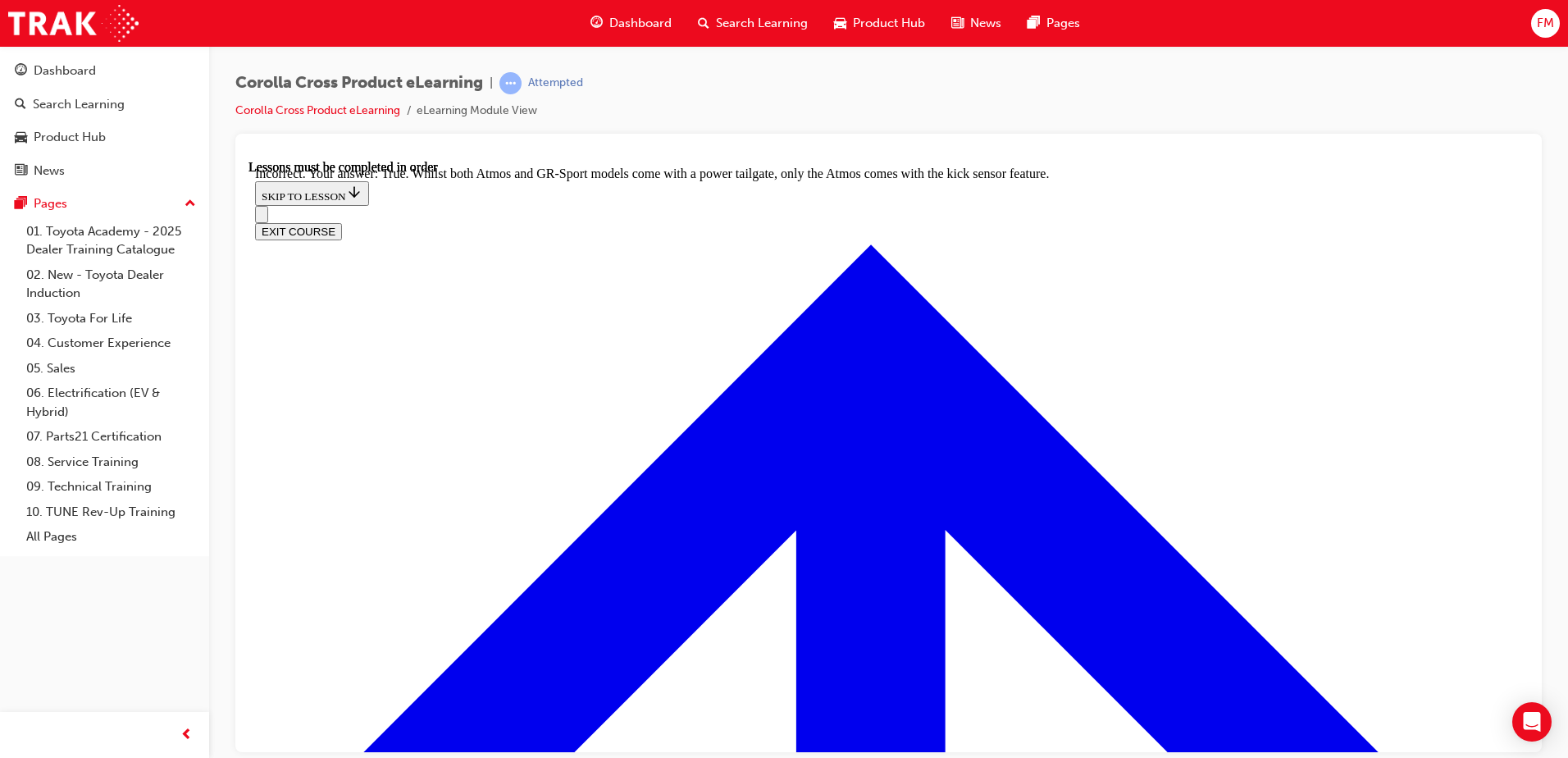
radio input "true"
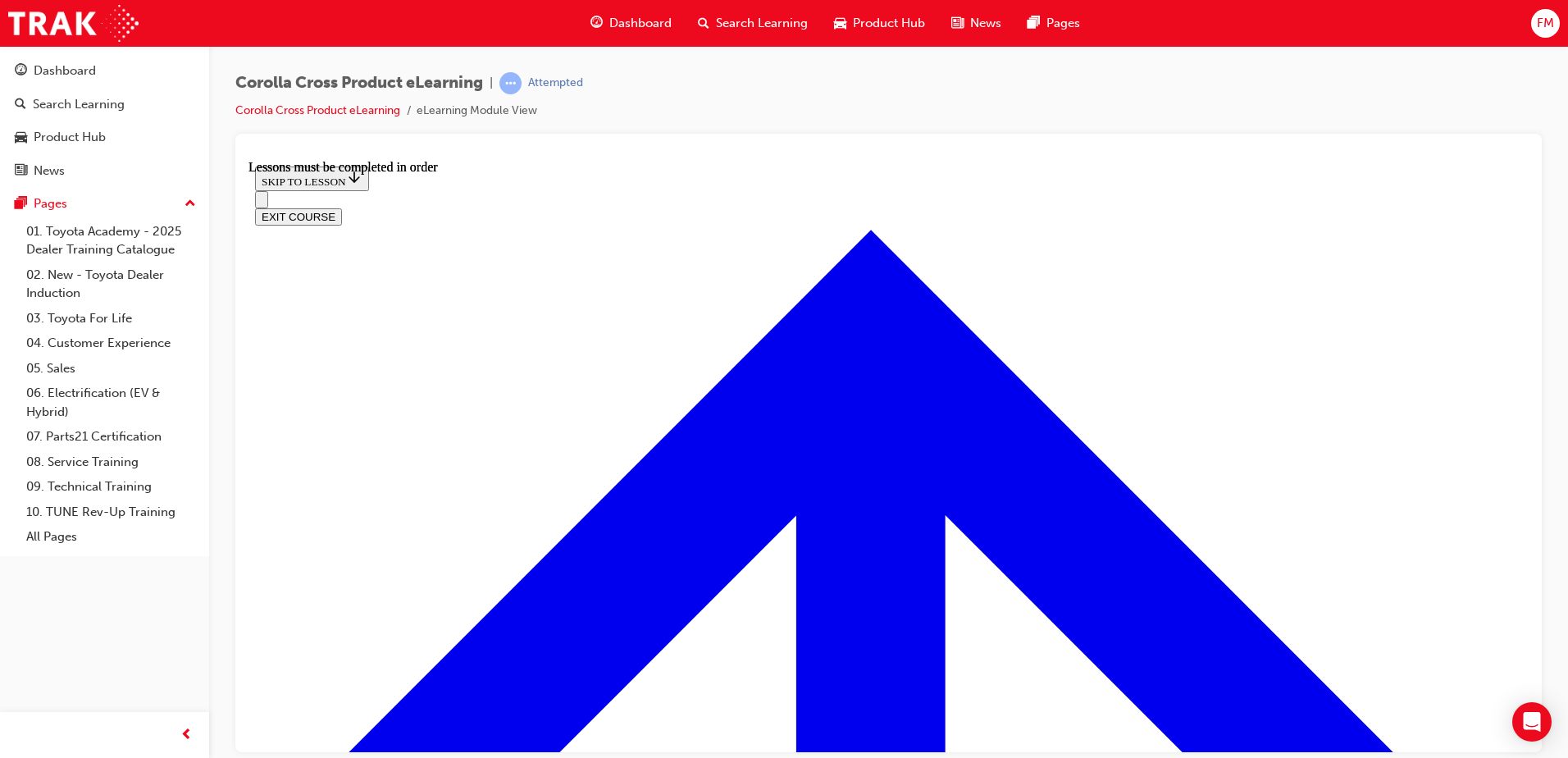
scroll to position [1720, 0]
drag, startPoint x: 1517, startPoint y: 210, endPoint x: 1784, endPoint y: 545, distance: 428.4
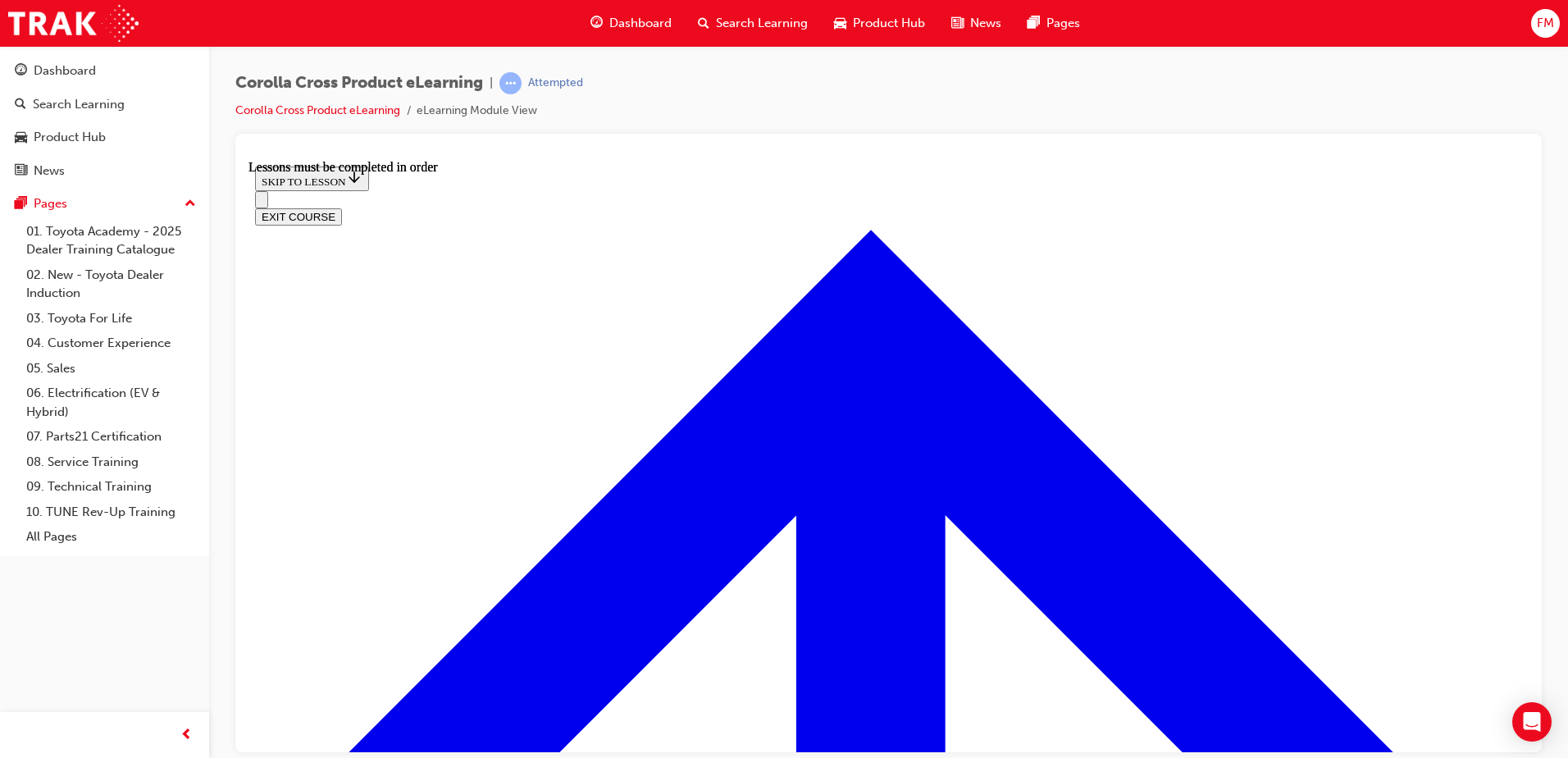
drag, startPoint x: 872, startPoint y: 474, endPoint x: 952, endPoint y: 509, distance: 87.3
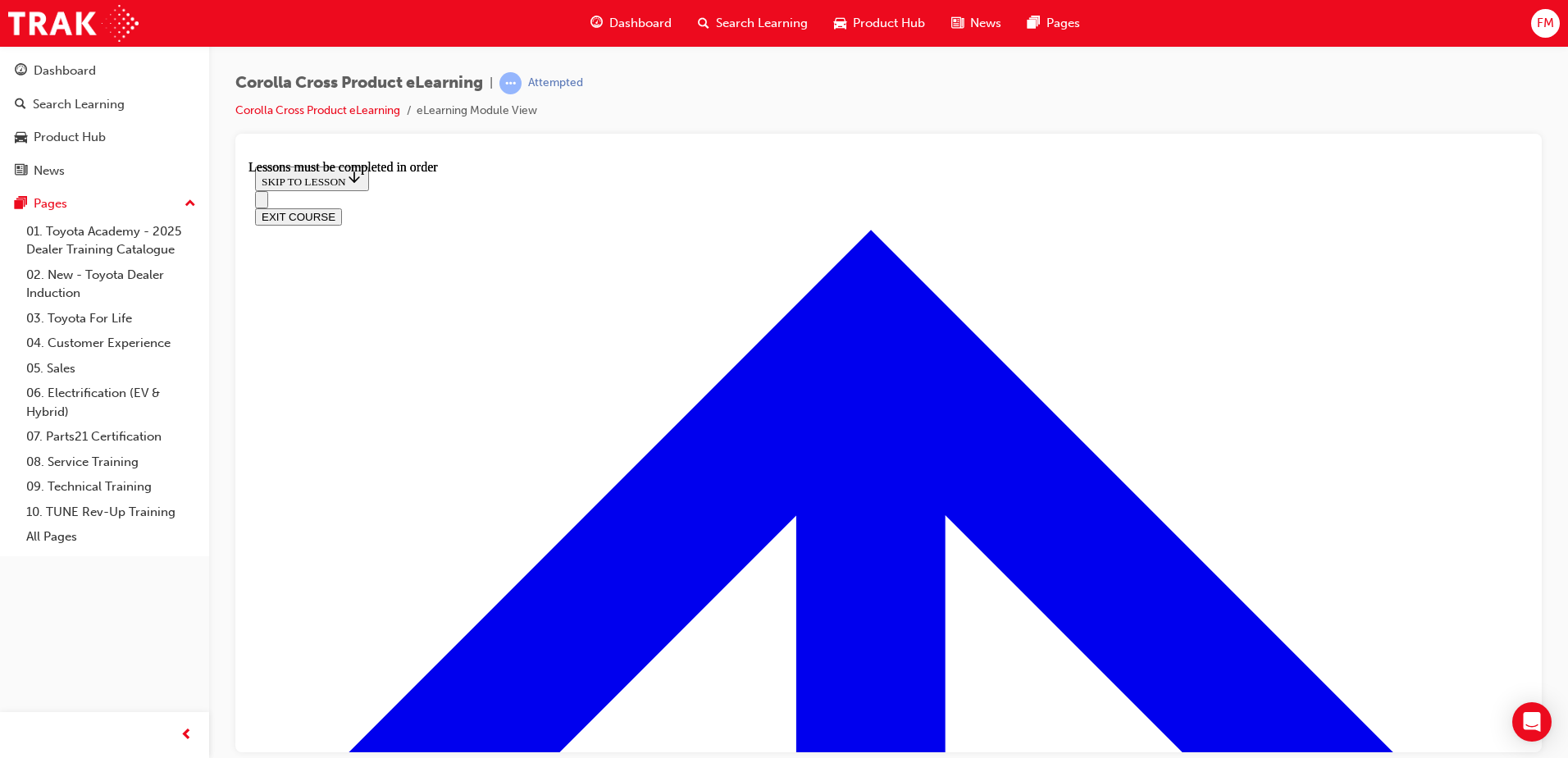
drag, startPoint x: 484, startPoint y: 320, endPoint x: 594, endPoint y: 375, distance: 123.0
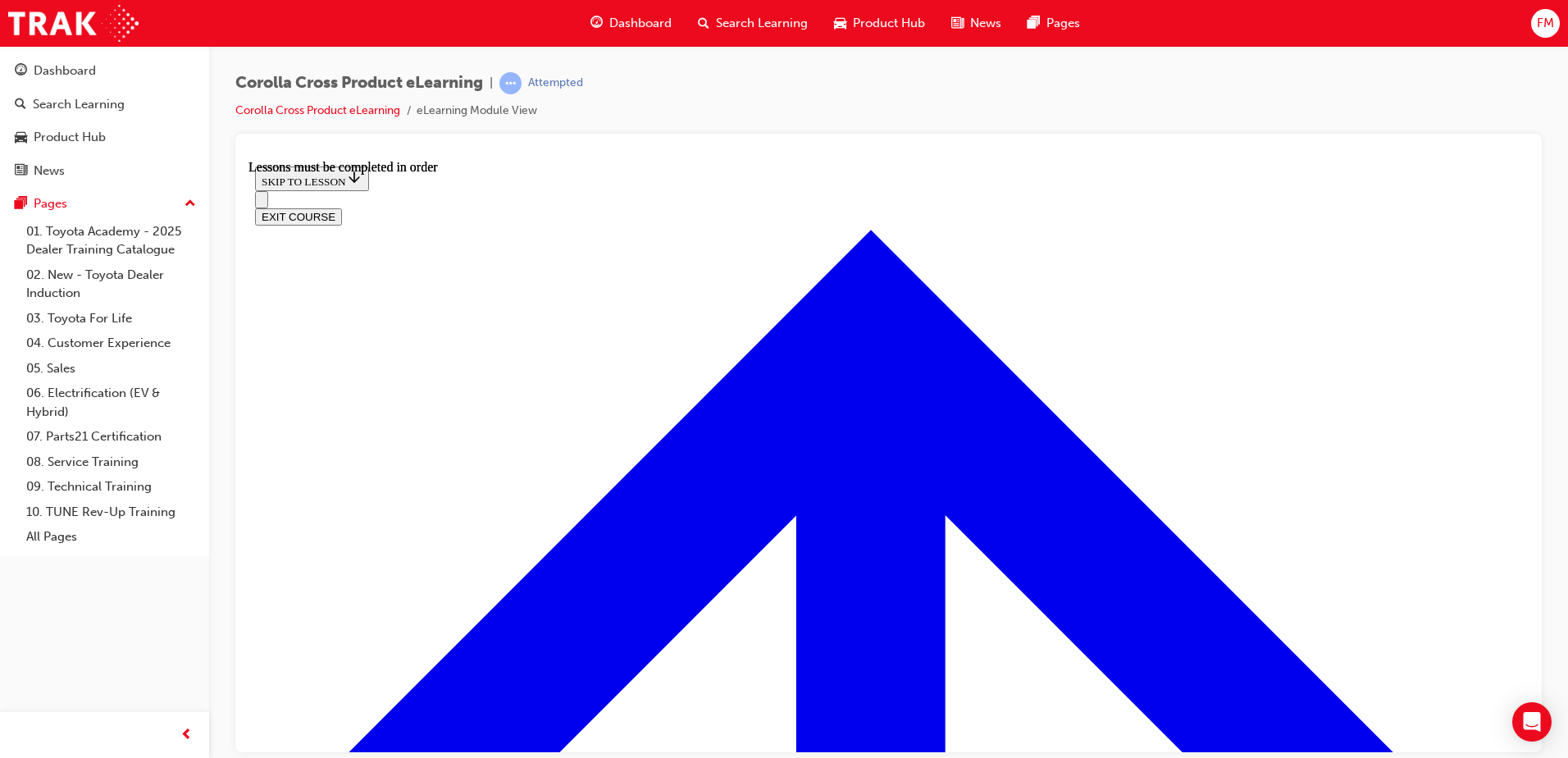
drag, startPoint x: 494, startPoint y: 680, endPoint x: 642, endPoint y: 669, distance: 148.4
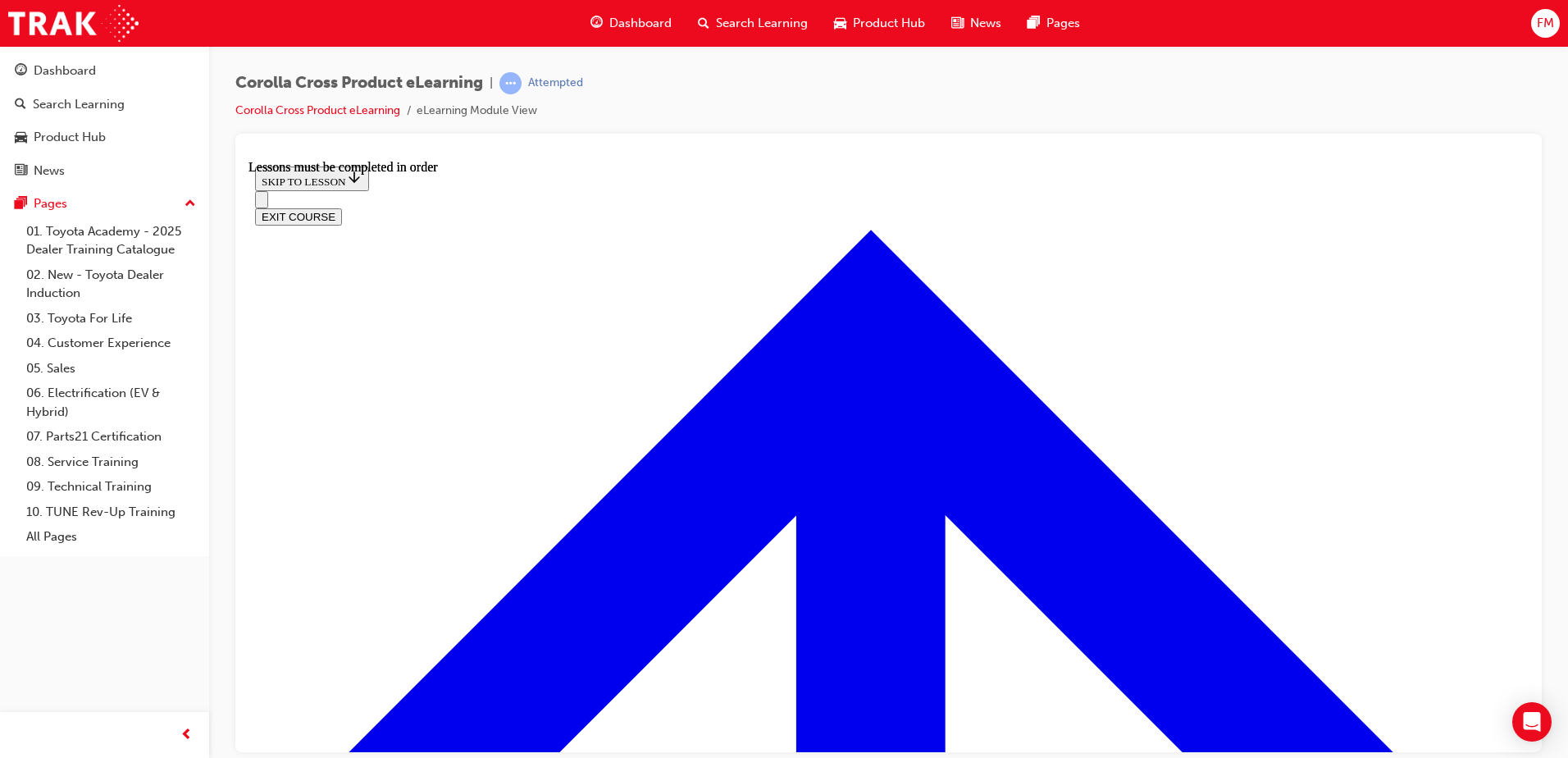
drag, startPoint x: 521, startPoint y: 294, endPoint x: 598, endPoint y: 301, distance: 77.3
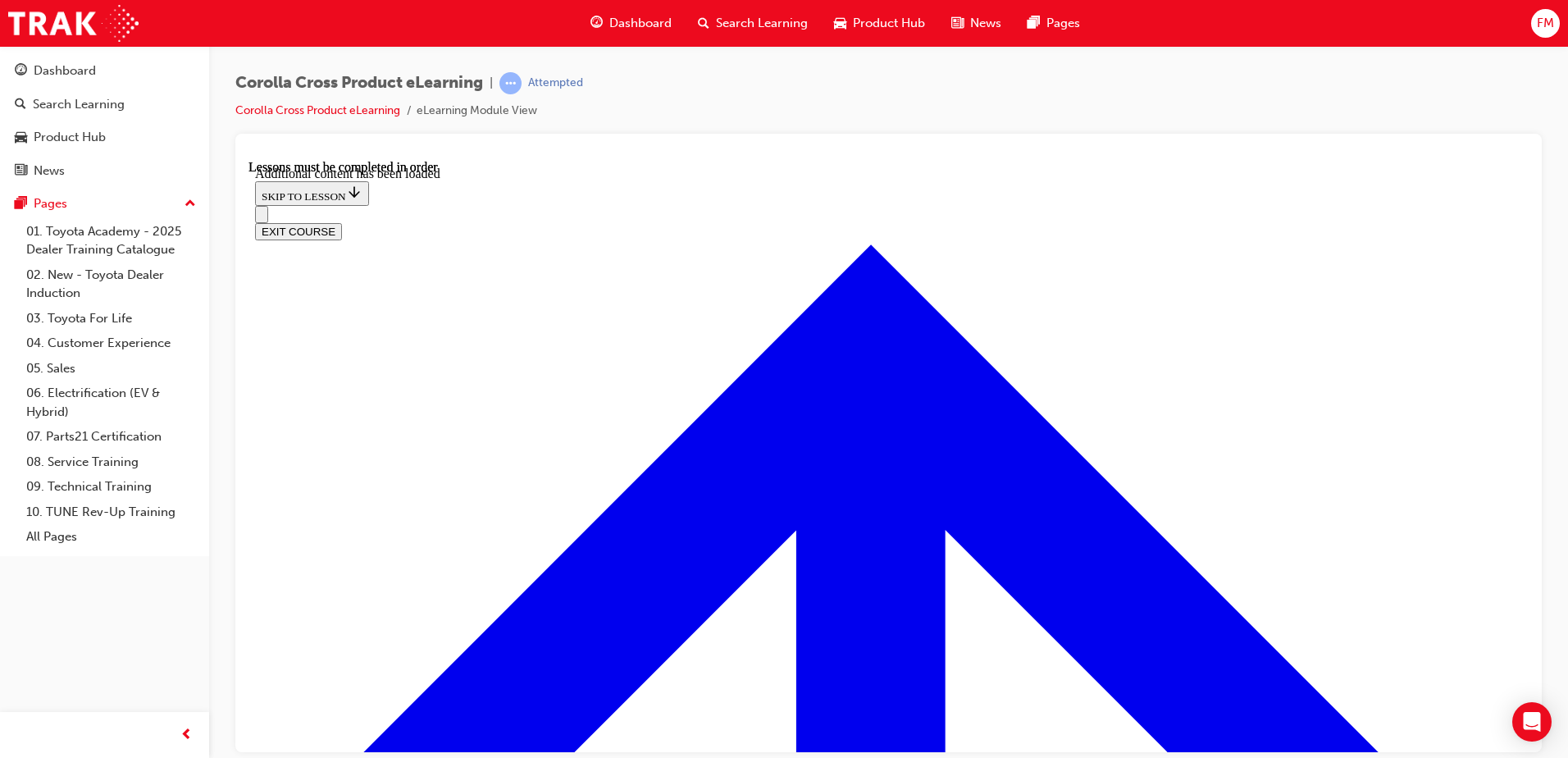
scroll to position [3950, 0]
checkbox input "true"
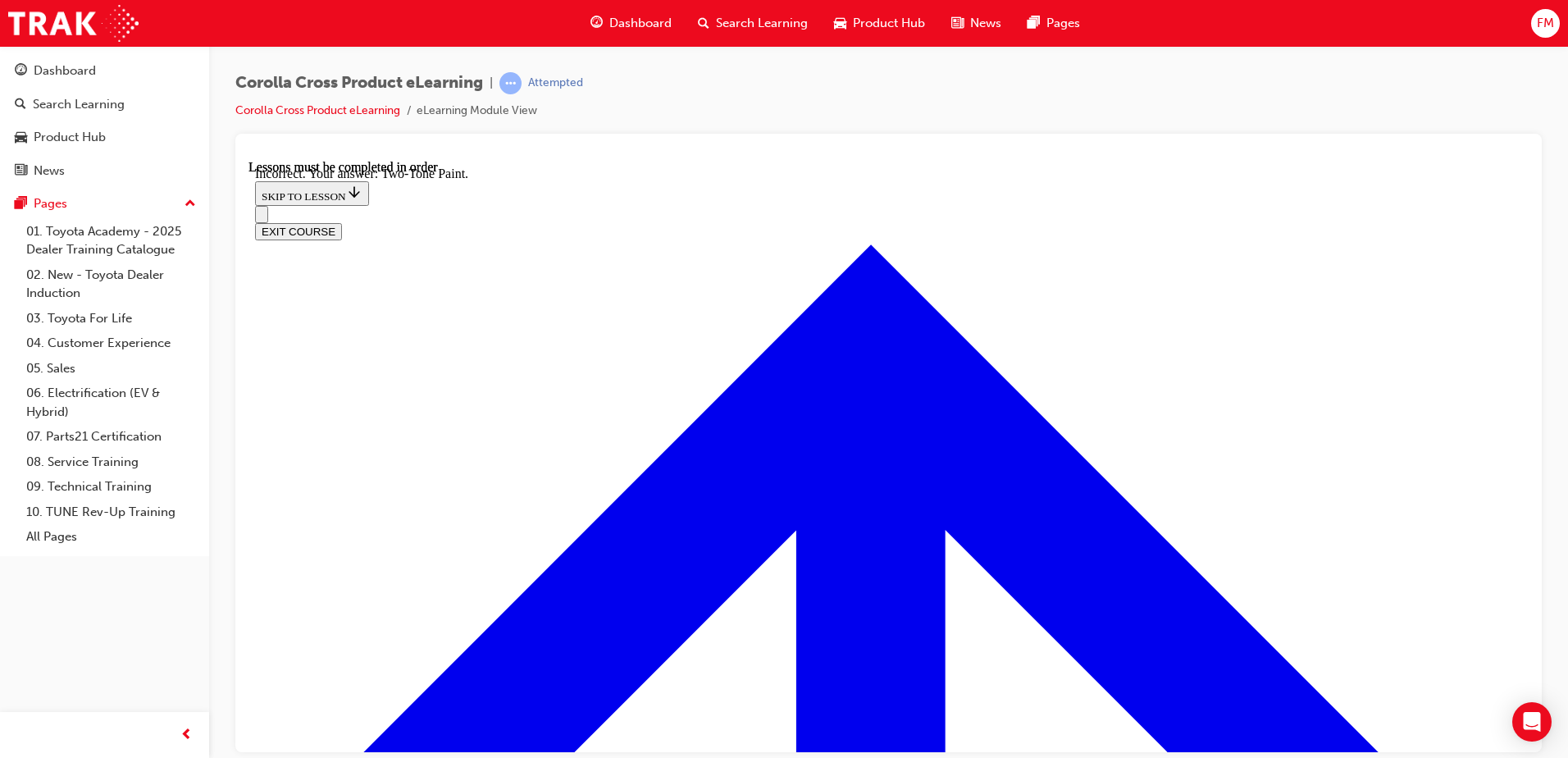
scroll to position [4304, 0]
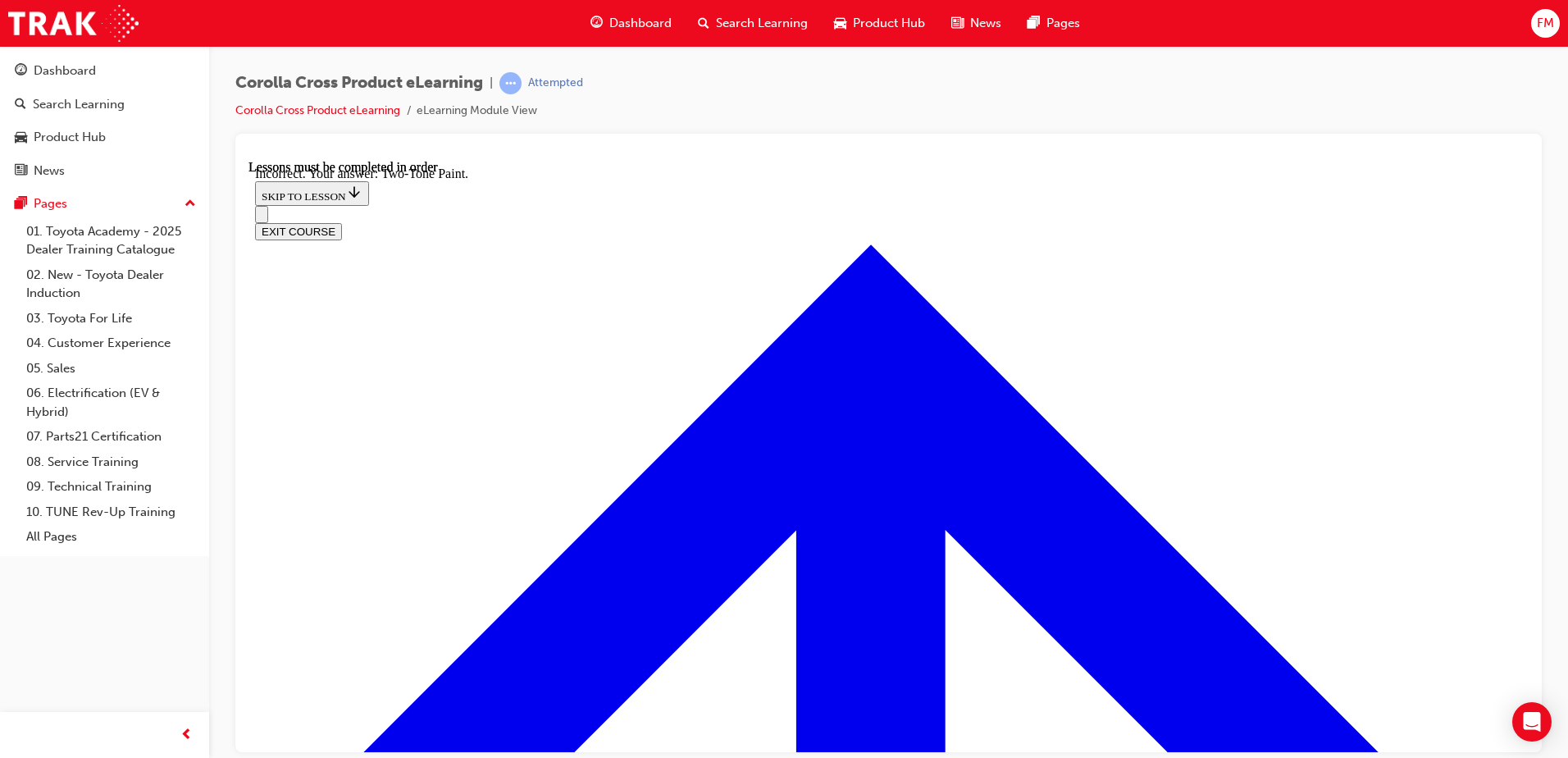
checkbox input "true"
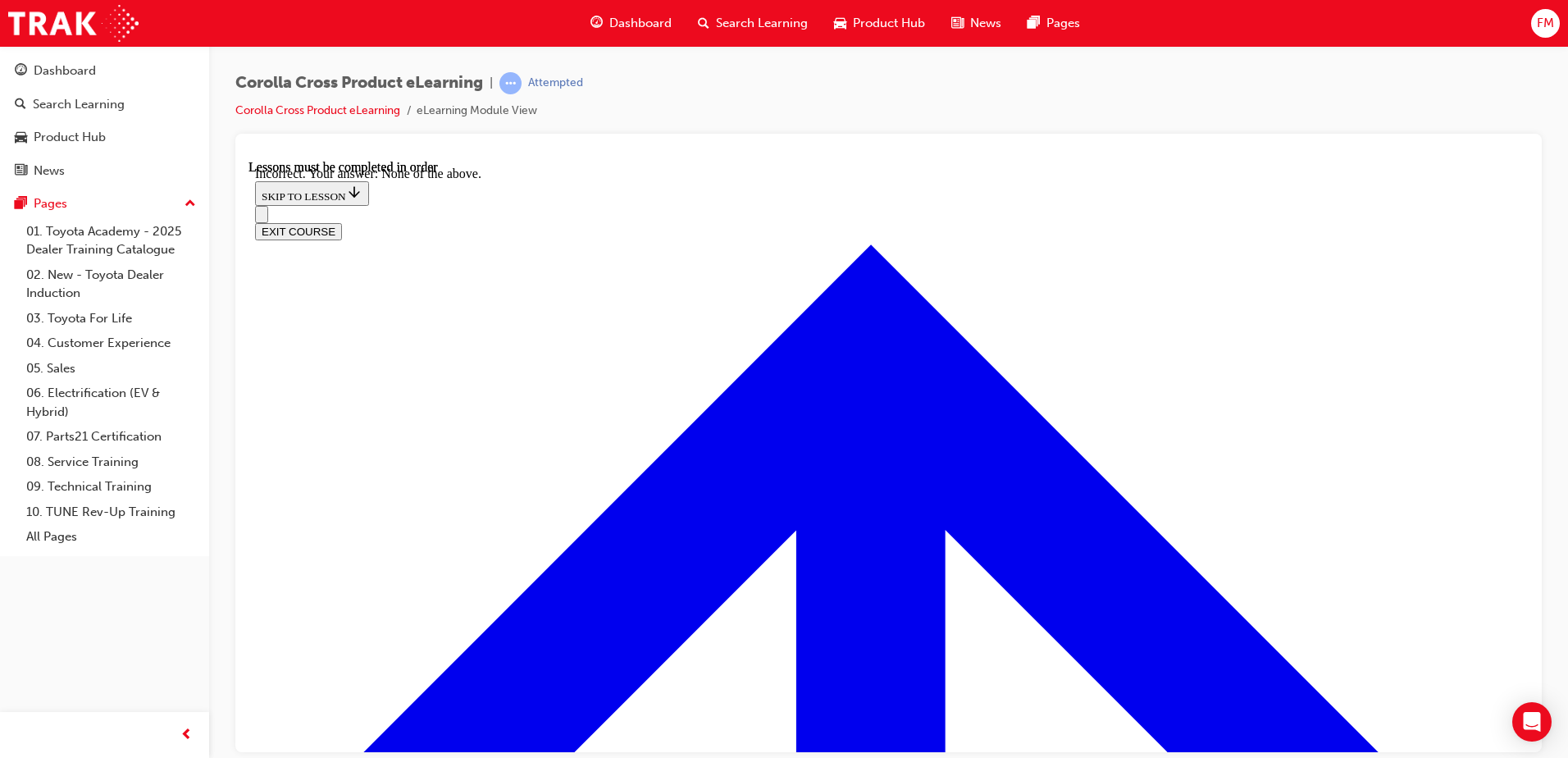
checkbox input "true"
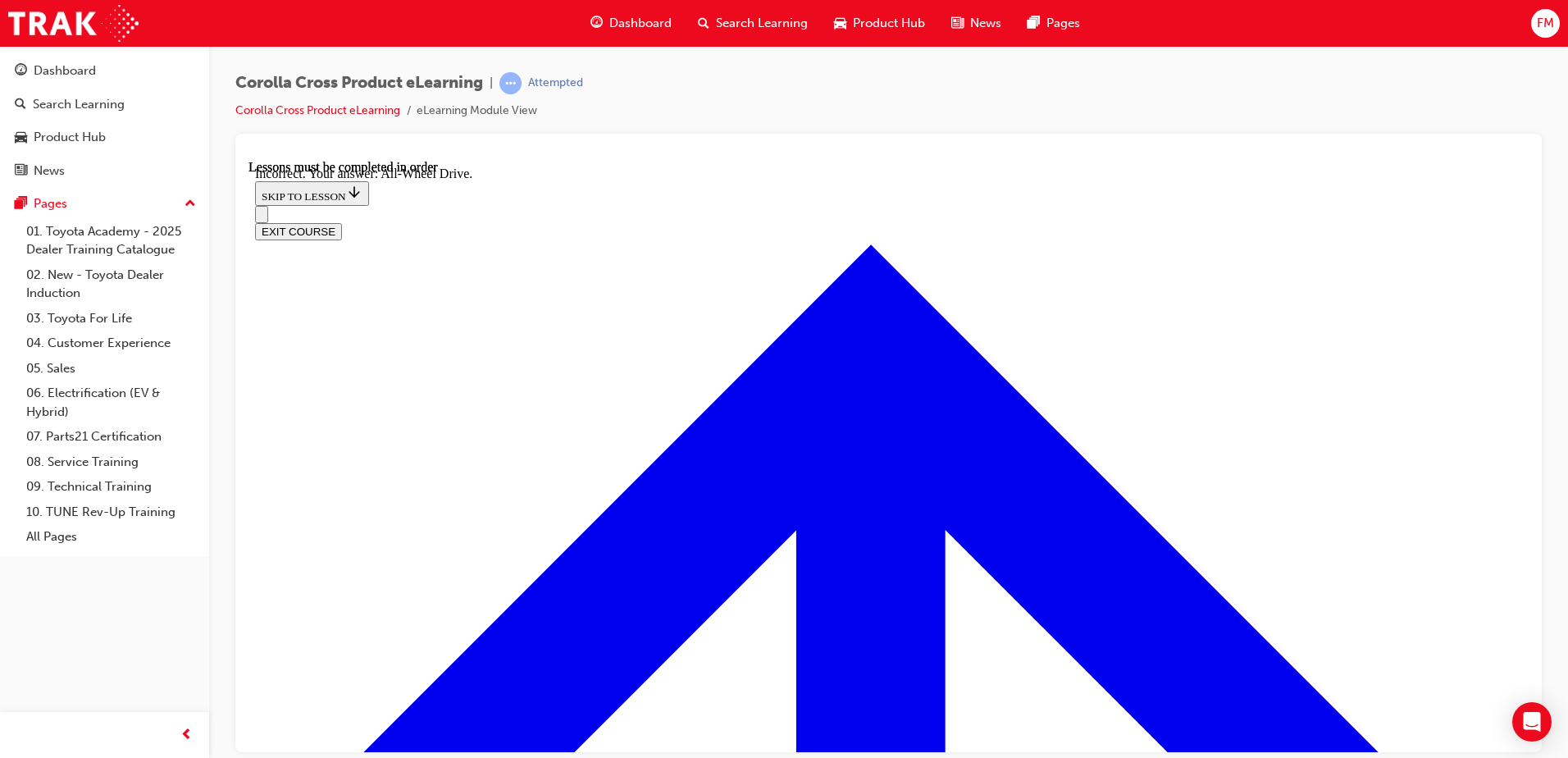
checkbox input "true"
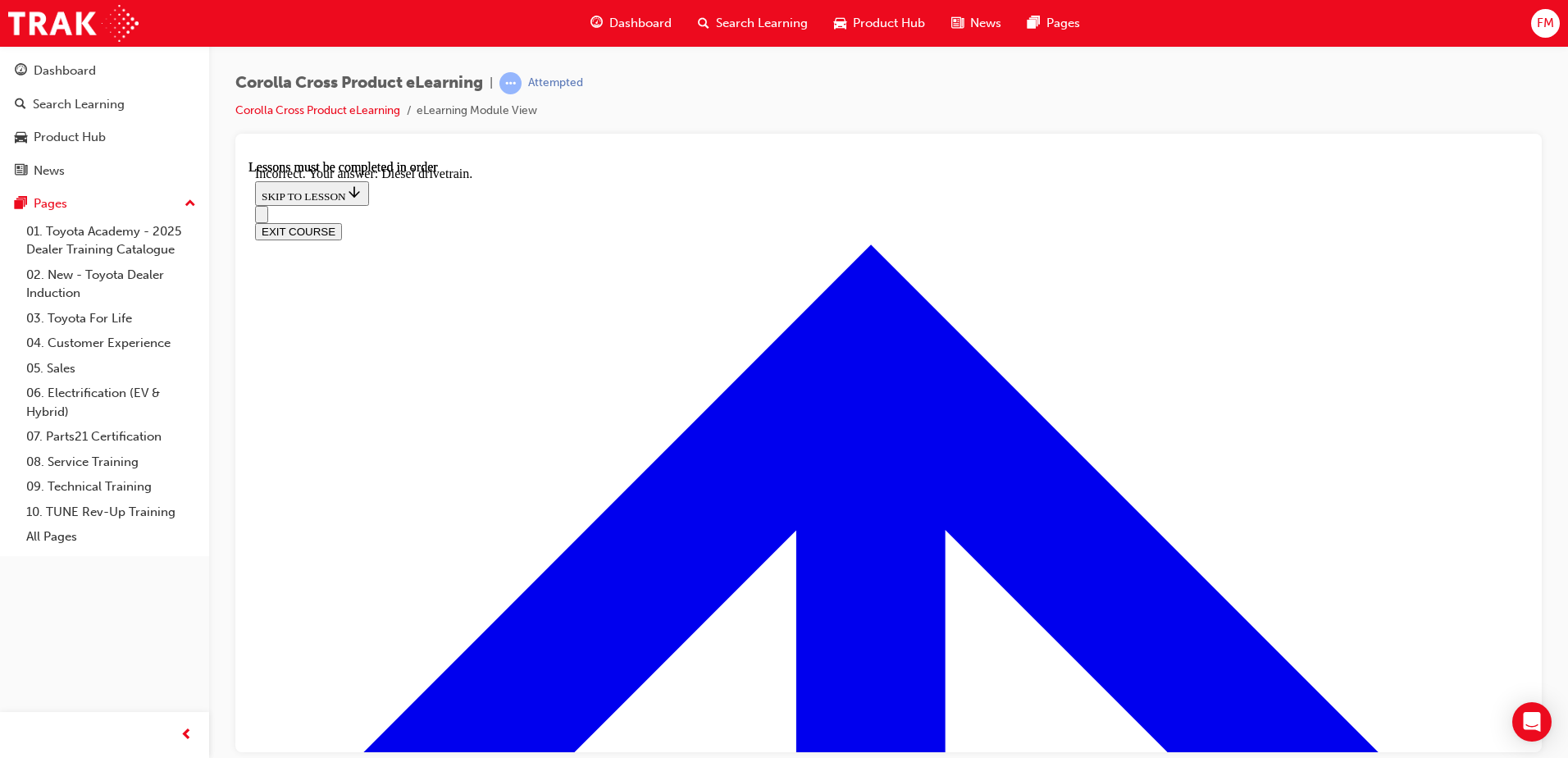
checkbox input "false"
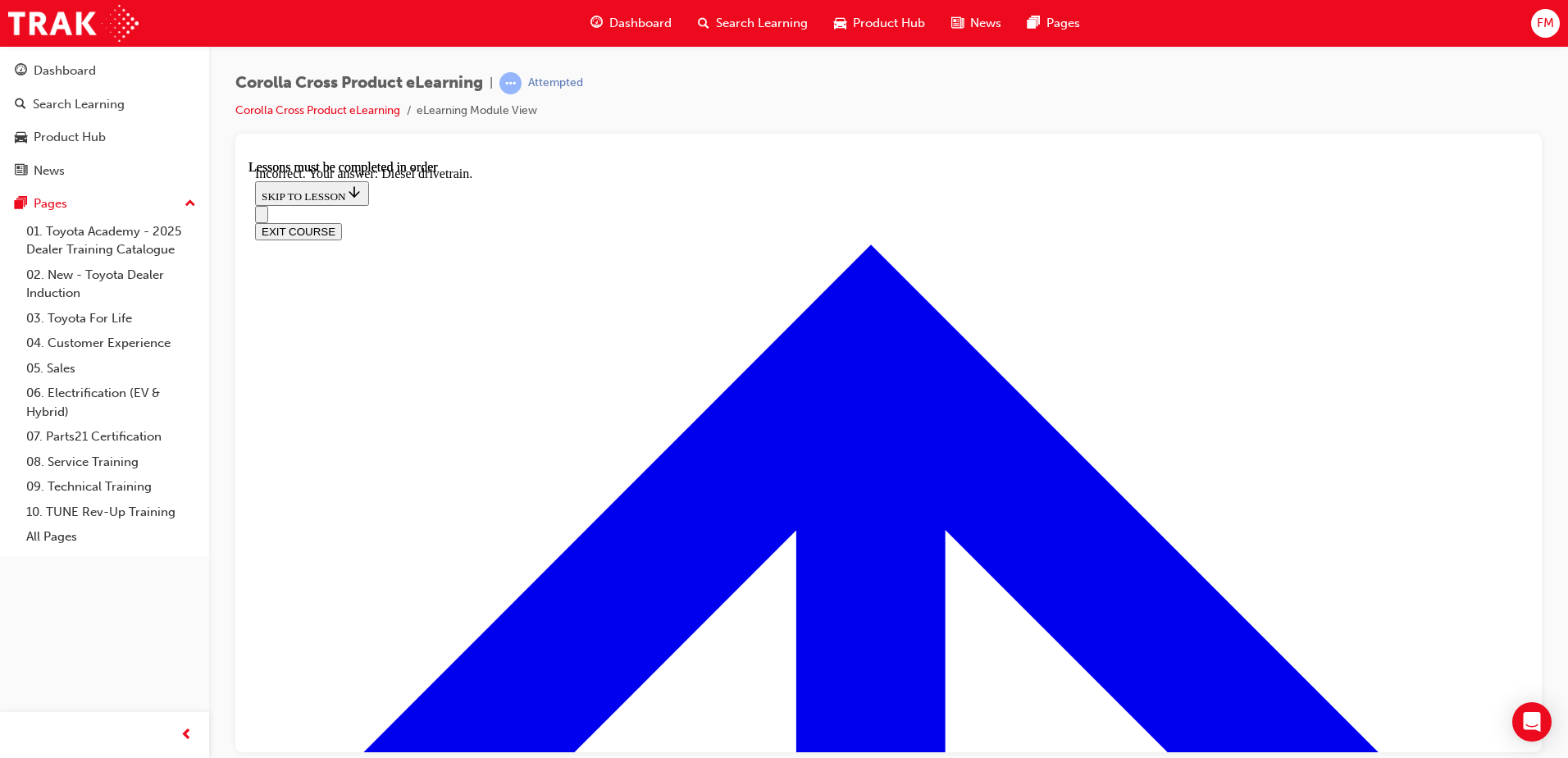
checkbox input "true"
checkbox input "false"
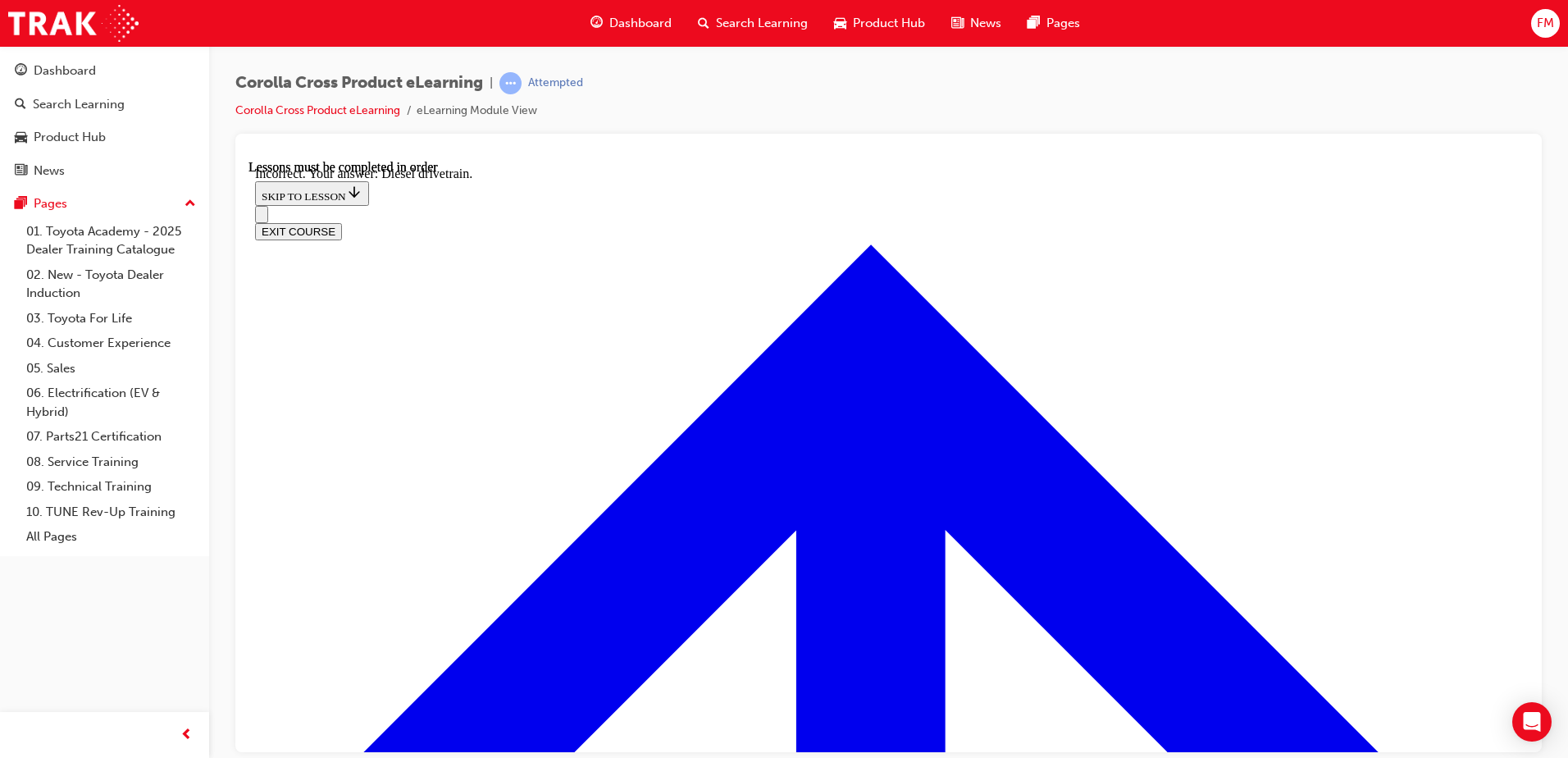
scroll to position [4133, 0]
drag, startPoint x: 1119, startPoint y: 376, endPoint x: 1119, endPoint y: 391, distance: 15.0
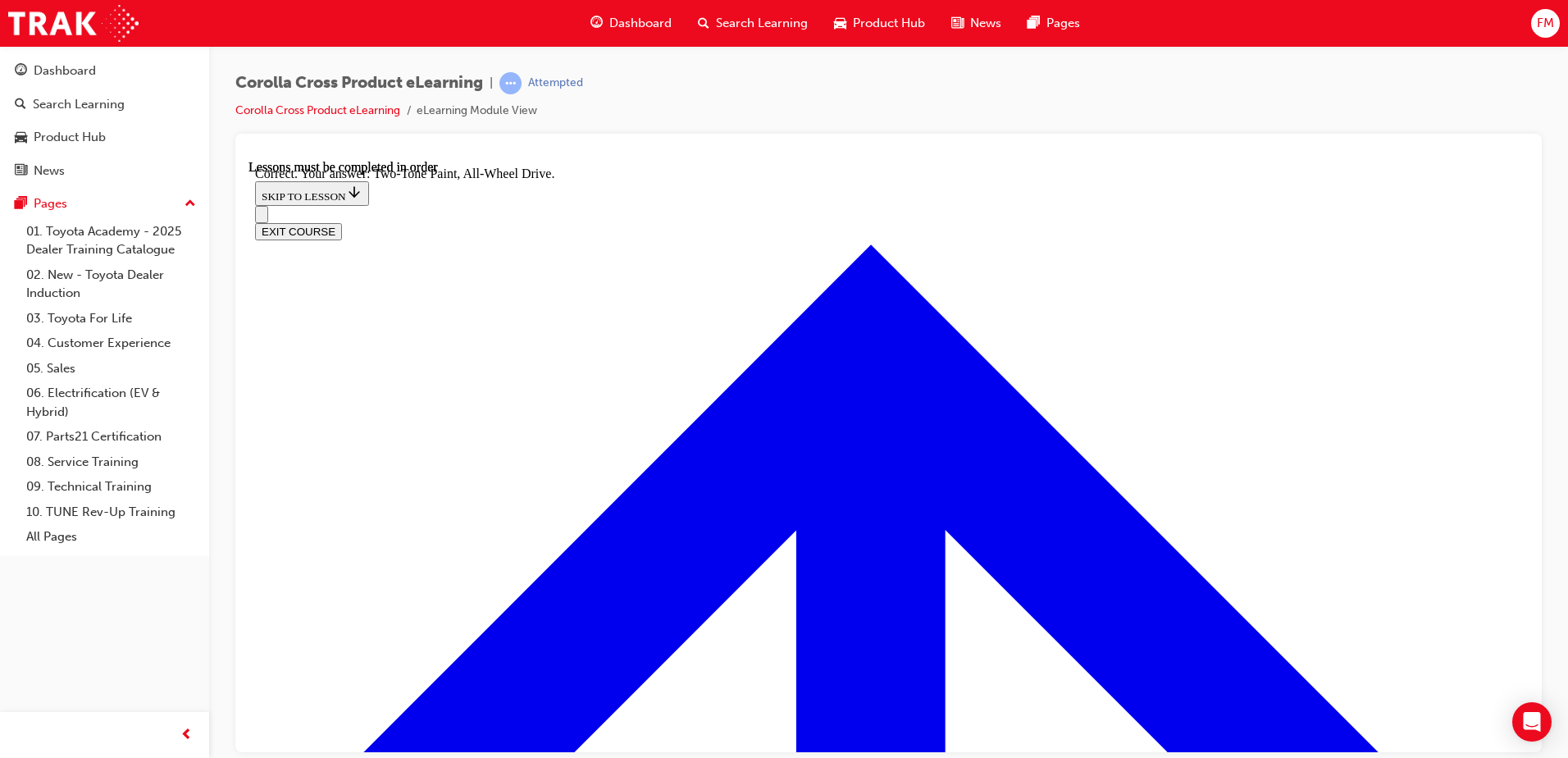
drag, startPoint x: 1119, startPoint y: 391, endPoint x: 1065, endPoint y: 459, distance: 86.8
drag, startPoint x: 1519, startPoint y: 397, endPoint x: 1779, endPoint y: 848, distance: 520.6
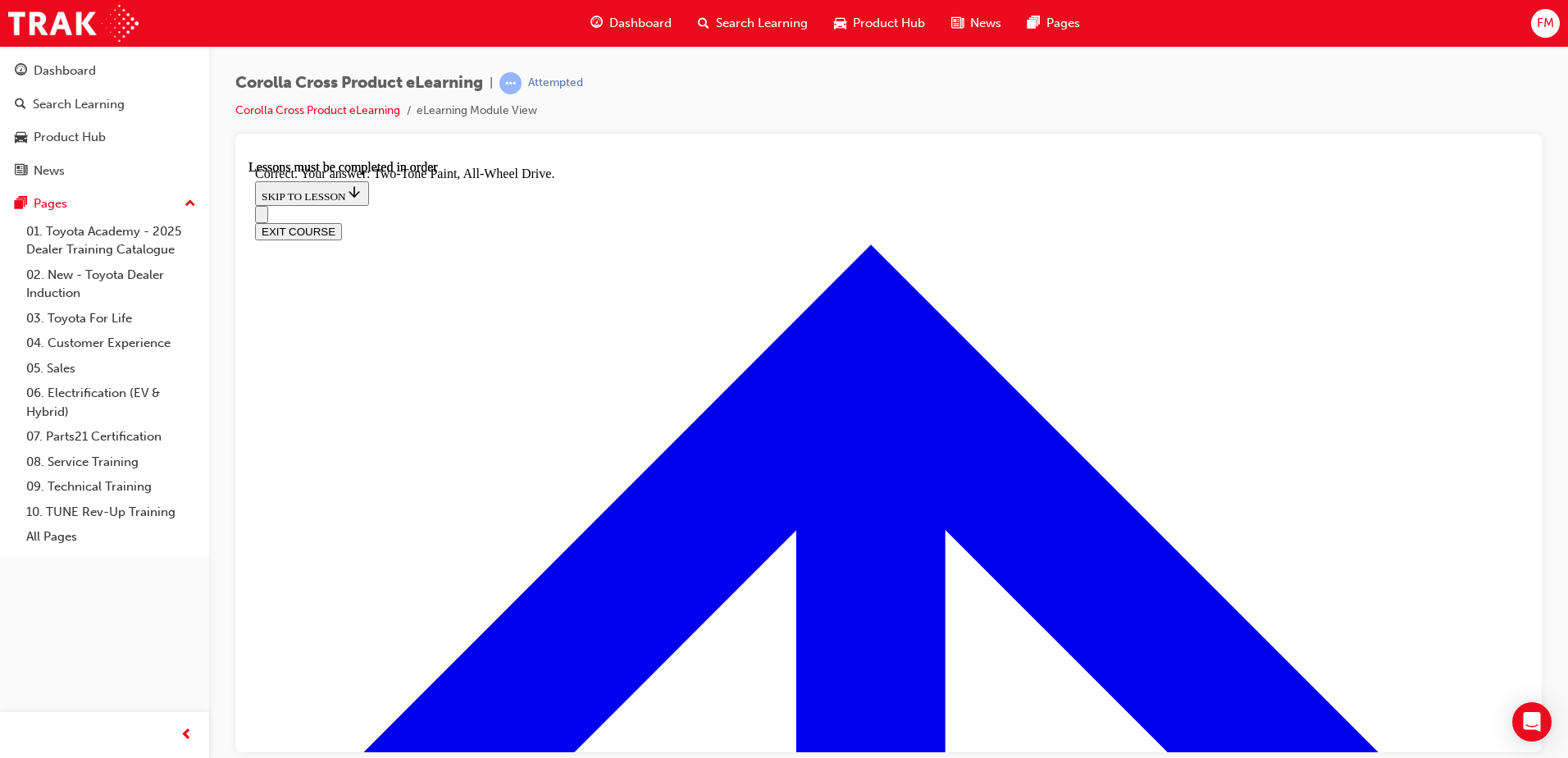
radio input "true"
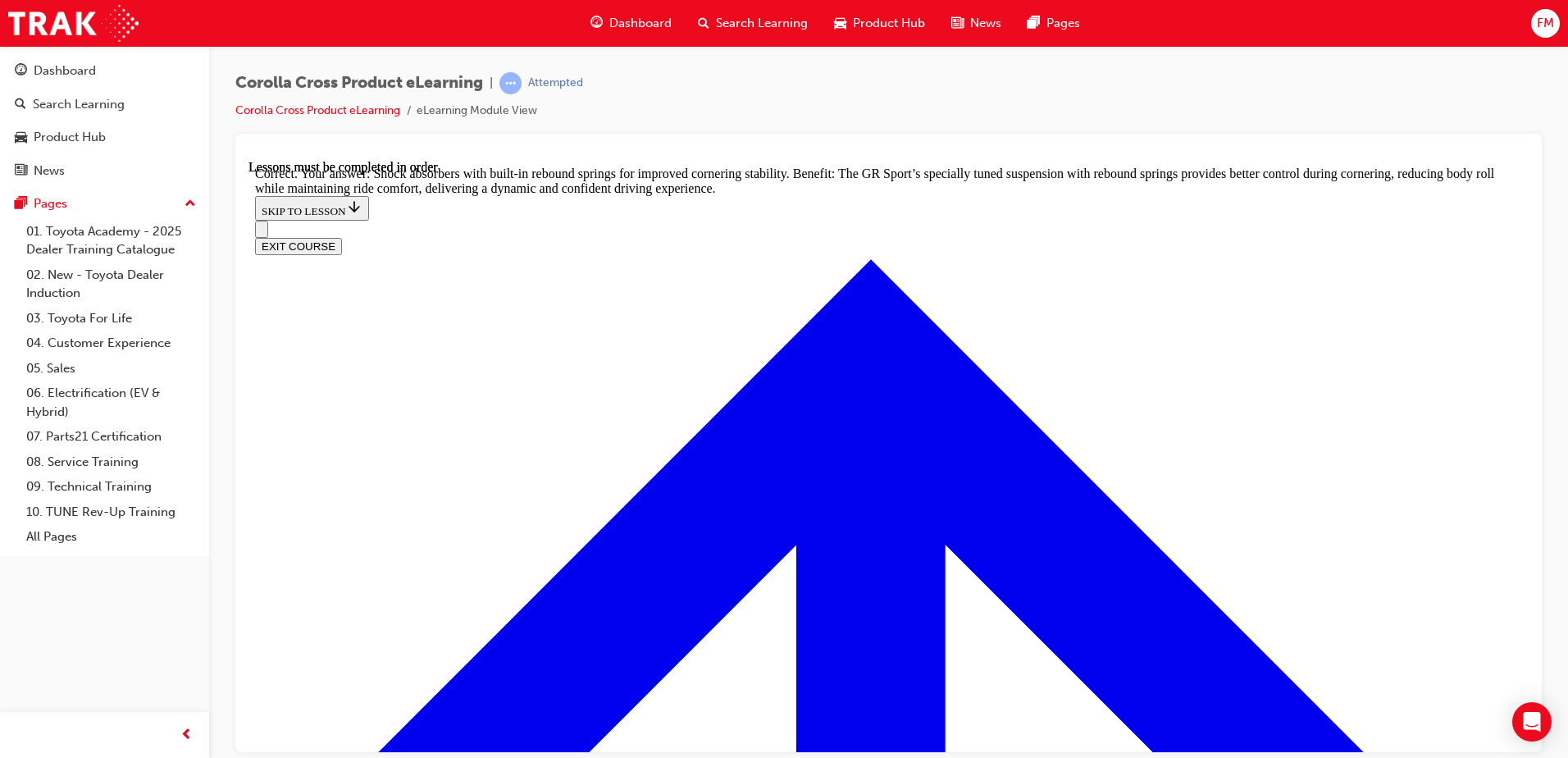
scroll to position [5160, 0]
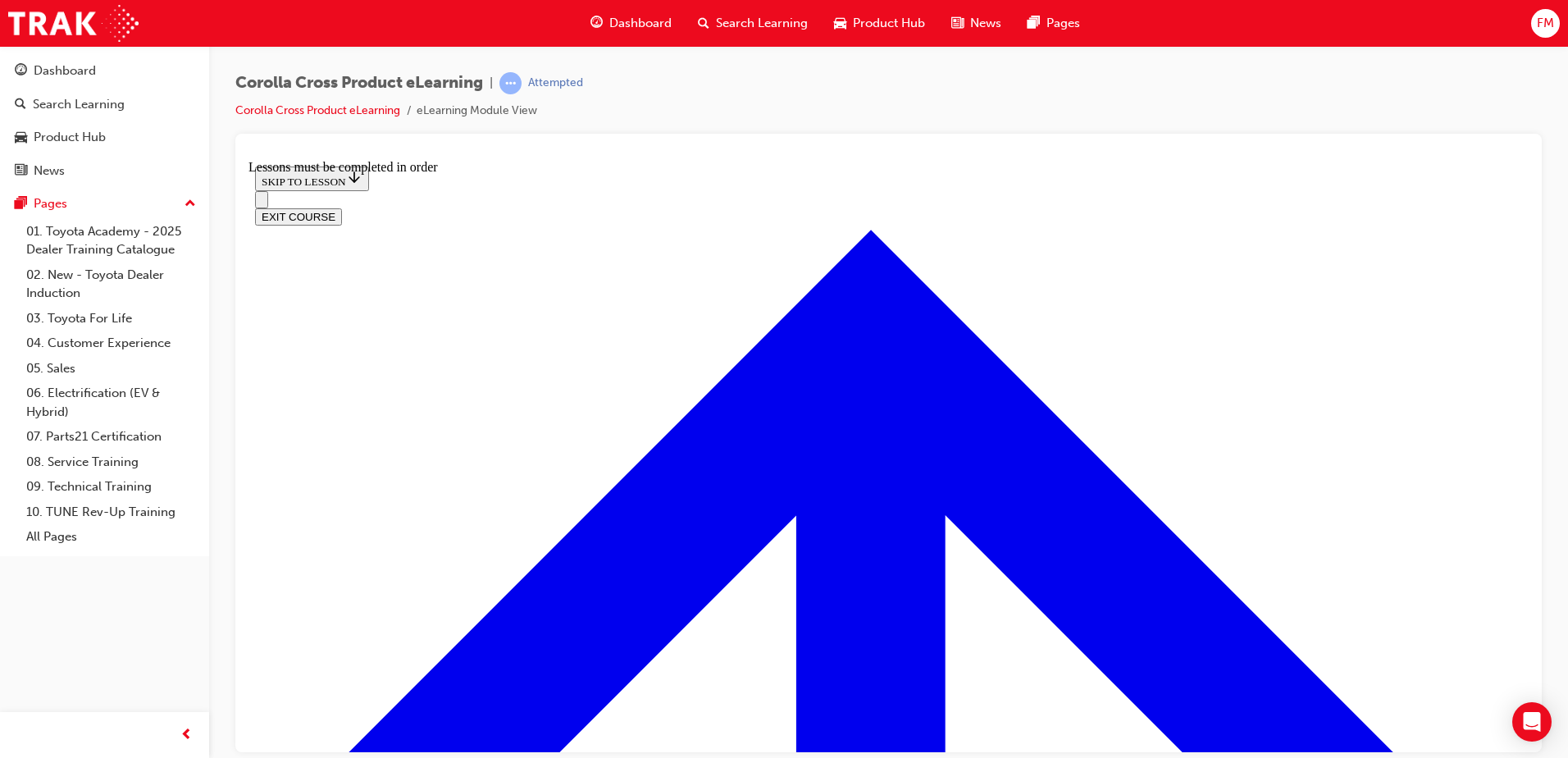
scroll to position [1715, 0]
drag, startPoint x: 1521, startPoint y: 278, endPoint x: 1781, endPoint y: 825, distance: 605.6
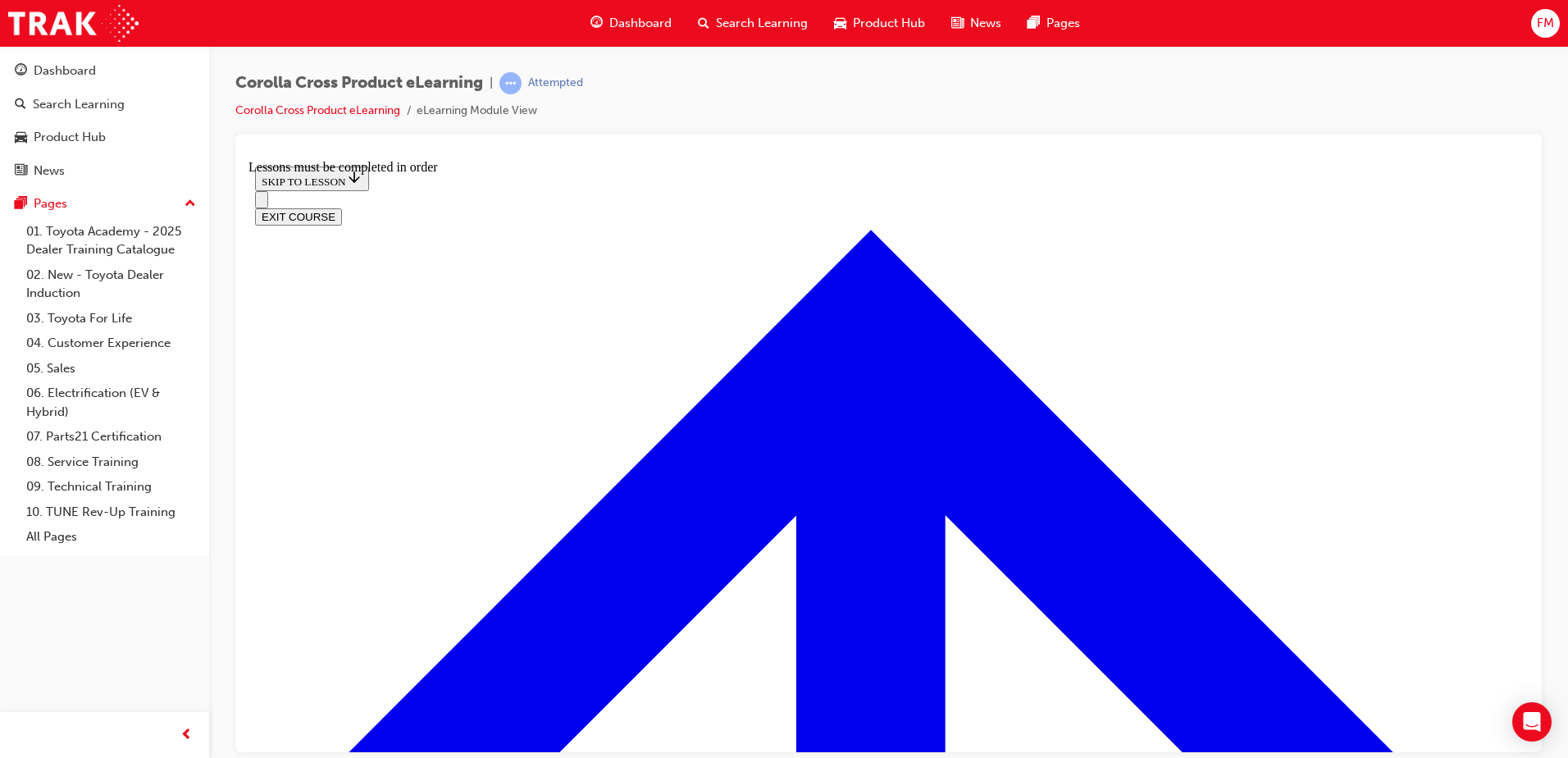
scroll to position [740, 0]
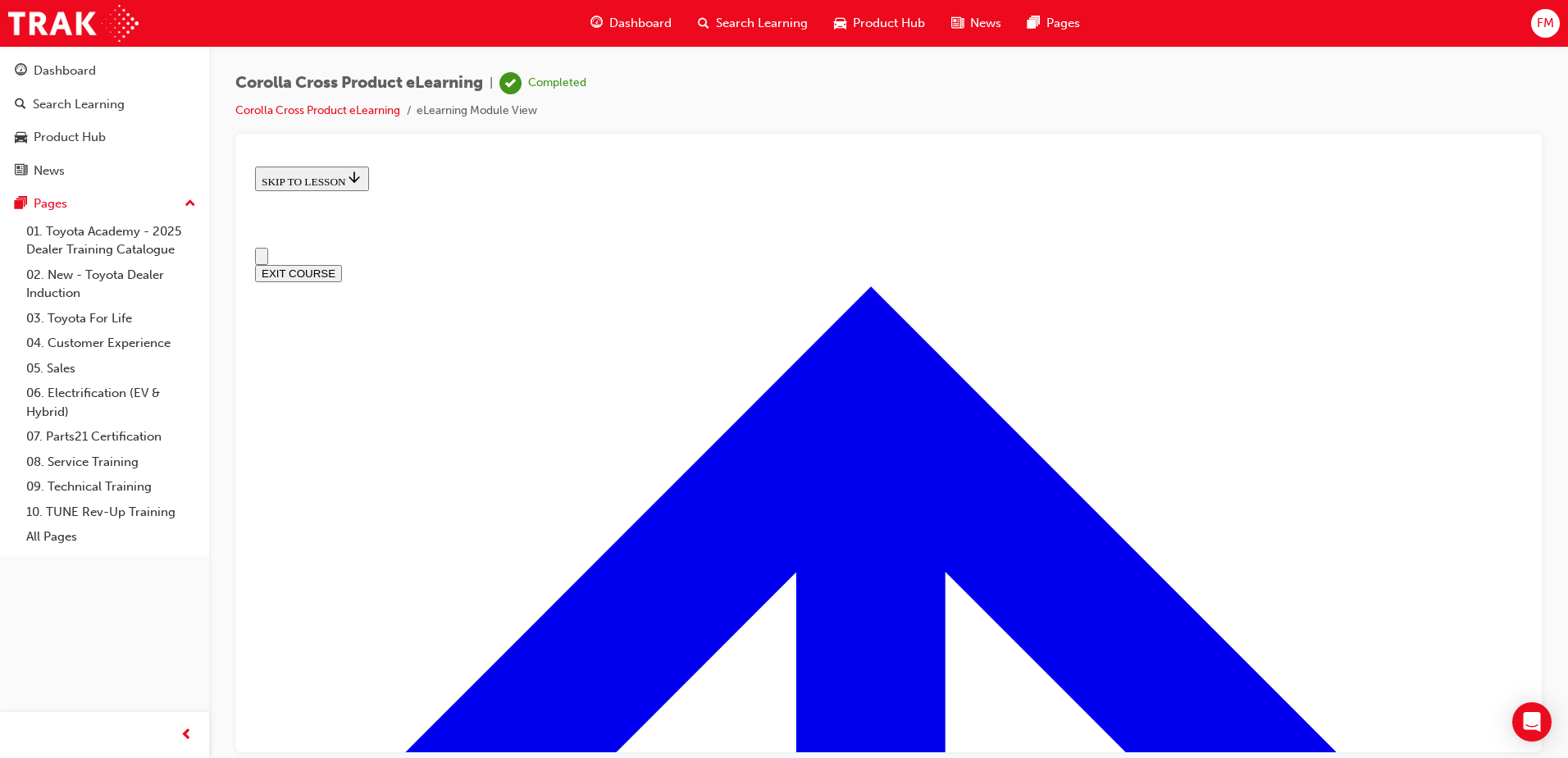
click at [341, 264] on button "EXIT COURSE" at bounding box center [298, 272] width 87 height 18
